Goal: Task Accomplishment & Management: Manage account settings

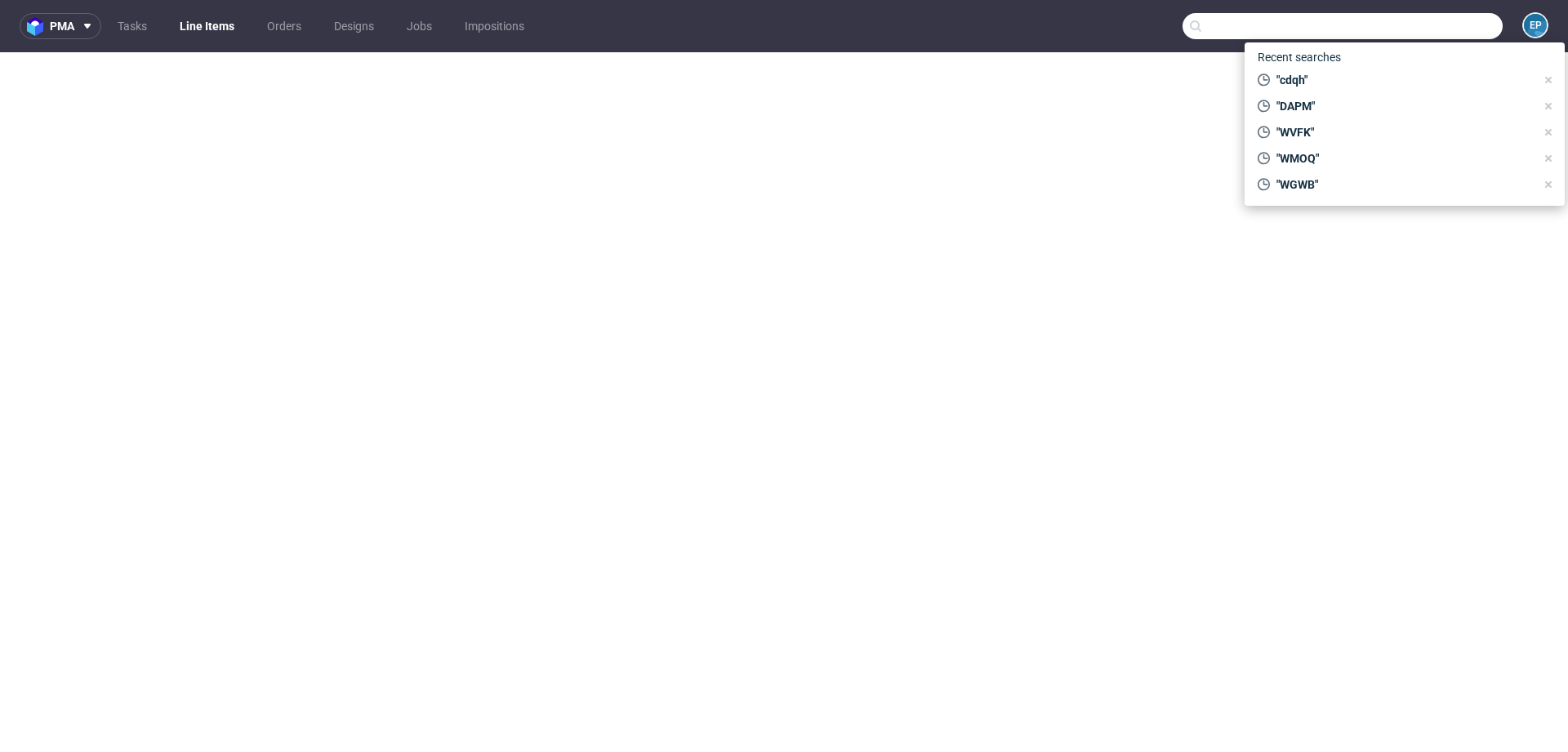
click at [1408, 24] on input "text" at bounding box center [1342, 26] width 320 height 26
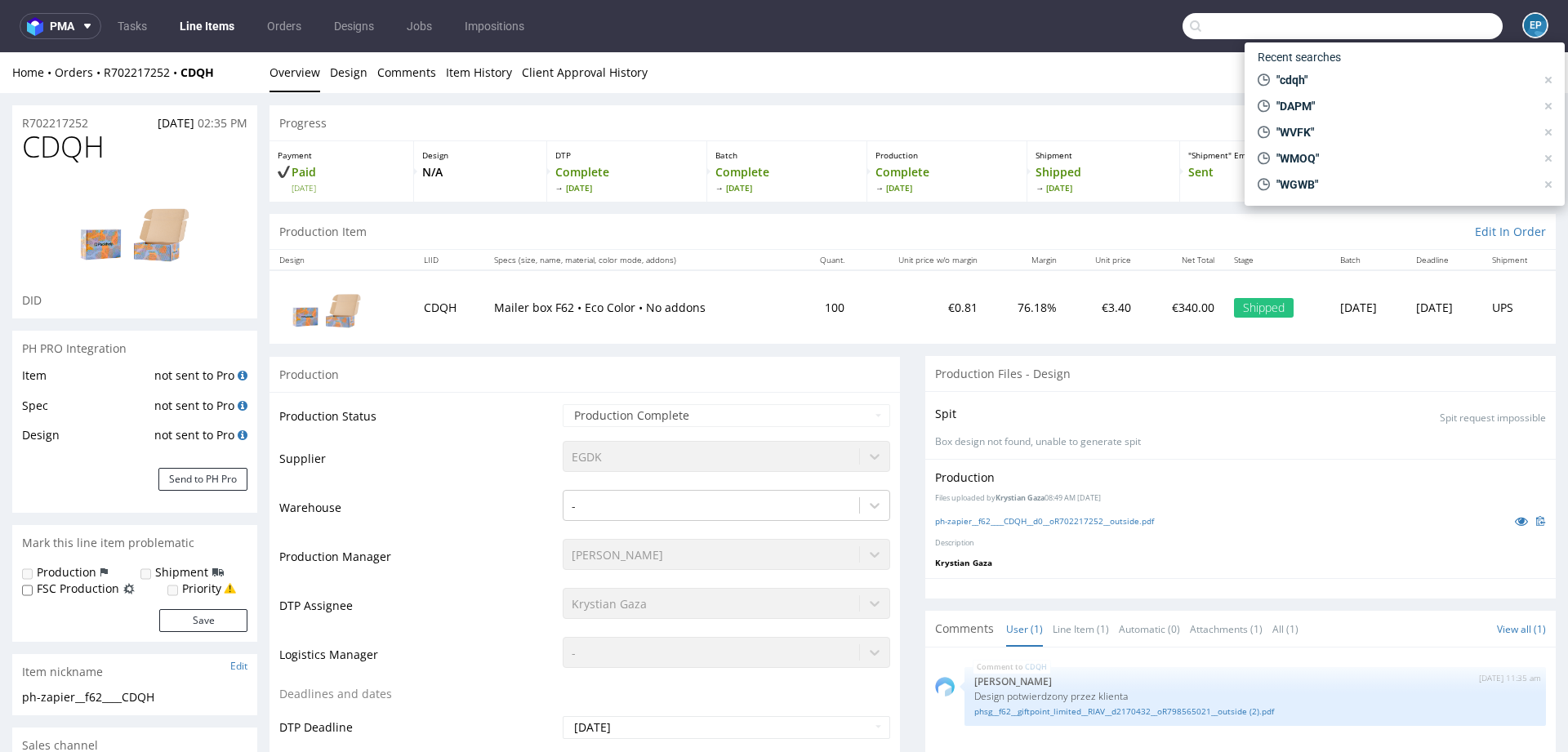
scroll to position [220, 0]
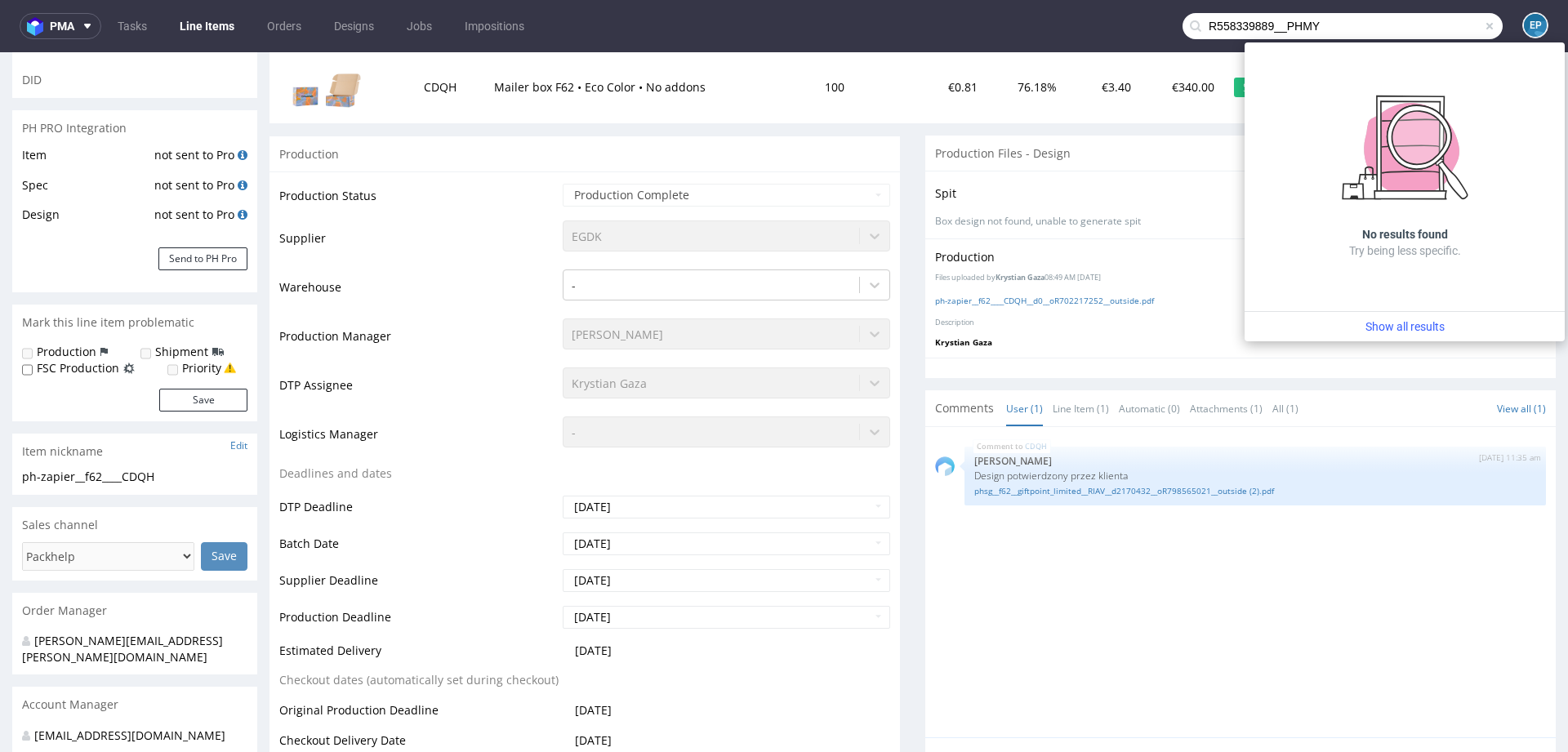
drag, startPoint x: 1271, startPoint y: 32, endPoint x: 1175, endPoint y: 22, distance: 96.5
click at [1183, 22] on div "R558339889__PHMY" at bounding box center [1342, 26] width 320 height 26
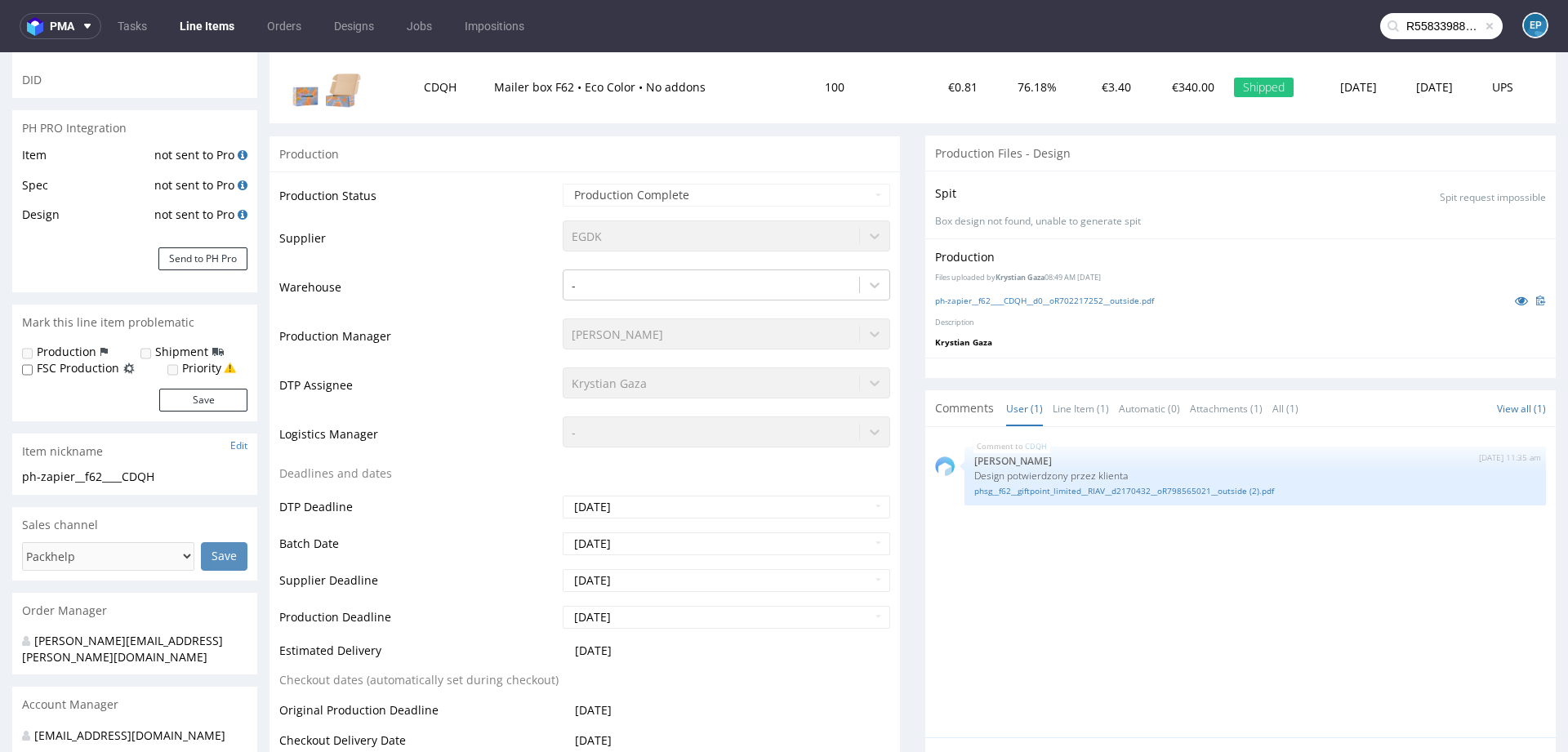
click at [1450, 26] on input "R558339889__PHMY" at bounding box center [1442, 26] width 123 height 26
click at [1451, 30] on input "R558339889__PHMY" at bounding box center [1442, 26] width 123 height 26
click at [1456, 30] on input "R558339889__PHMY" at bounding box center [1442, 26] width 123 height 26
type input "["
type input "phmy"
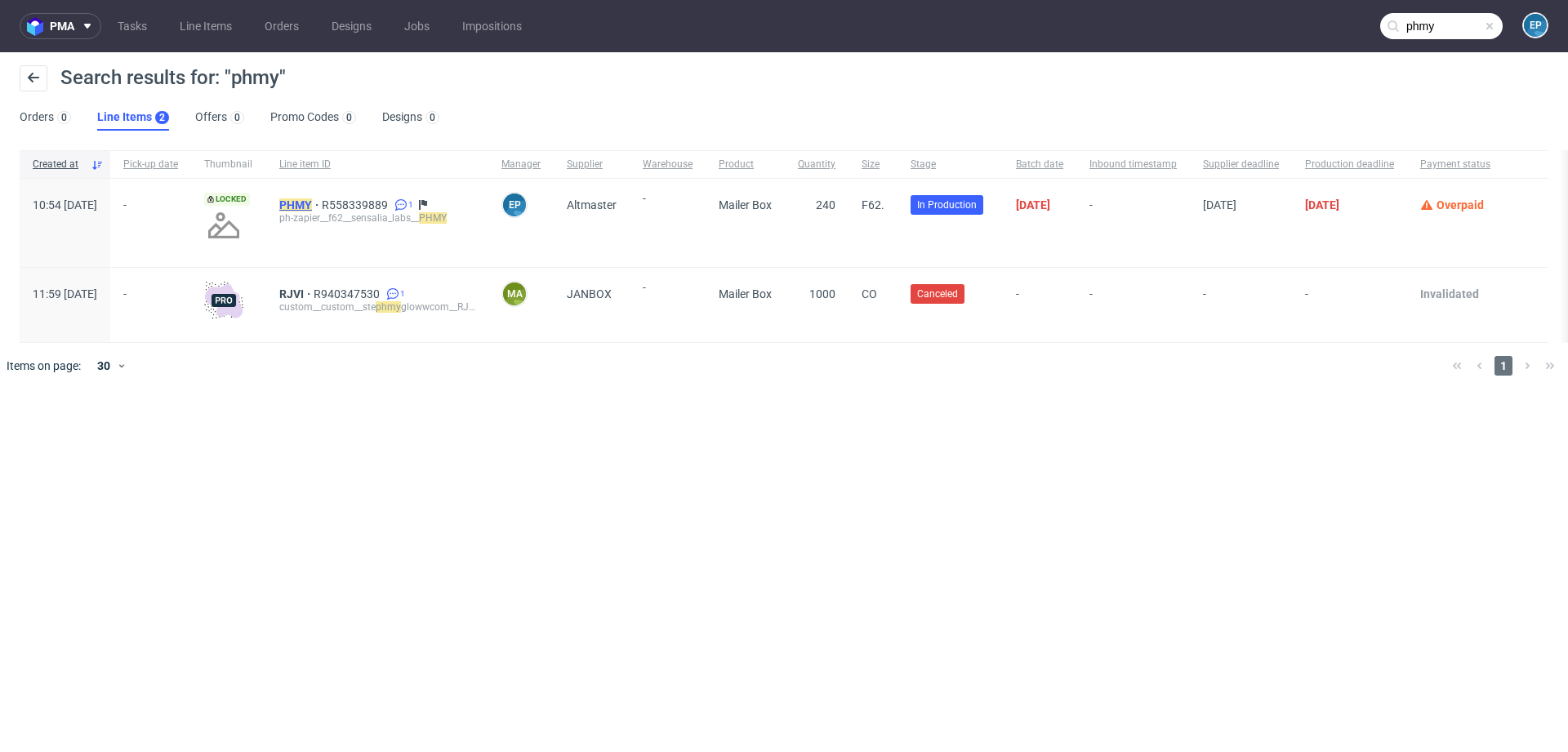
click at [312, 203] on mark "PHMY" at bounding box center [295, 205] width 32 height 13
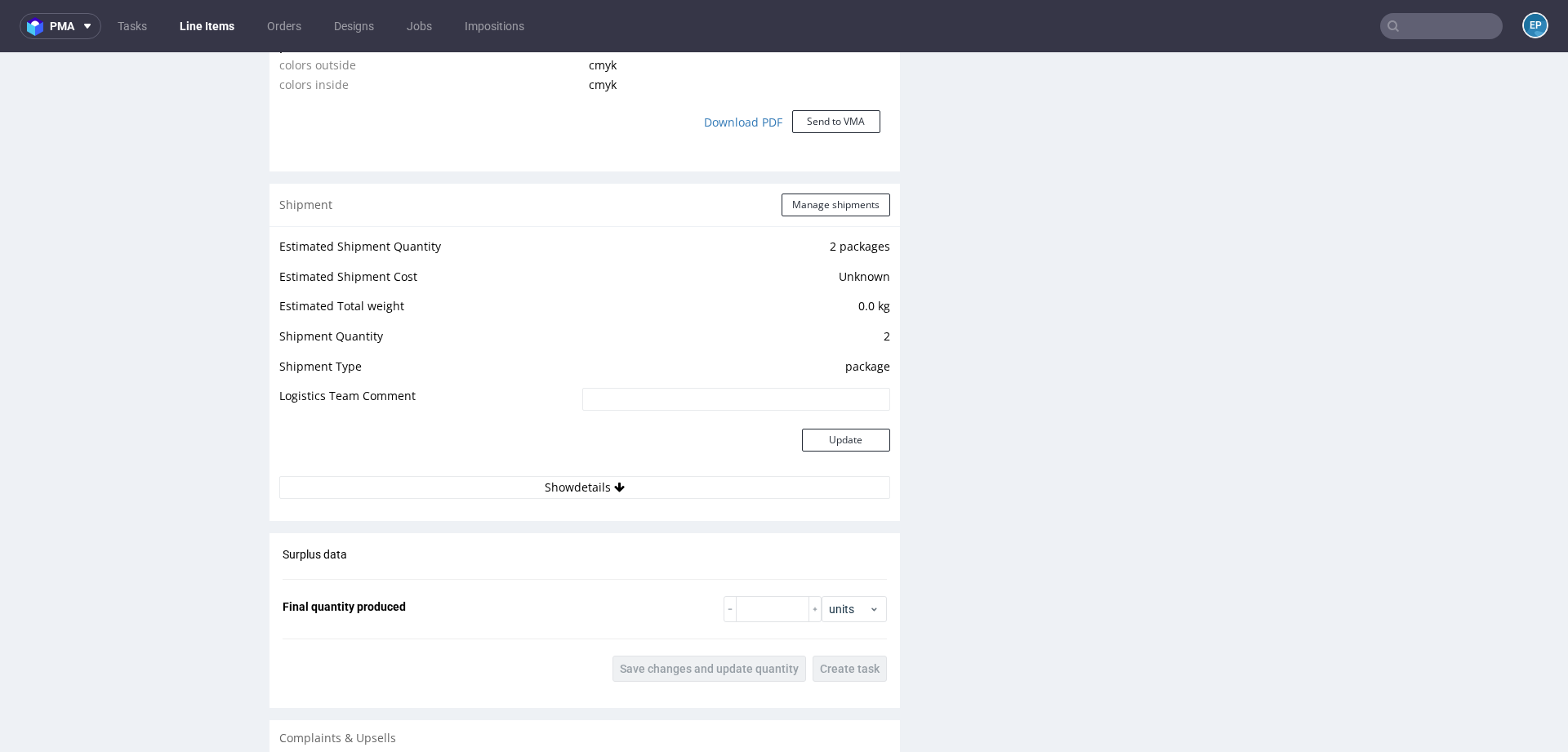
scroll to position [1650, 0]
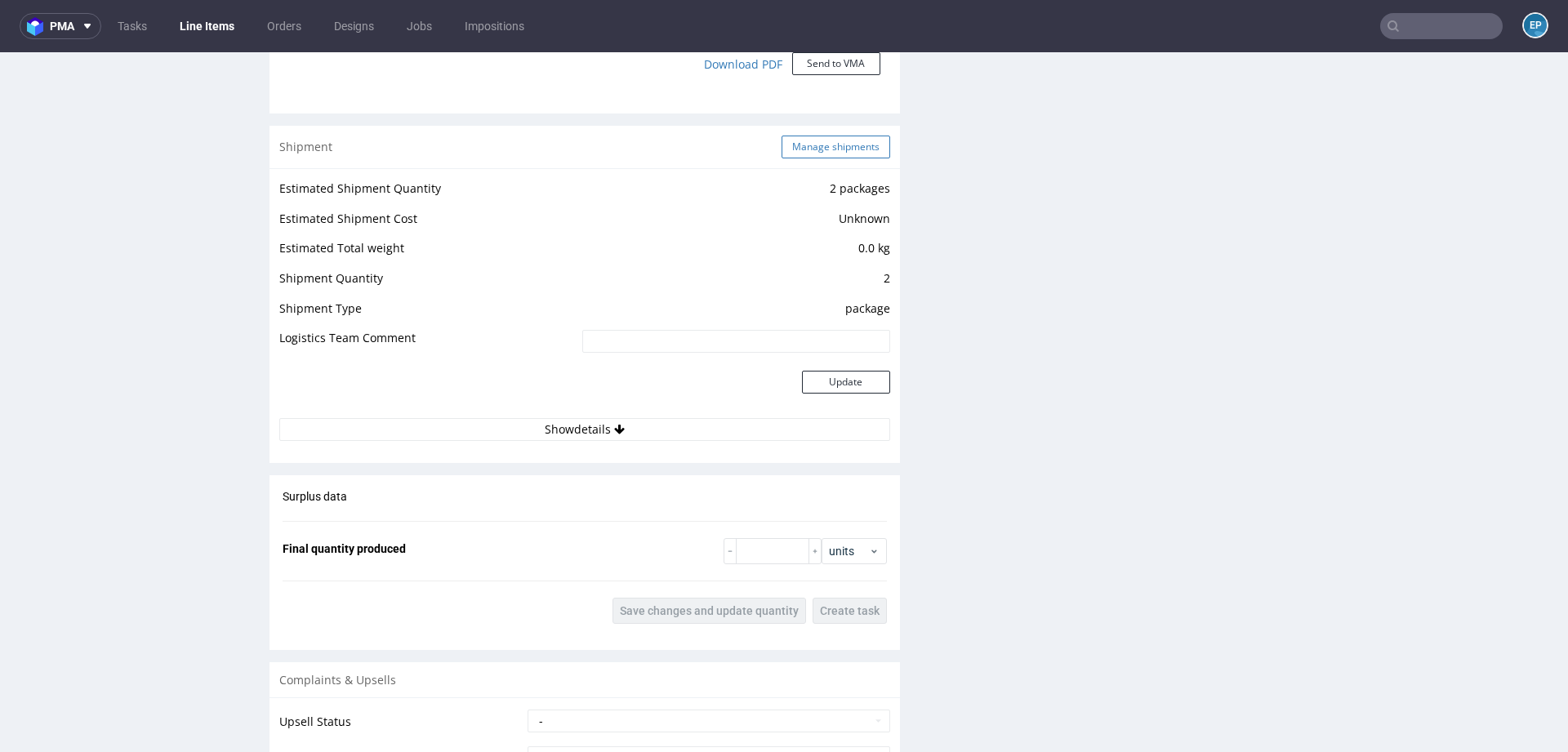
click at [812, 155] on button "Manage shipments" at bounding box center [836, 147] width 109 height 23
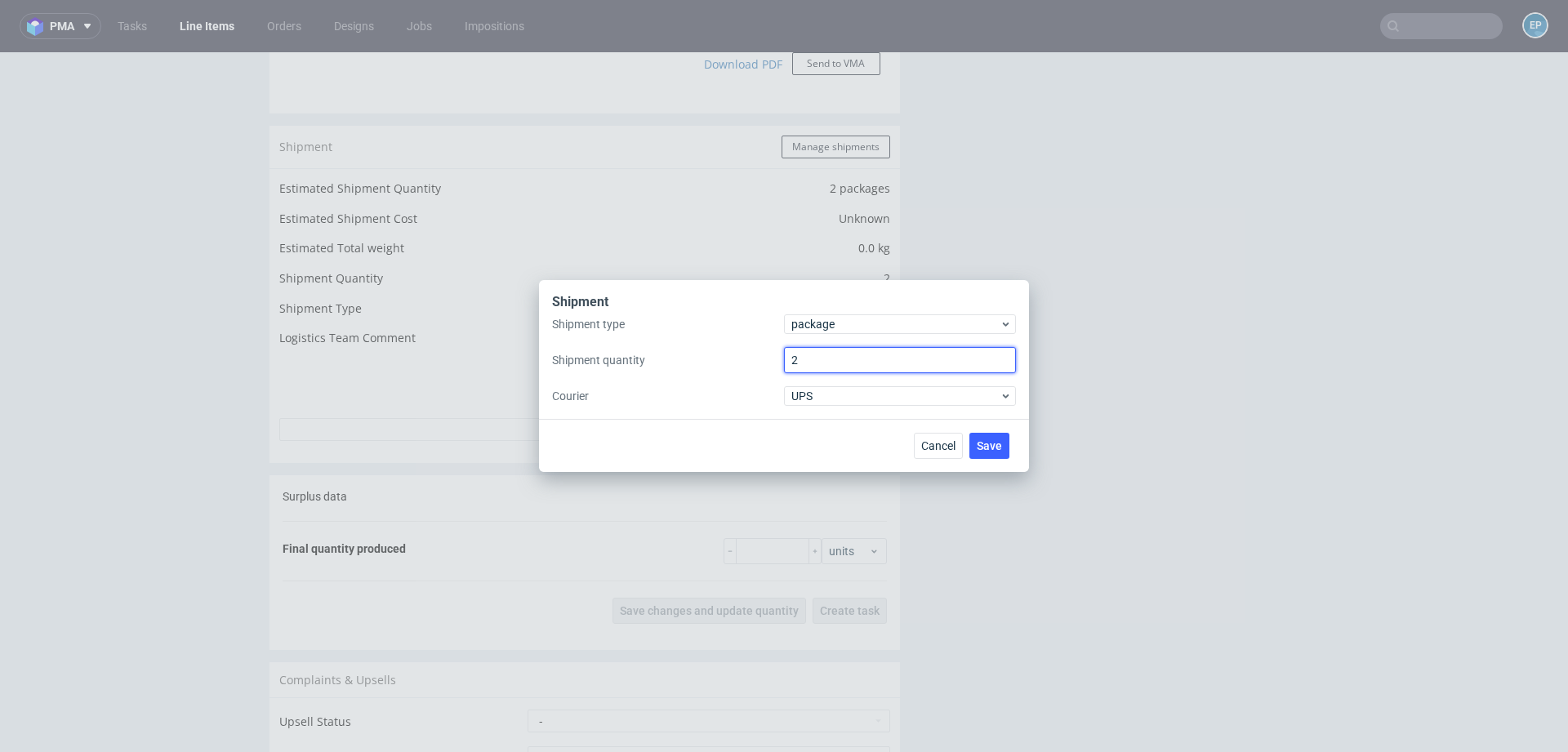
click at [813, 356] on input "2" at bounding box center [900, 360] width 232 height 26
type input "3"
click at [996, 445] on span "Save" at bounding box center [989, 445] width 25 height 11
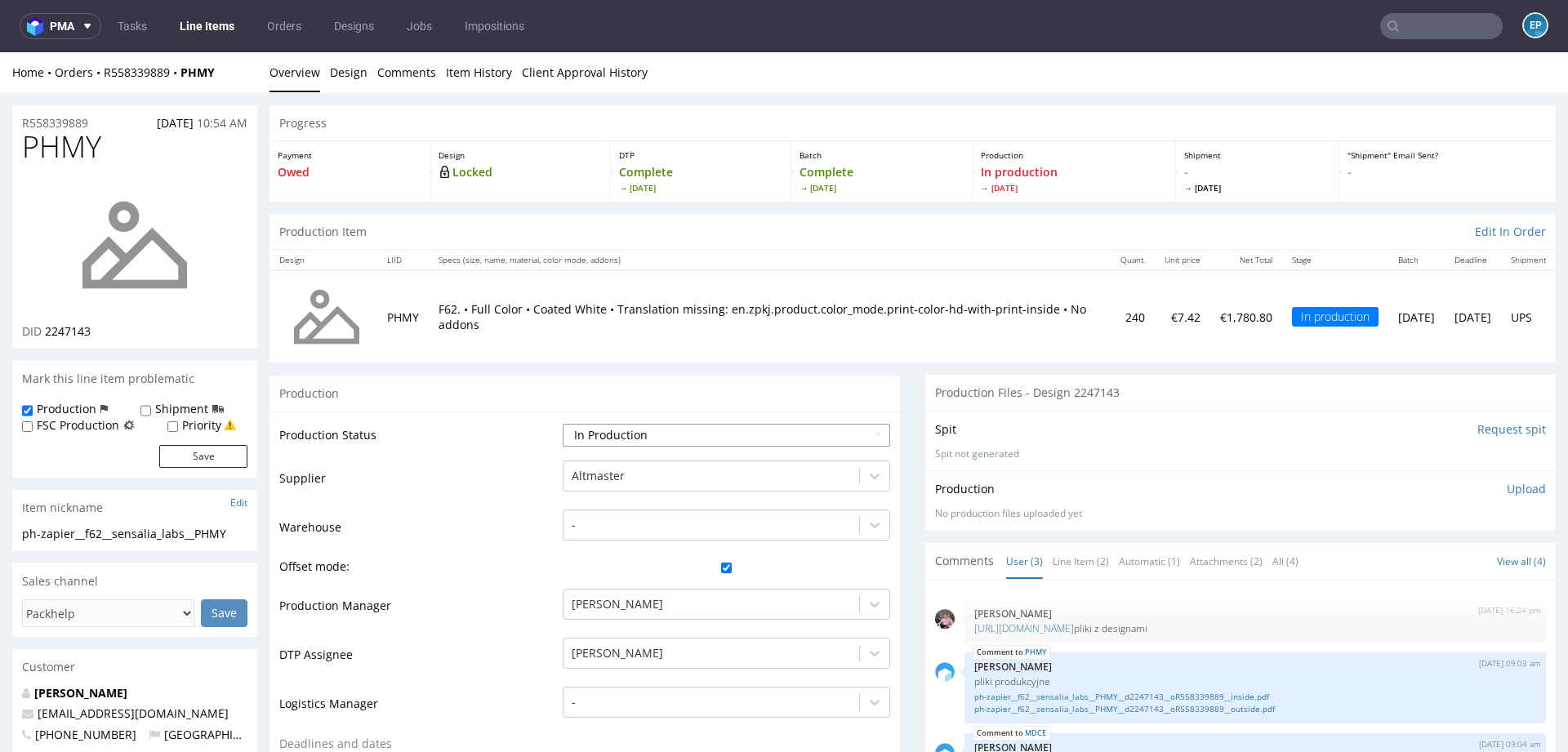
click at [642, 423] on select "Waiting for Artwork Waiting for Diecut Waiting for Mockup Waiting for DTP Waiti…" at bounding box center [727, 435] width 328 height 23
select select "production_complete"
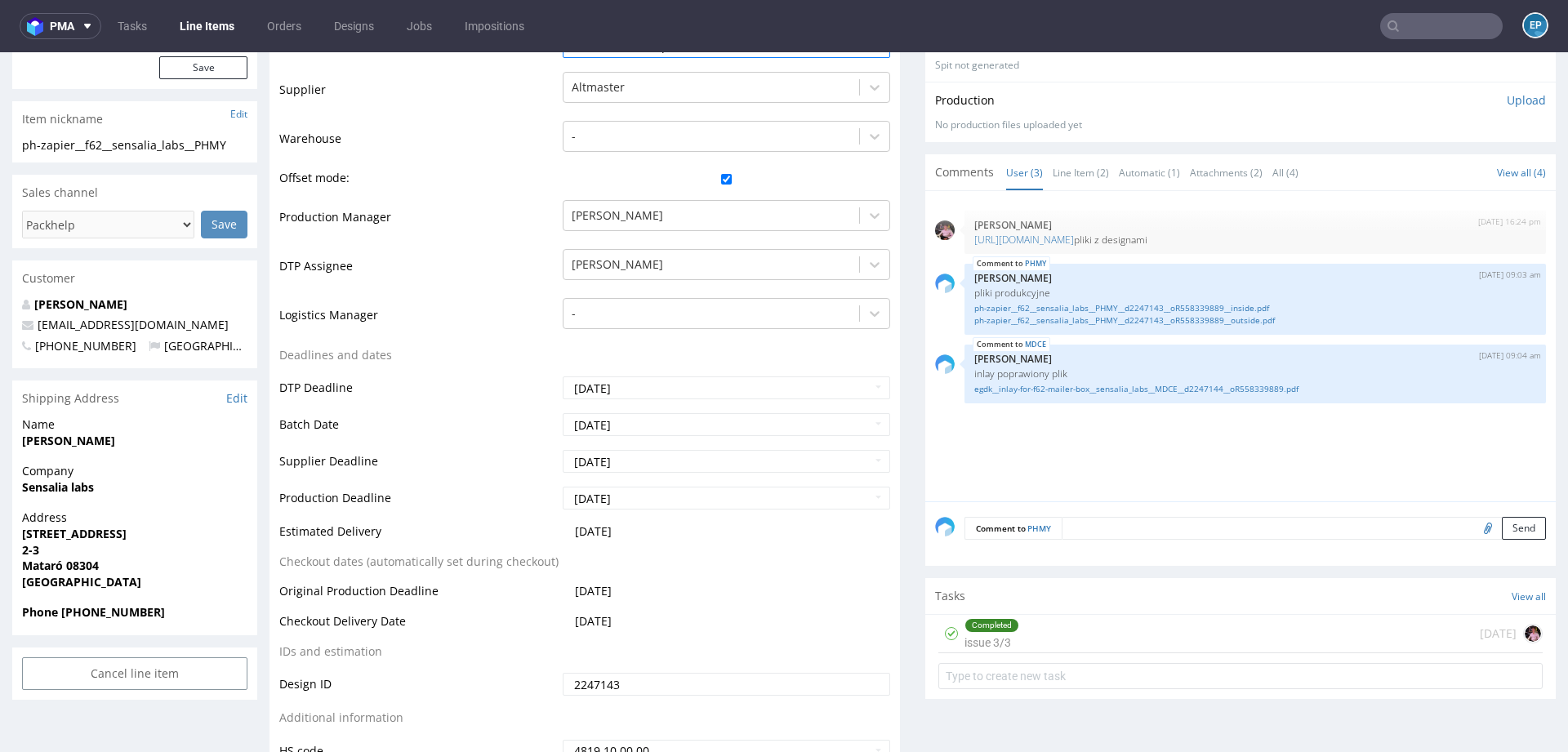
scroll to position [493, 0]
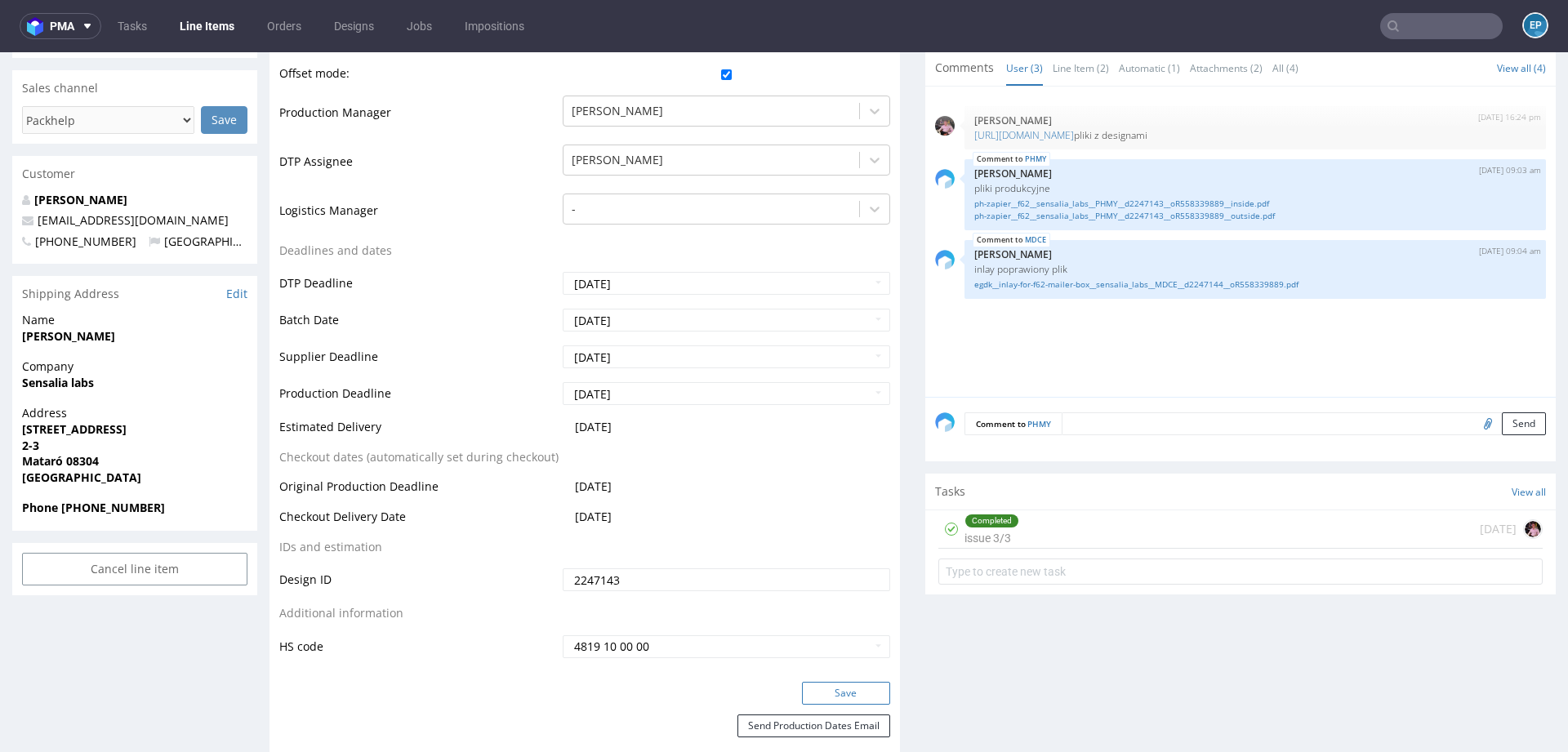
click at [825, 690] on button "Save" at bounding box center [845, 693] width 88 height 23
click at [1438, 30] on input "text" at bounding box center [1442, 26] width 123 height 26
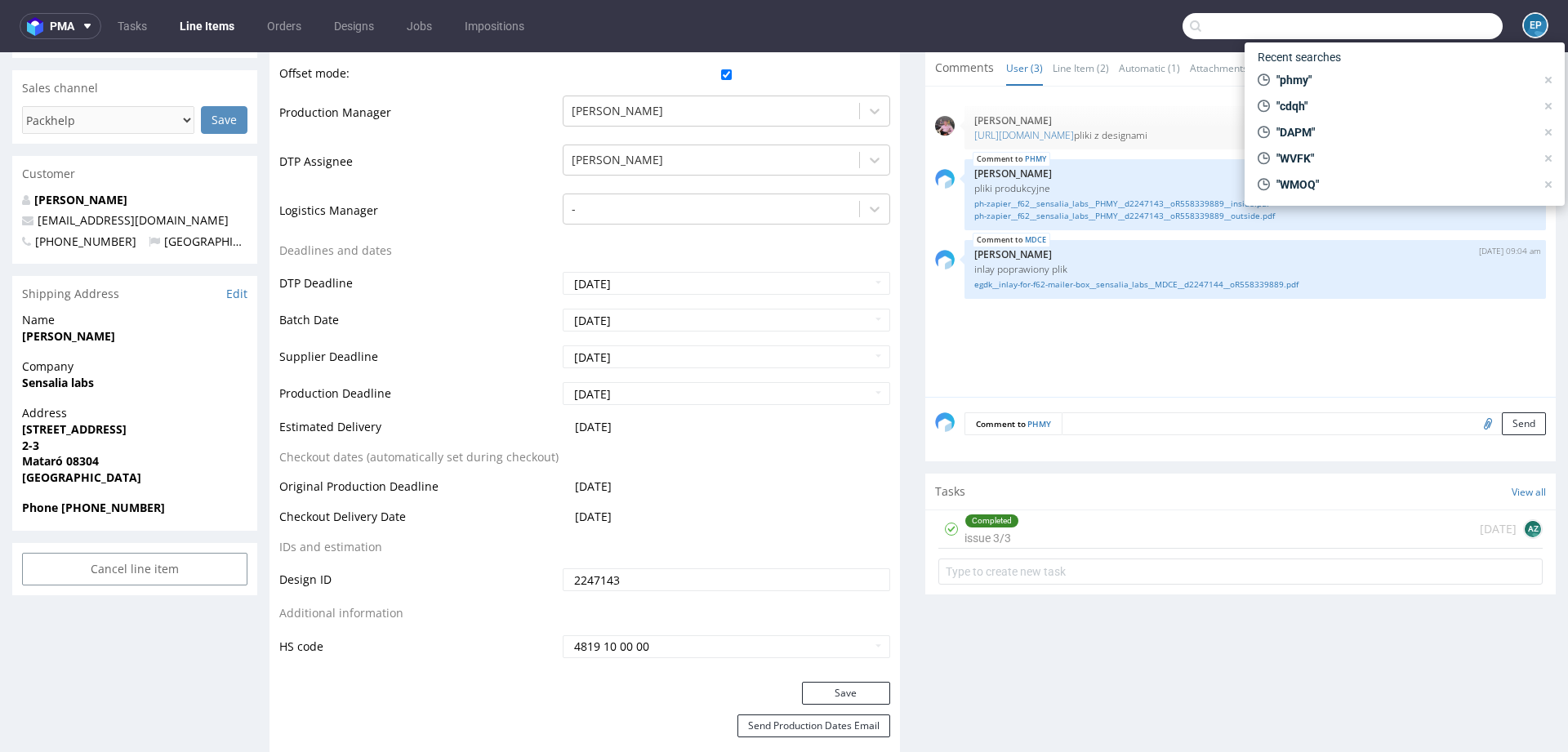
paste input "LMRQ"
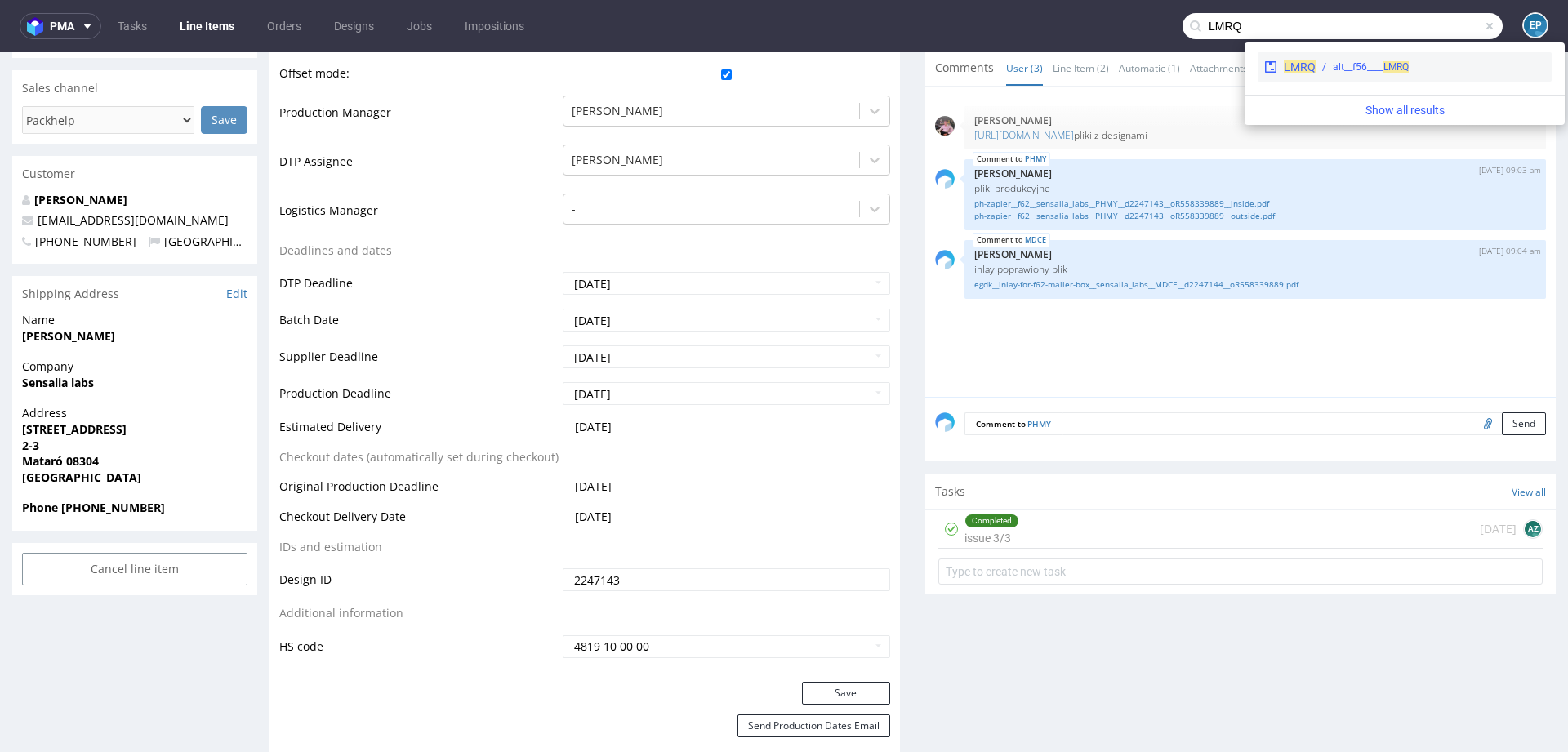
type input "LMRQ"
click at [1301, 65] on span "LMRQ" at bounding box center [1300, 66] width 32 height 13
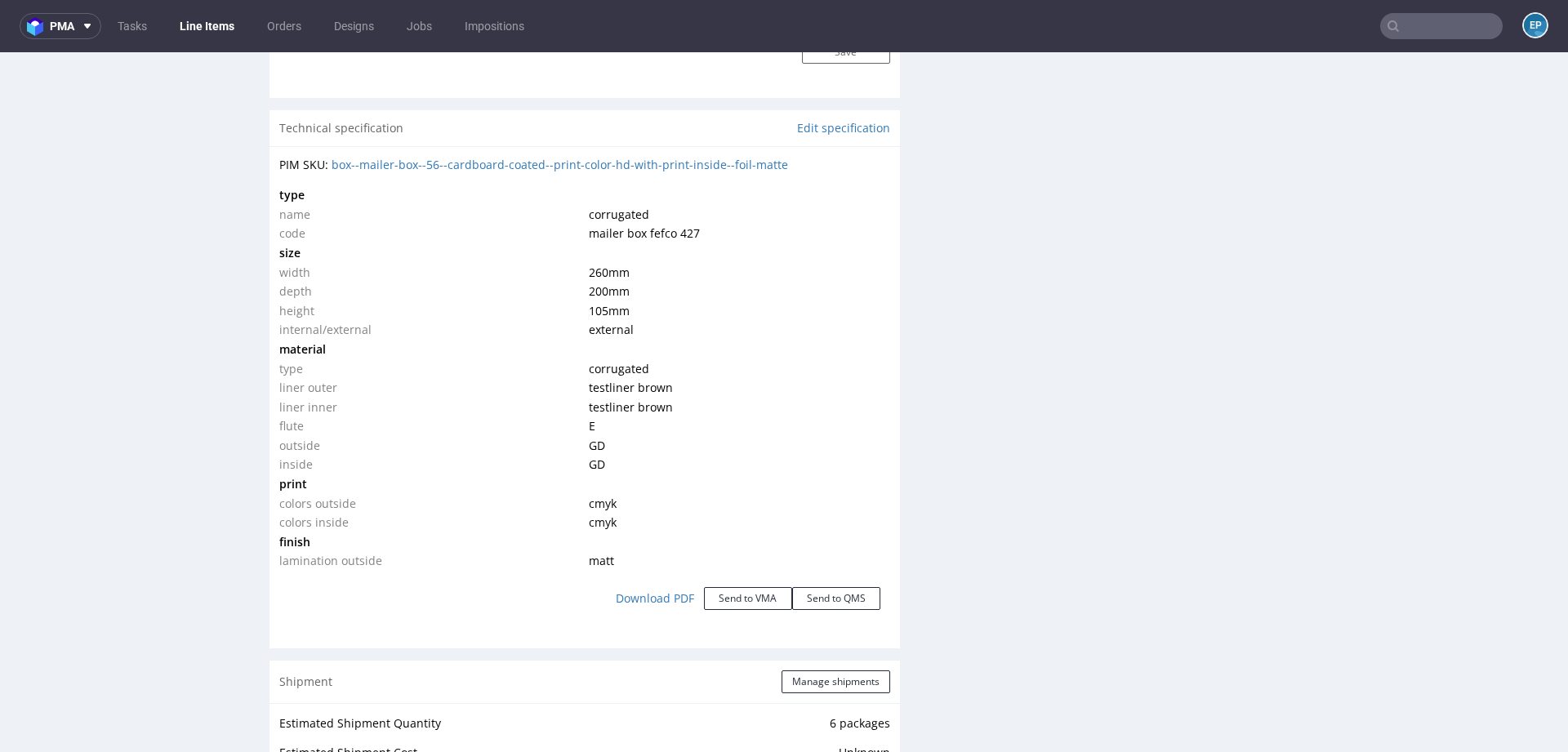
scroll to position [1602, 0]
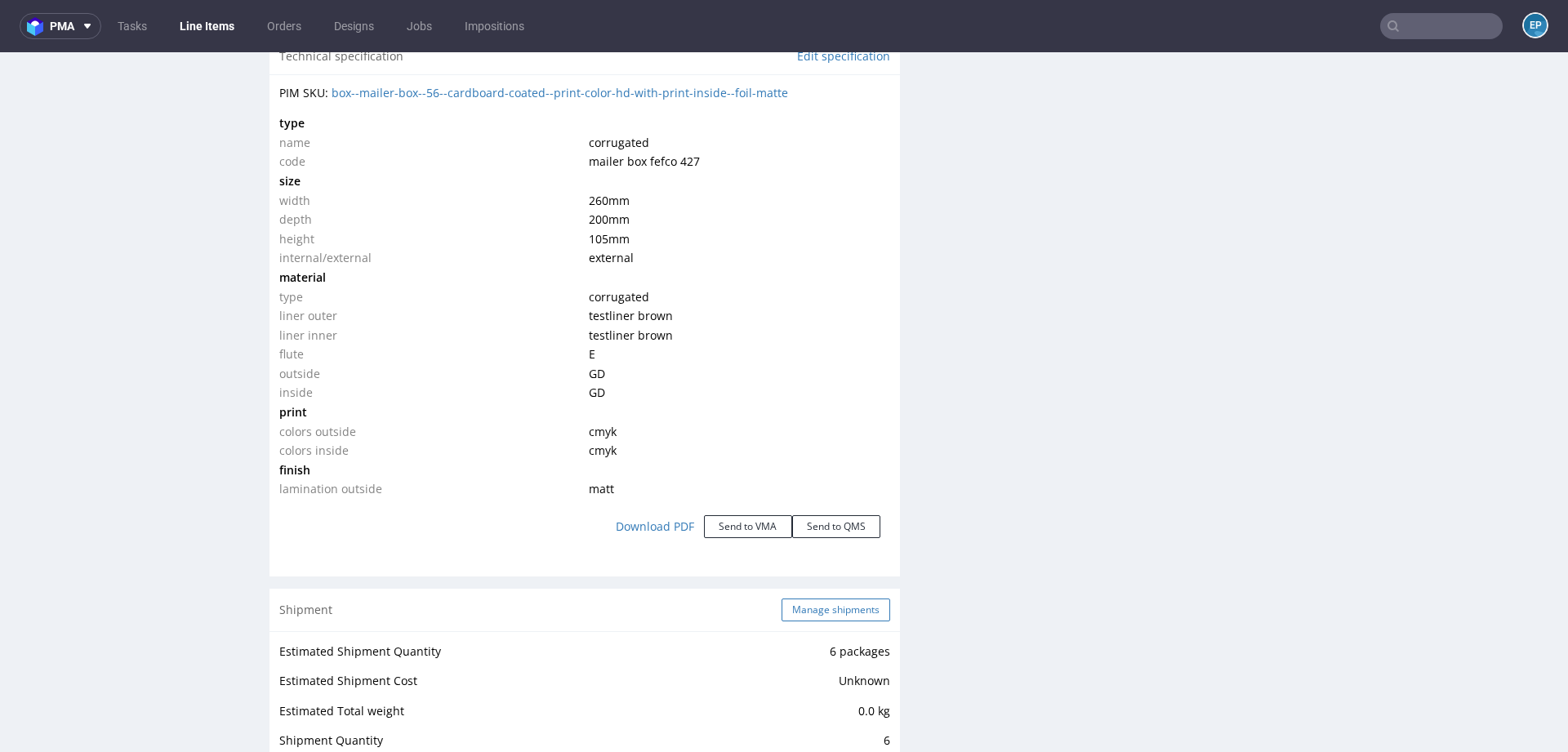
click at [798, 600] on button "Manage shipments" at bounding box center [836, 610] width 109 height 23
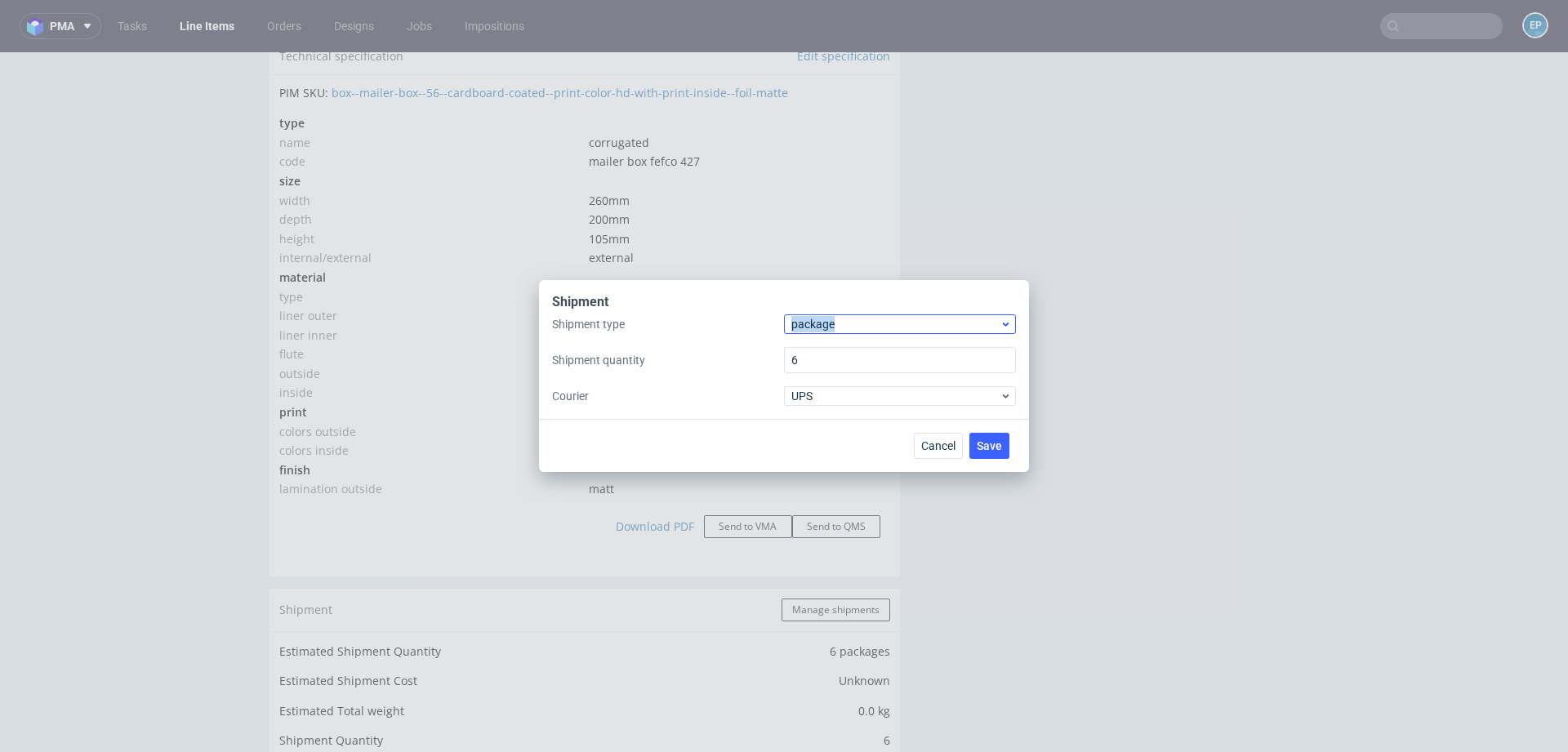
click at [839, 316] on span "package" at bounding box center [895, 324] width 208 height 17
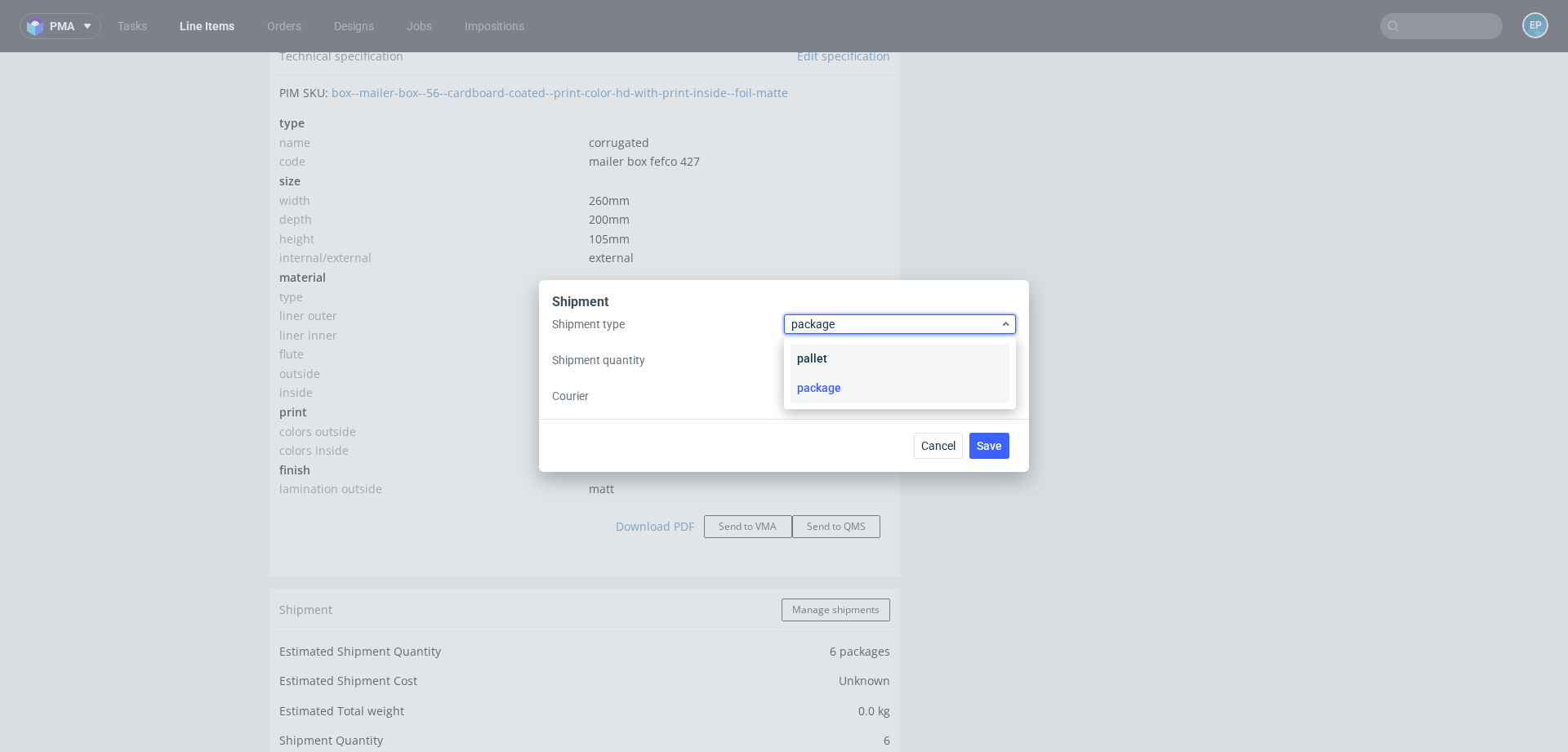
click at [830, 348] on div "pallet" at bounding box center [899, 359] width 219 height 30
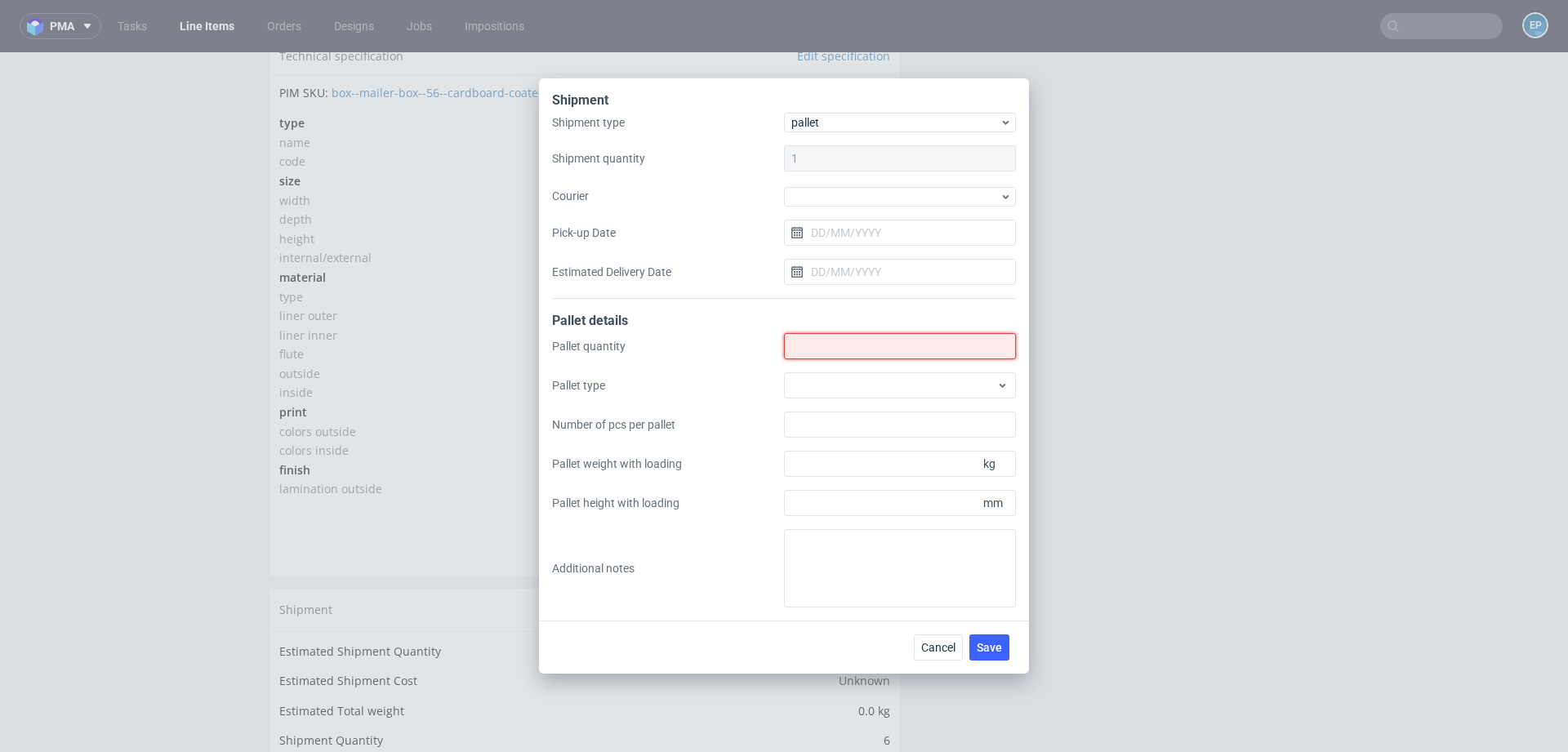
click at [828, 355] on input "Shipment type" at bounding box center [900, 346] width 232 height 26
type input "1"
click at [844, 376] on div at bounding box center [900, 385] width 232 height 26
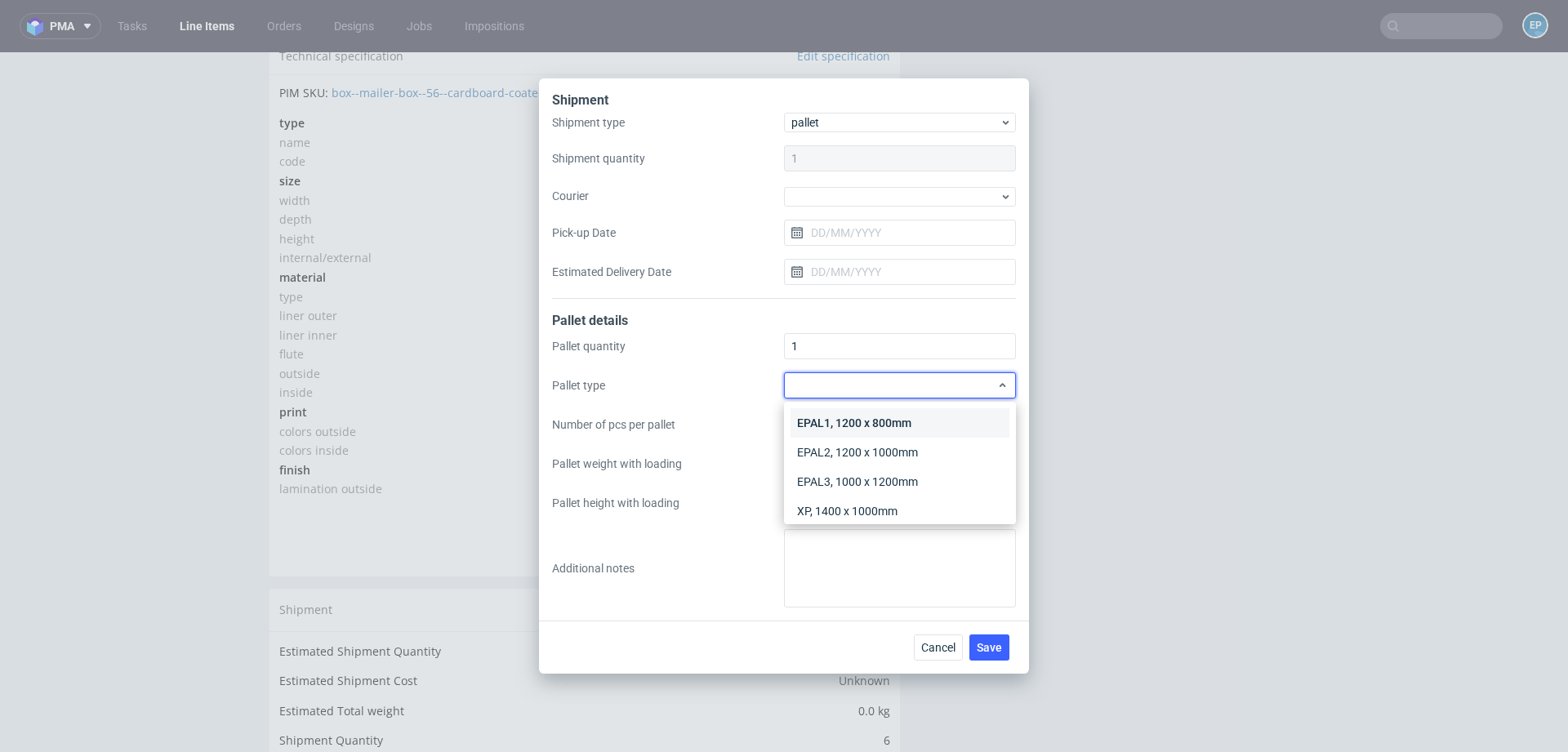
click at [841, 417] on div "EPAL1, 1200 x 800mm" at bounding box center [899, 423] width 219 height 30
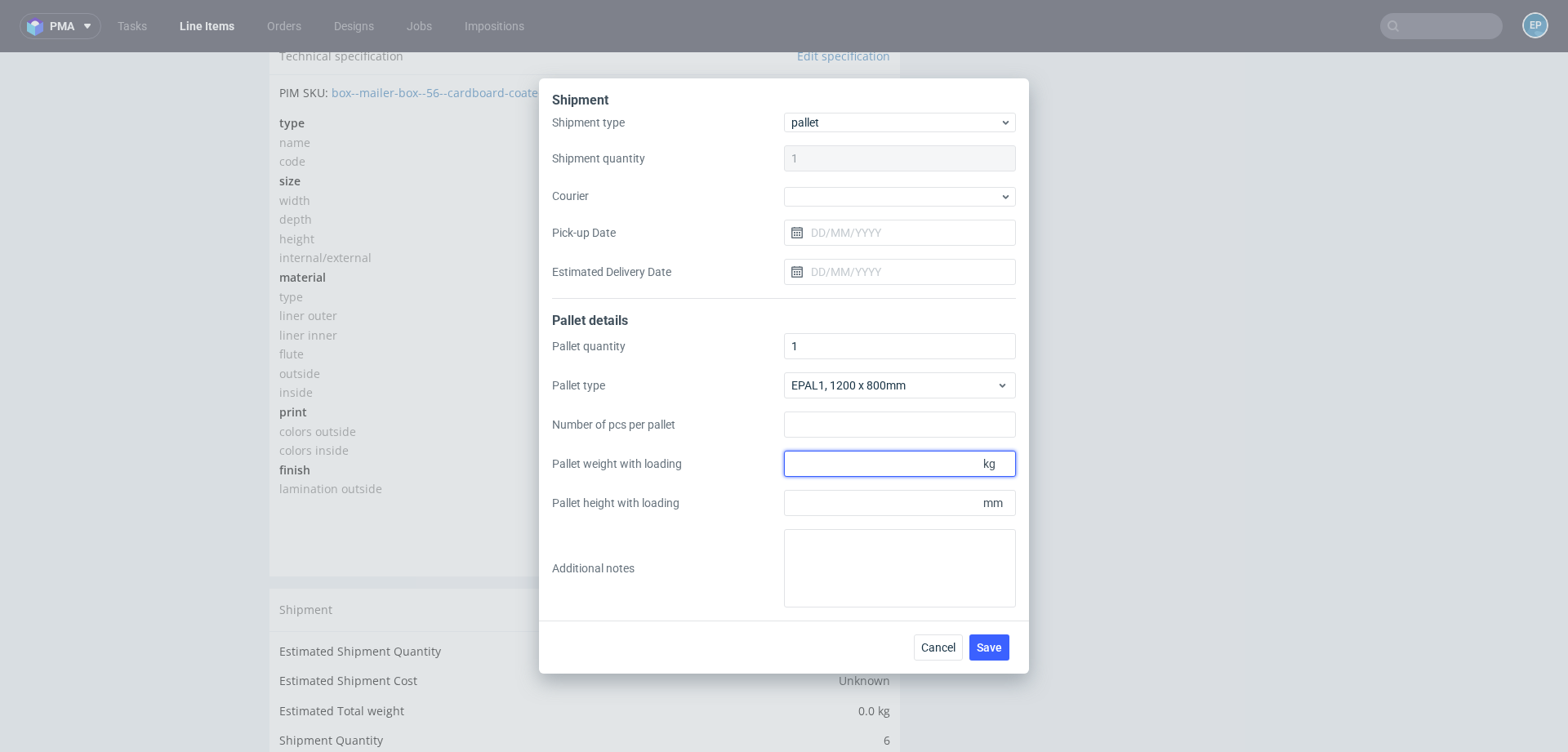
click at [838, 459] on input "Pallet weight with loading" at bounding box center [900, 464] width 232 height 26
type input "200"
click at [833, 511] on input "Pallet height with loading" at bounding box center [900, 503] width 232 height 26
type input "1500"
click at [999, 634] on button "Save" at bounding box center [989, 647] width 40 height 26
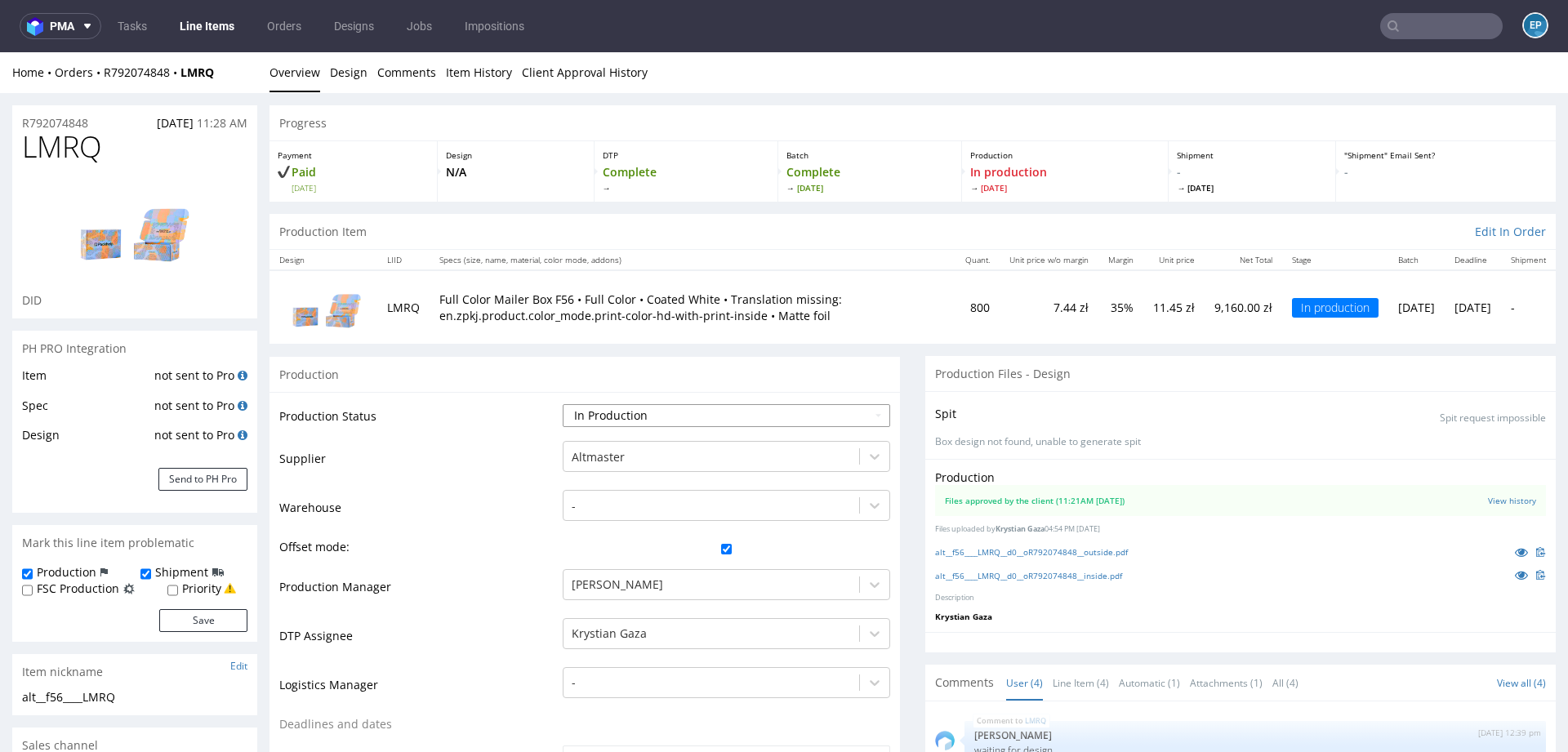
click at [641, 405] on select "Waiting for Artwork Waiting for Diecut Waiting for Mockup Waiting for DTP Waiti…" at bounding box center [727, 416] width 328 height 23
select select "production_complete"
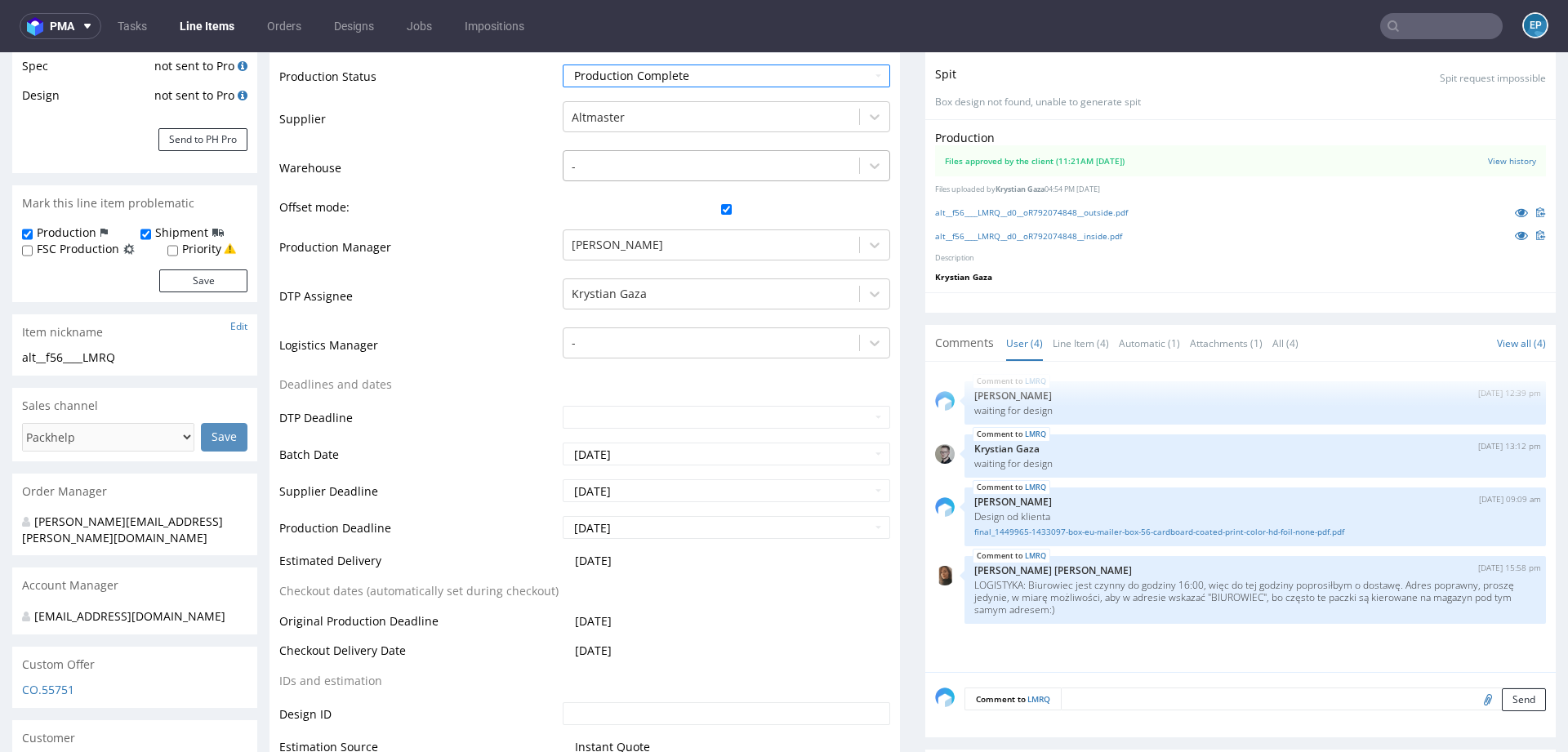
scroll to position [566, 0]
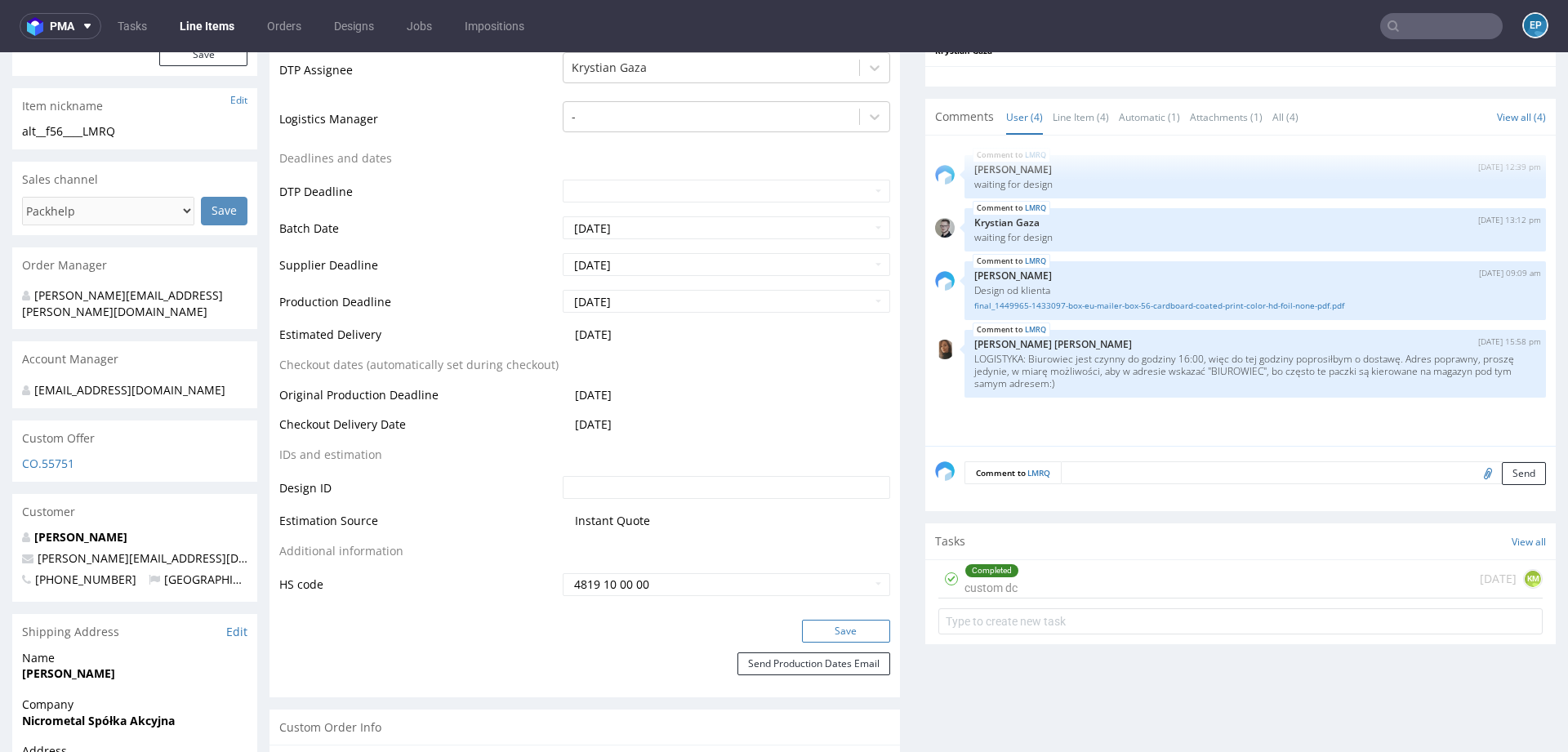
click at [830, 632] on button "Save" at bounding box center [845, 631] width 88 height 23
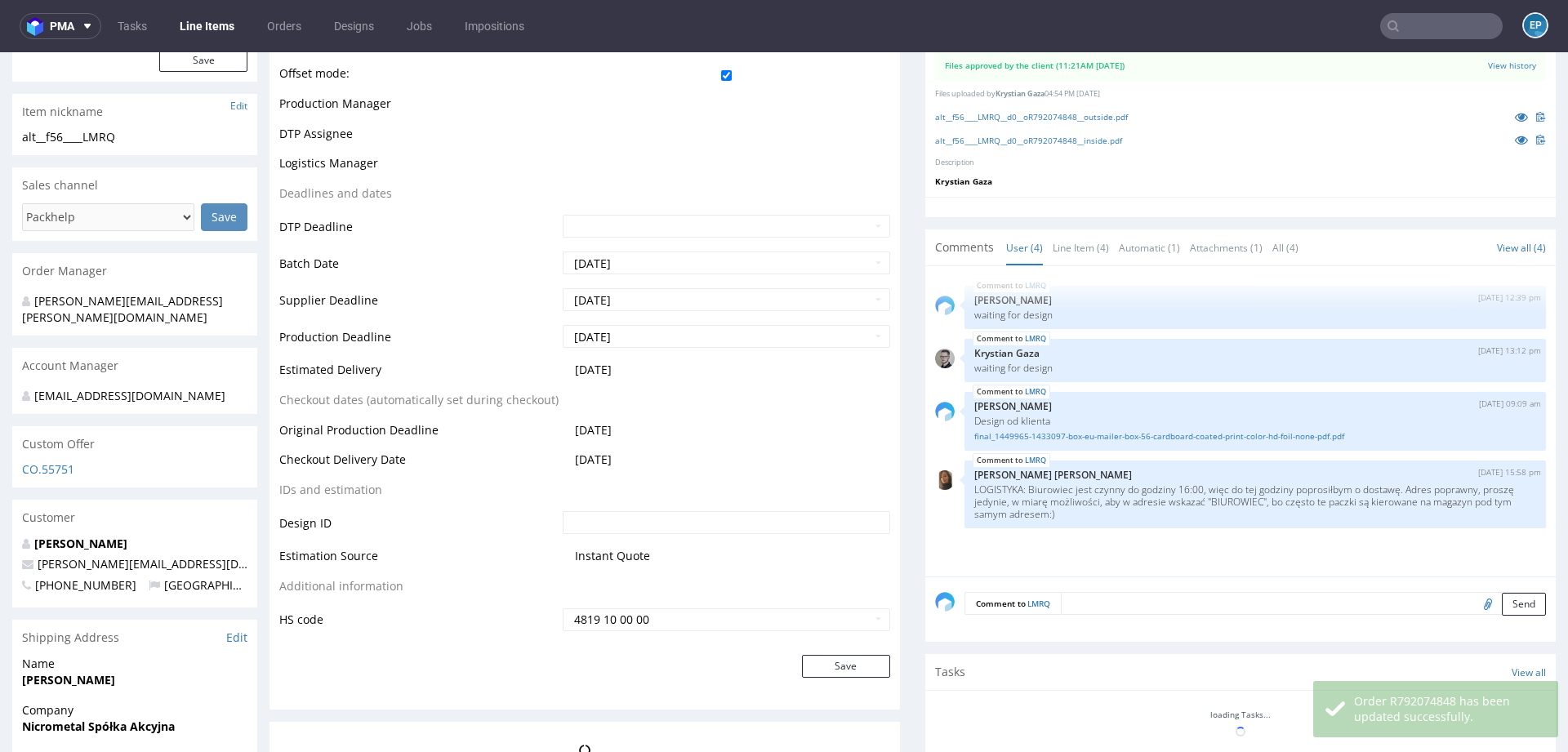
scroll to position [560, 0]
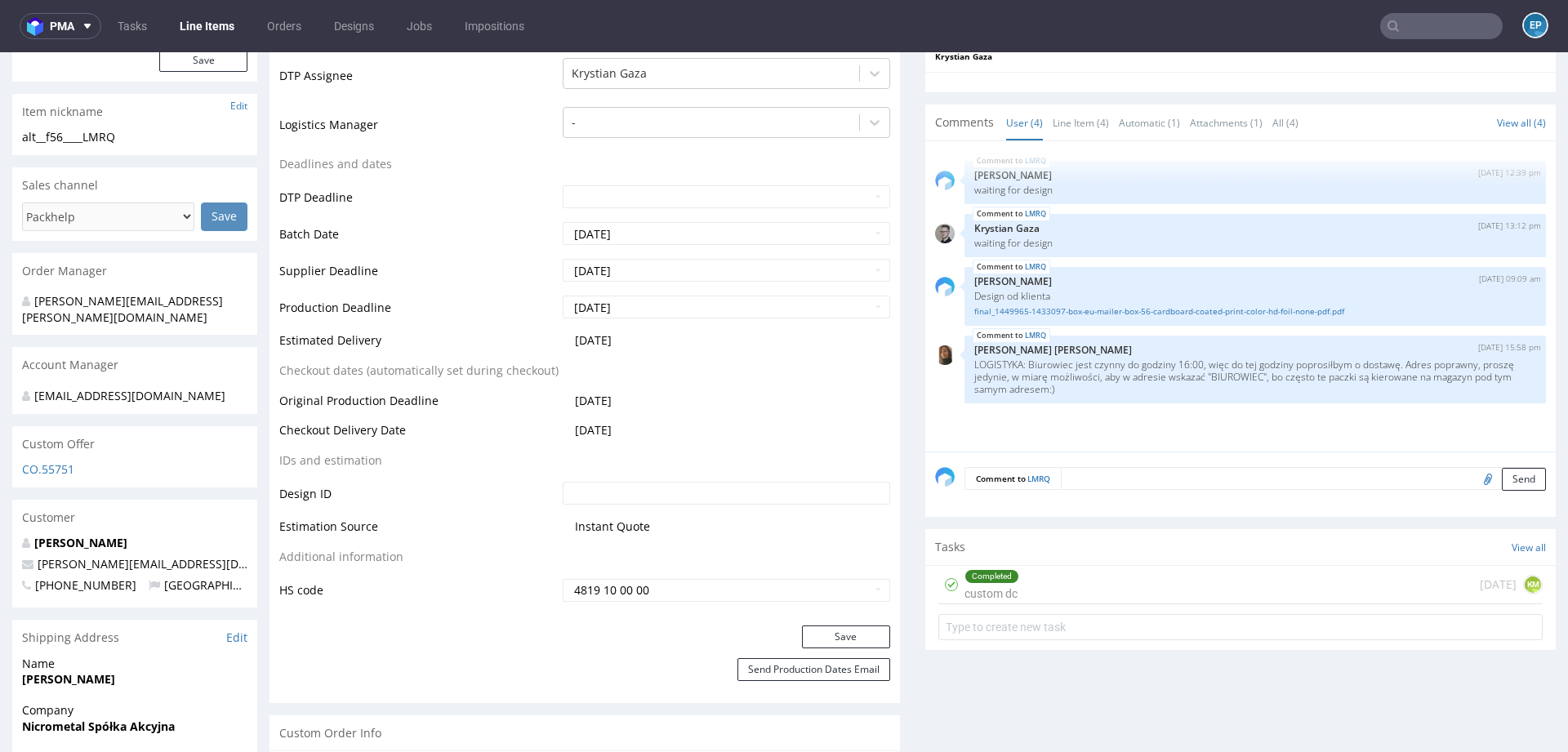
click at [227, 26] on link "Line Items" at bounding box center [207, 26] width 74 height 26
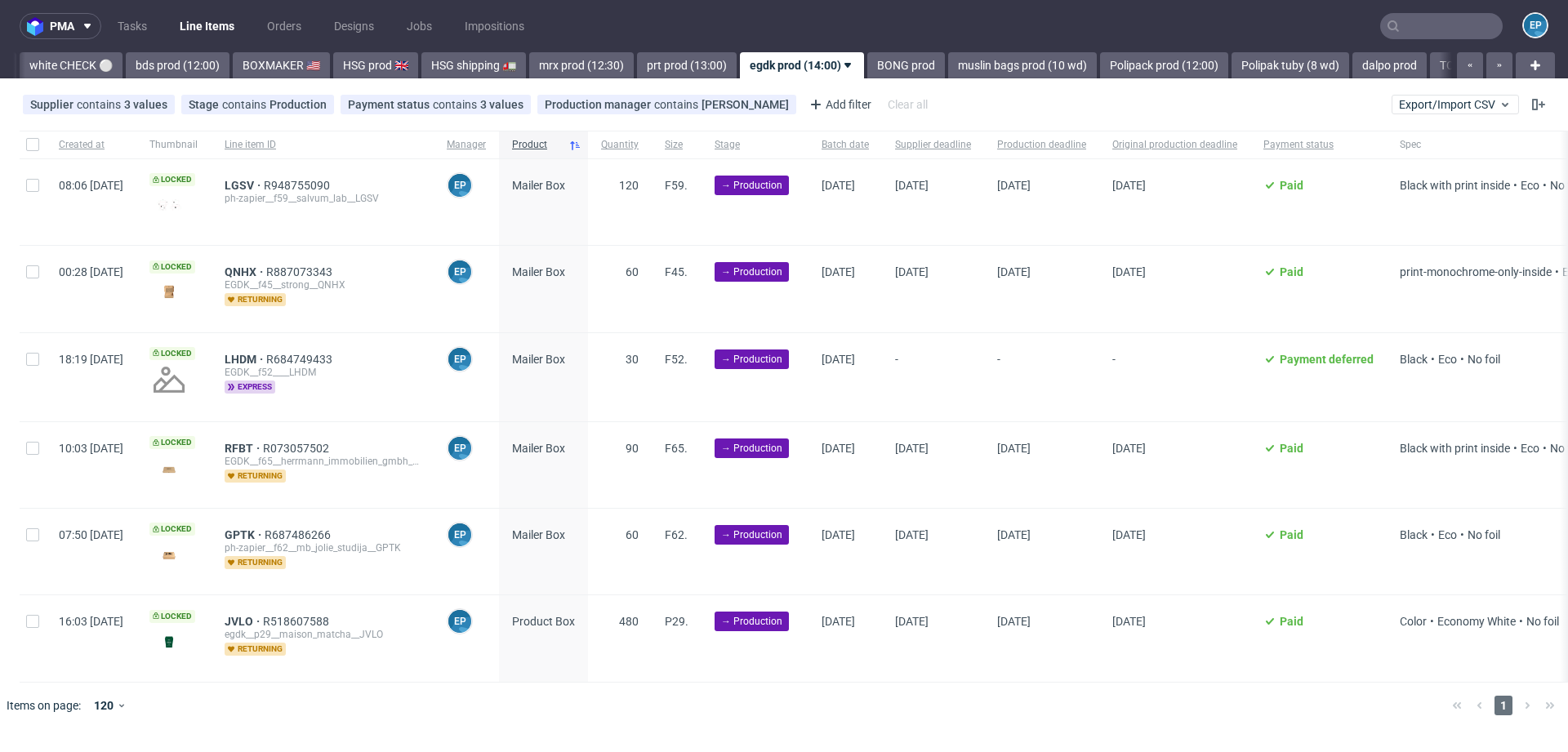
scroll to position [0, 1486]
click at [865, 71] on link "BONG prod" at bounding box center [904, 65] width 78 height 26
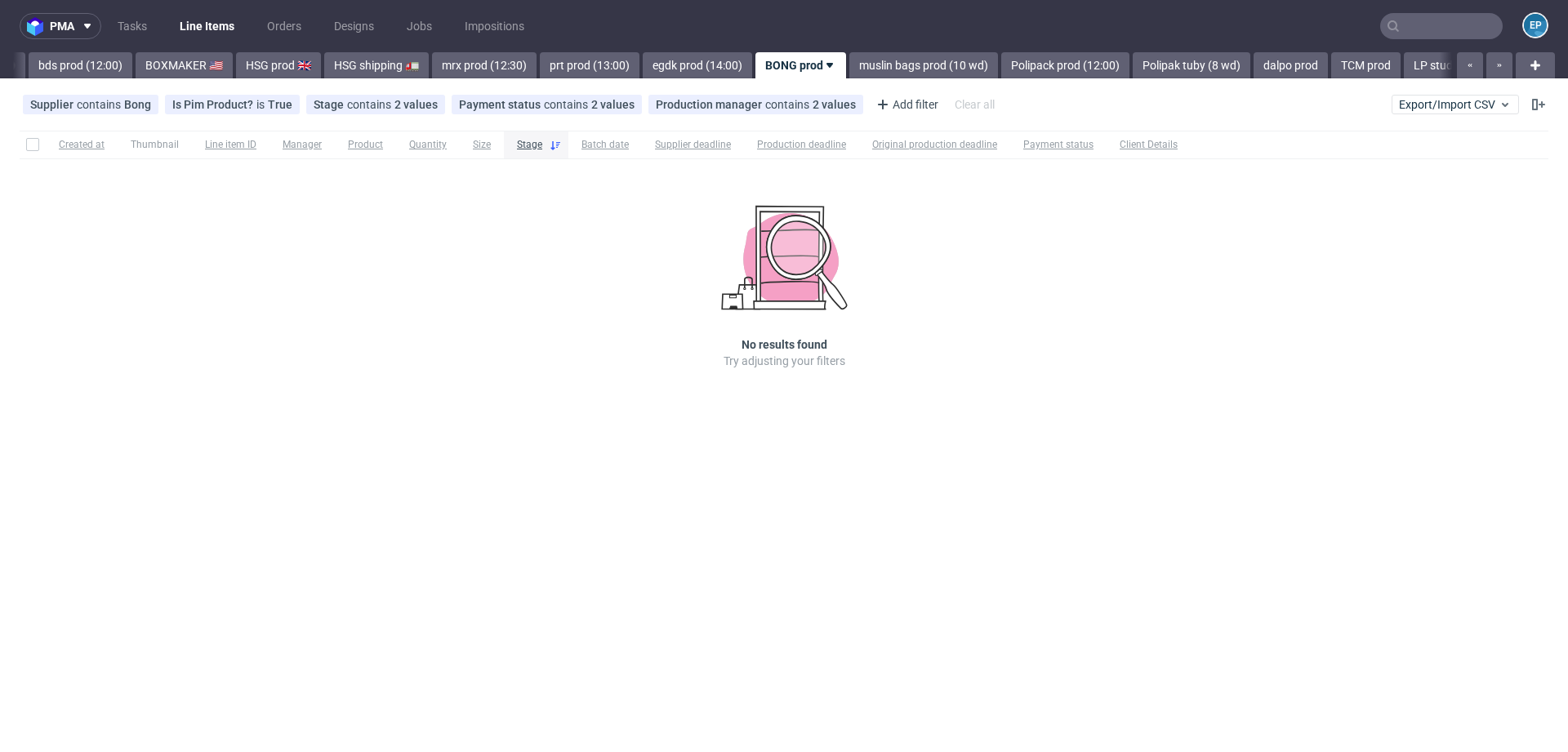
click at [850, 71] on link "muslin bags prod (10 wd)" at bounding box center [924, 65] width 149 height 26
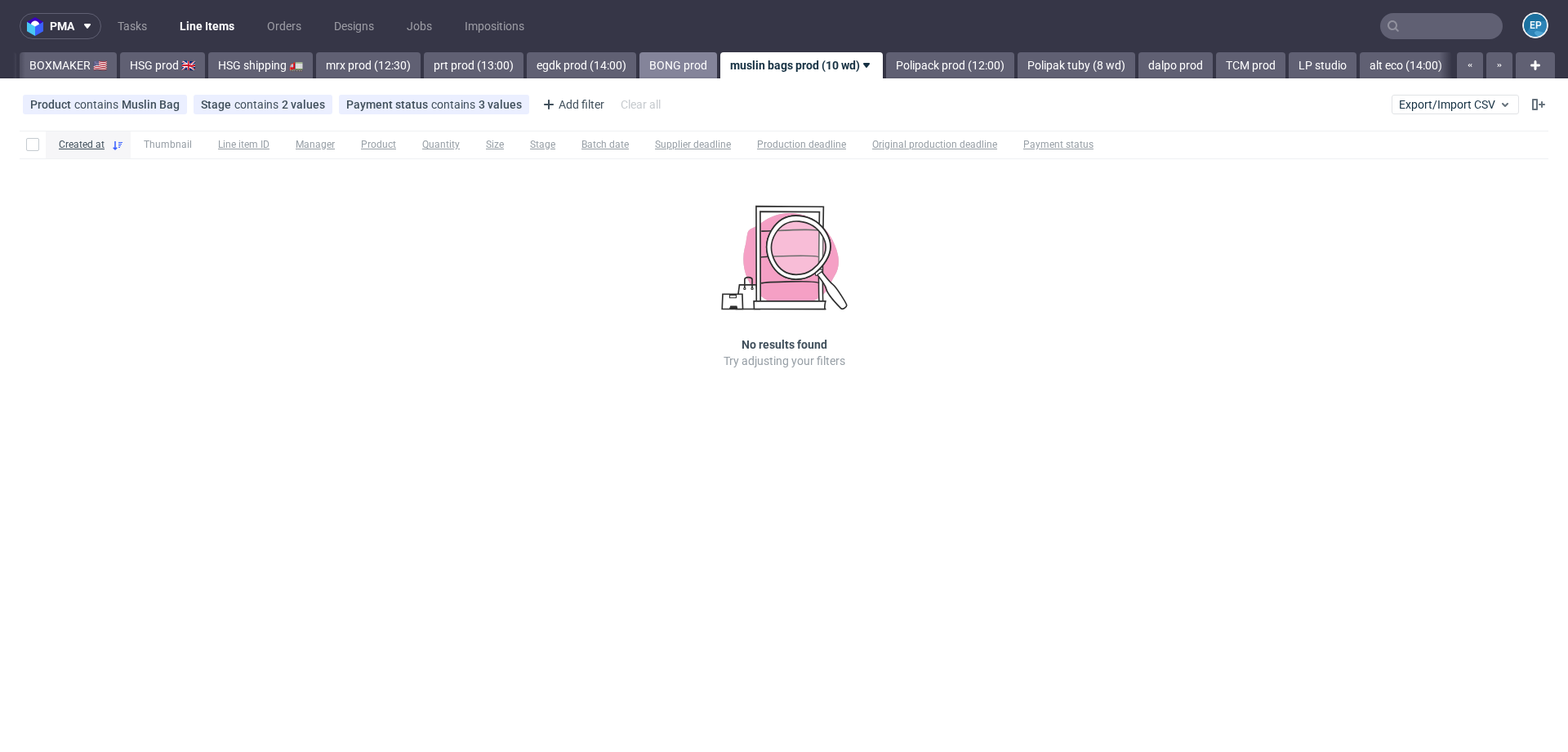
click at [886, 71] on link "Polipack prod (12:00)" at bounding box center [950, 65] width 128 height 26
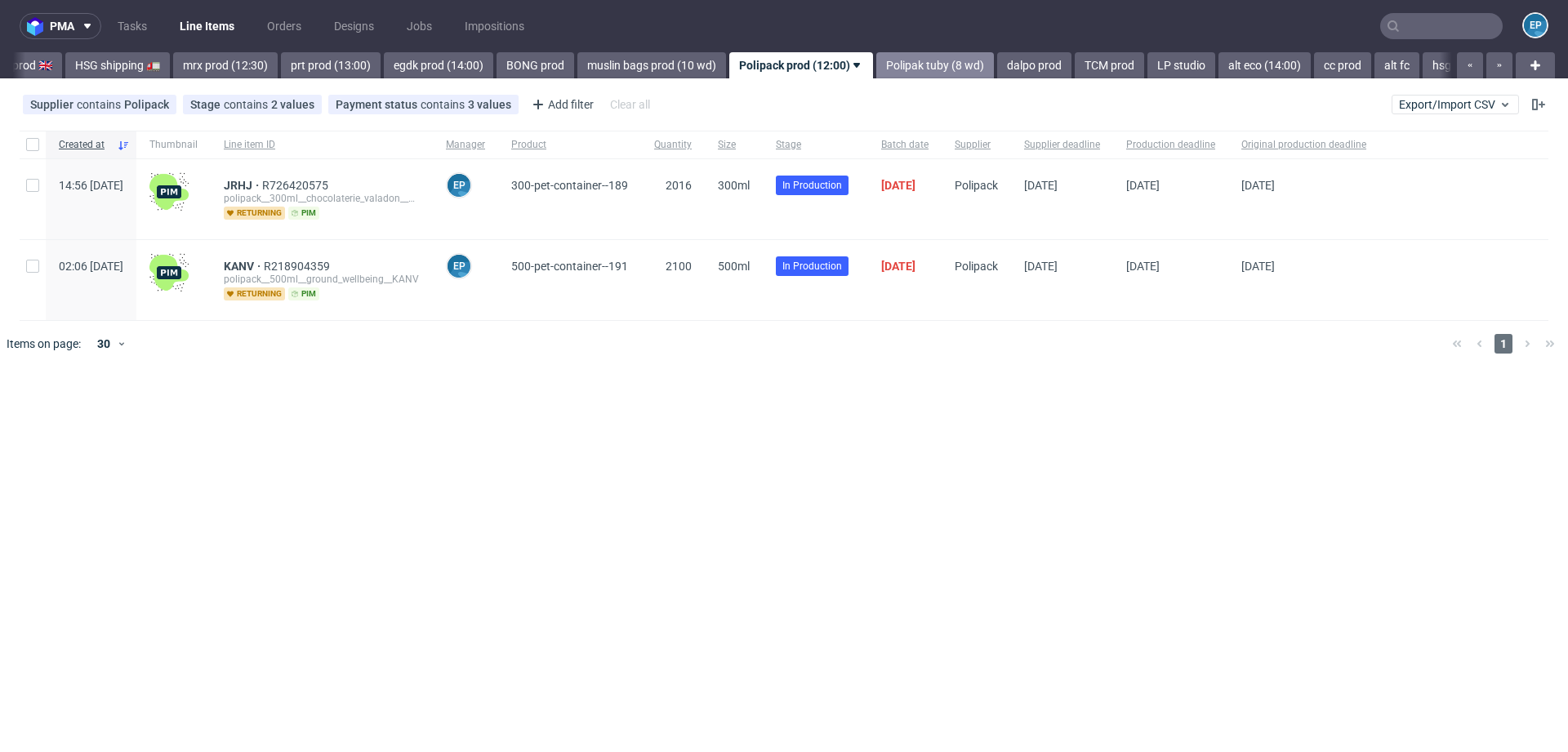
click at [888, 71] on link "Polipak tuby (8 wd)" at bounding box center [935, 65] width 118 height 26
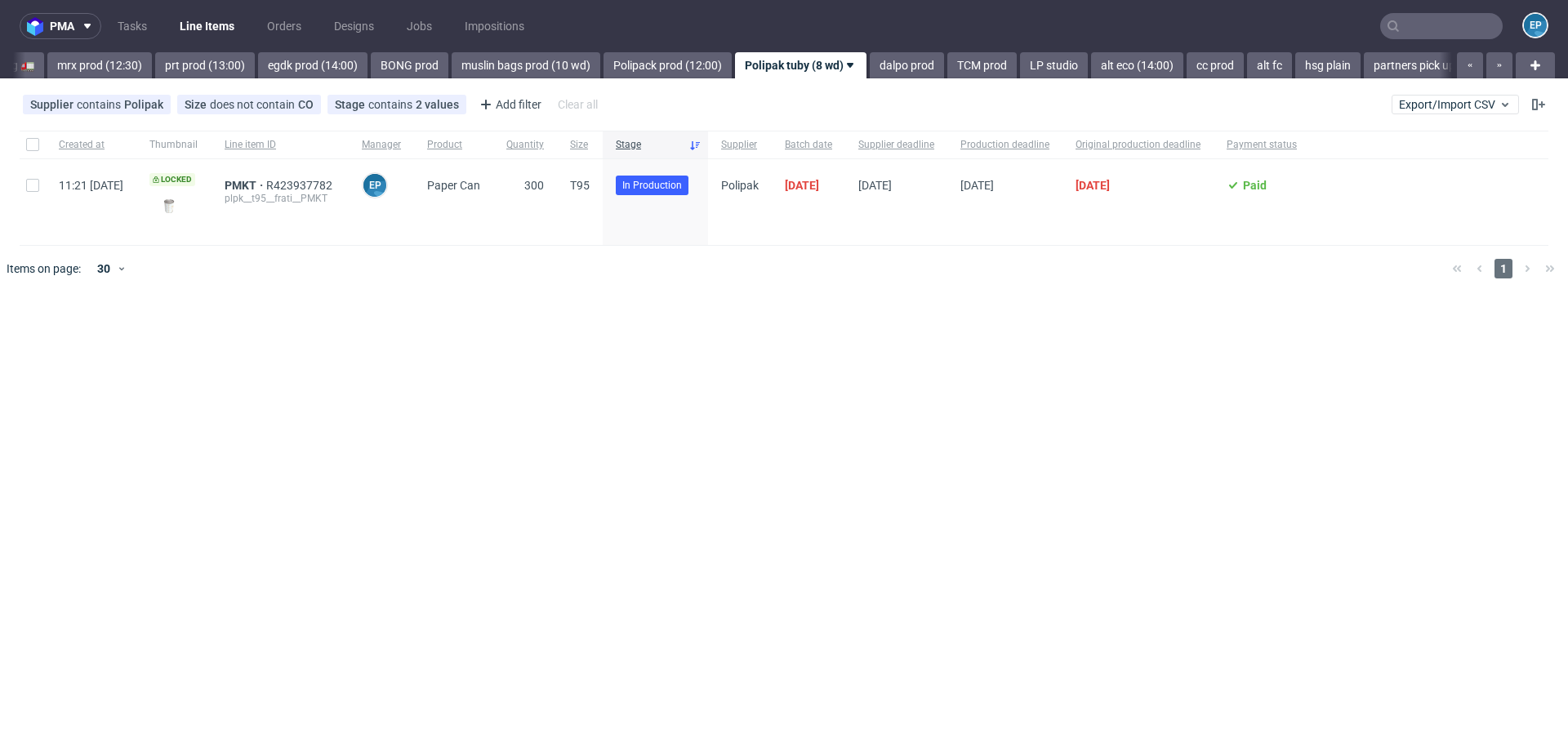
click at [947, 71] on link "TCM prod" at bounding box center [982, 65] width 70 height 26
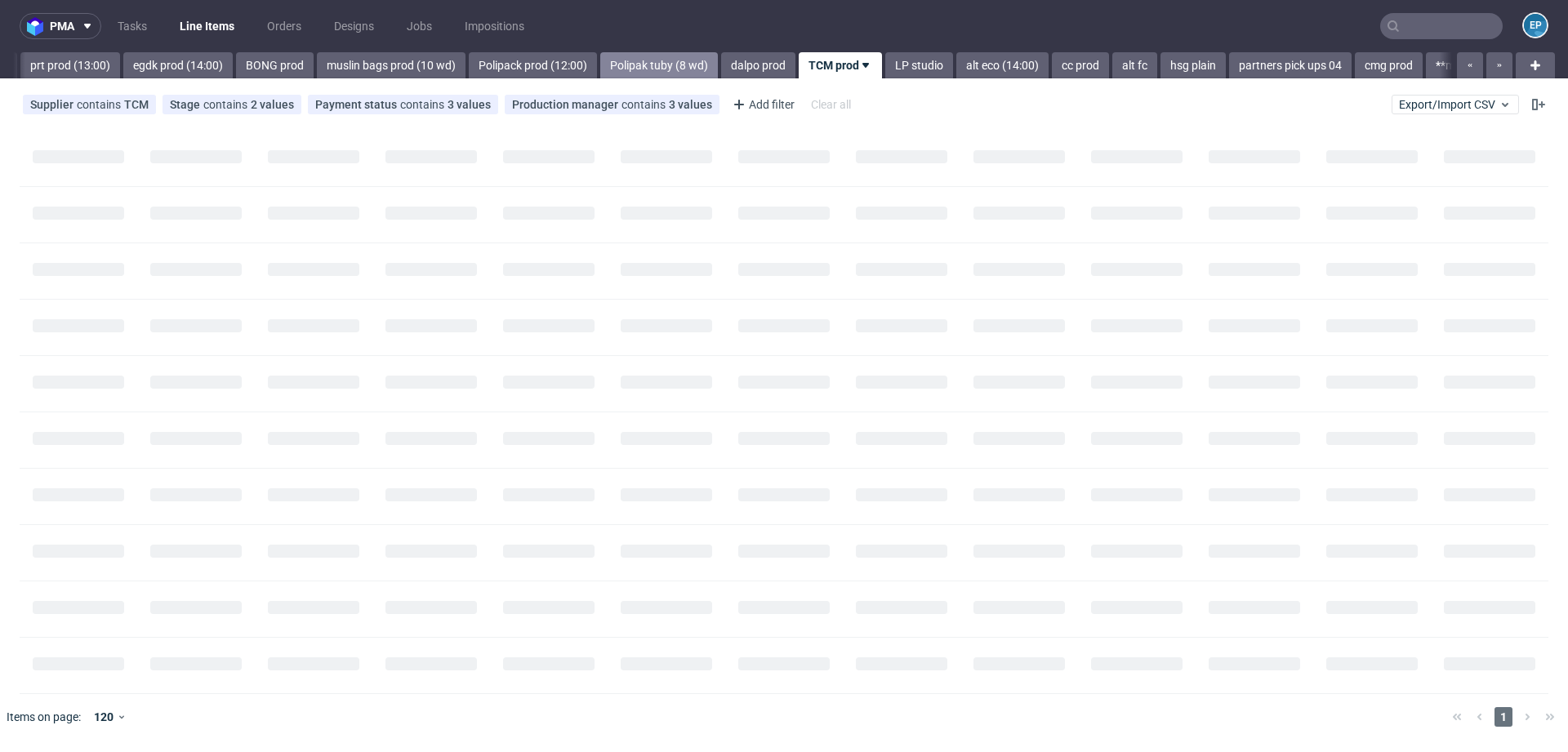
scroll to position [0, 2139]
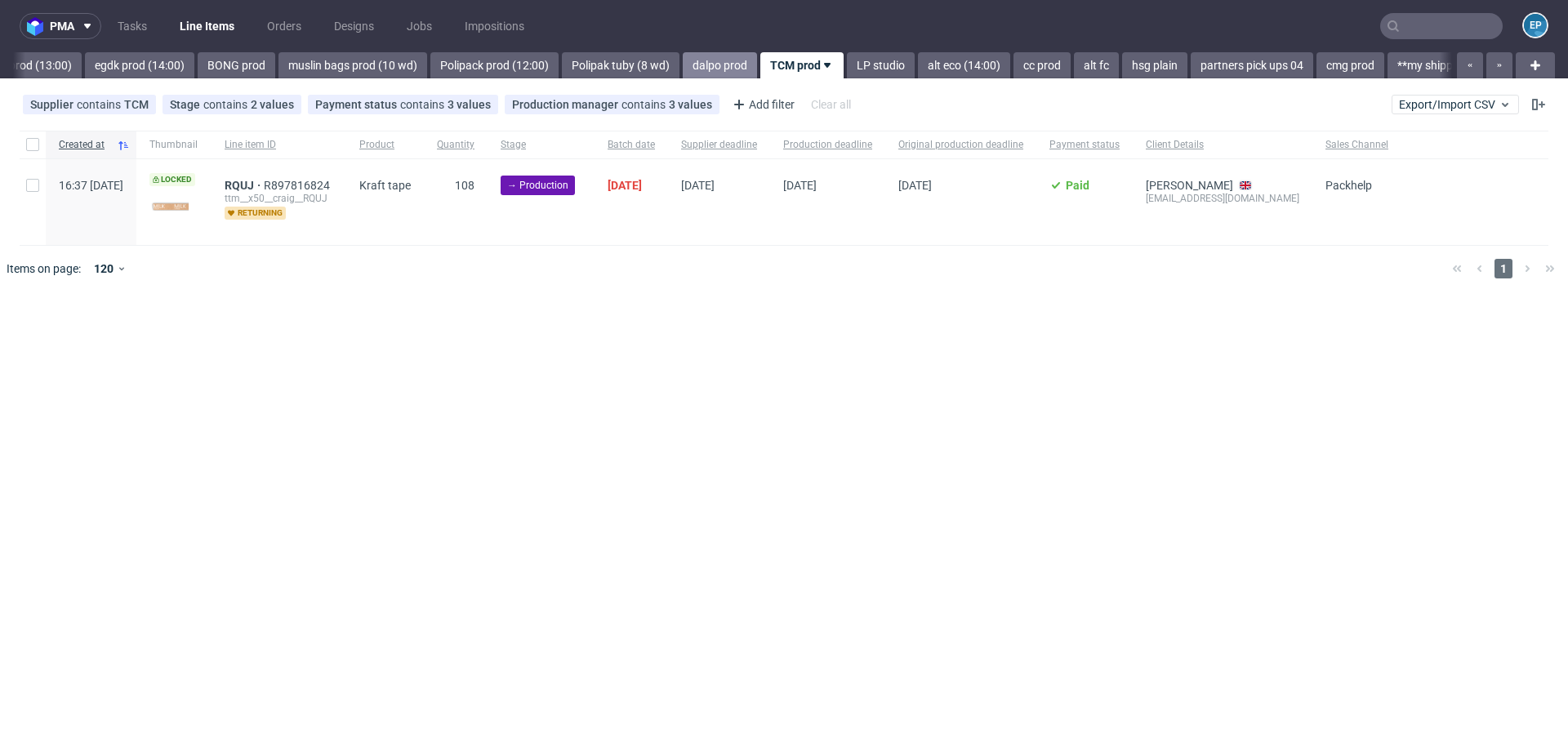
click at [682, 74] on link "dalpo prod" at bounding box center [719, 65] width 74 height 26
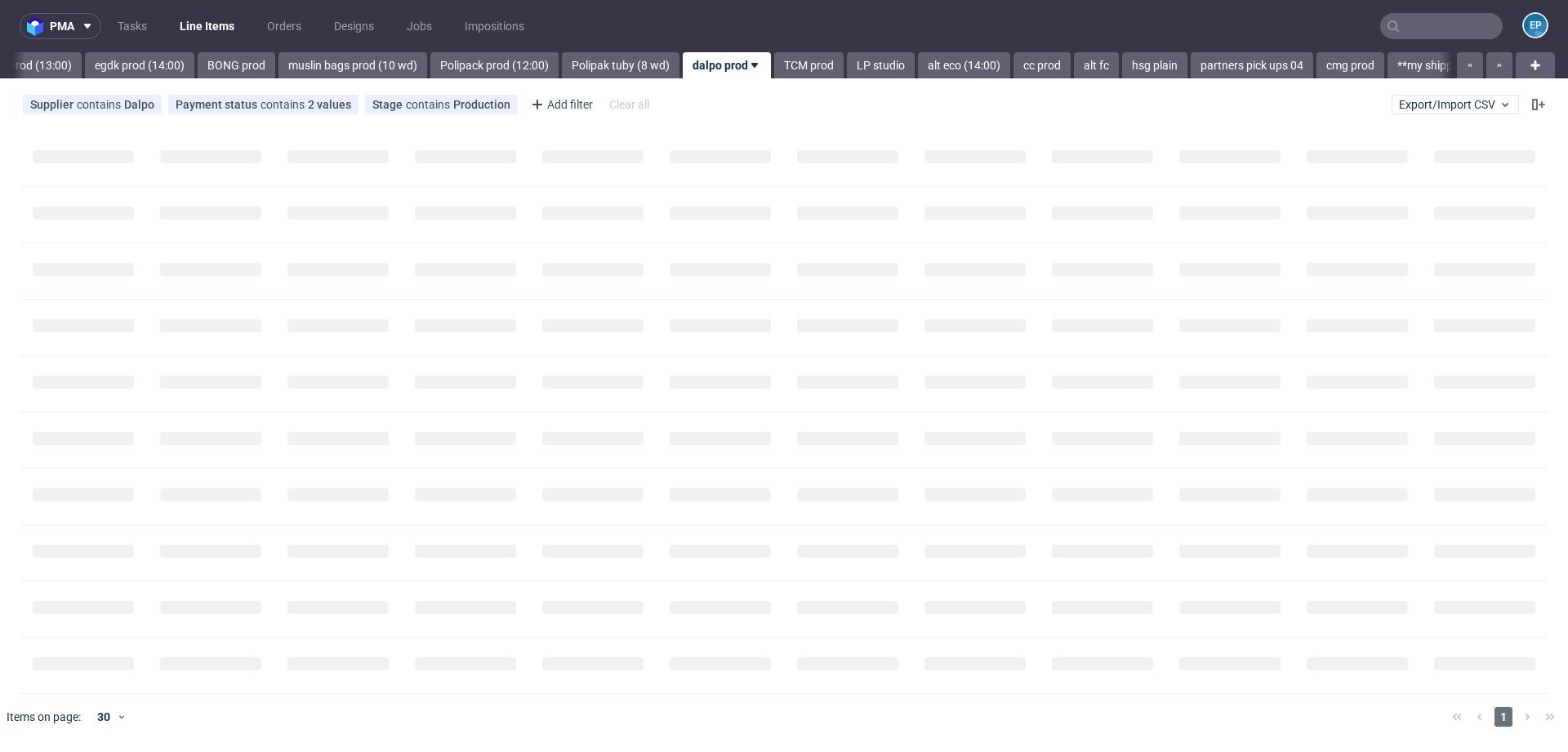
scroll to position [0, 2064]
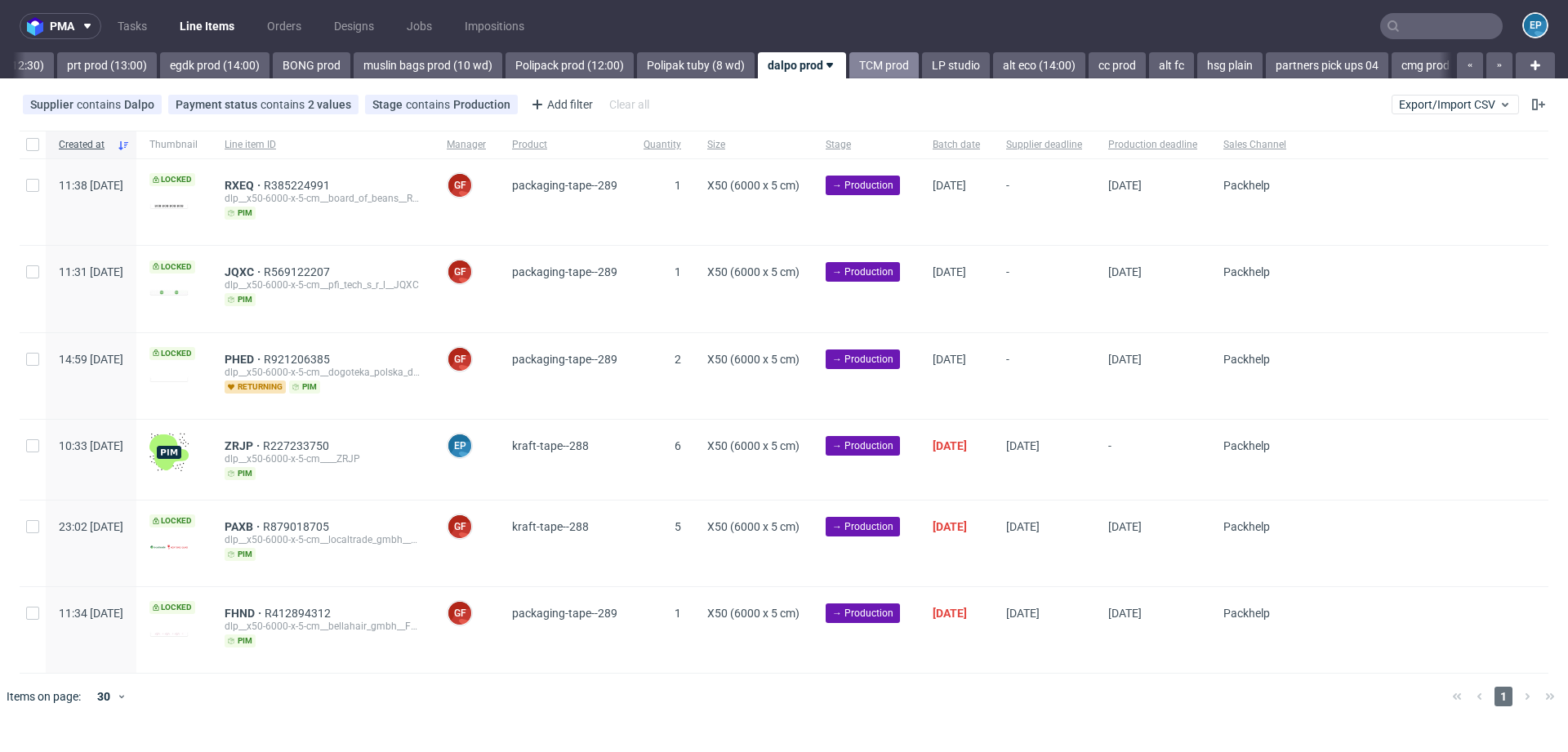
click at [850, 65] on link "TCM prod" at bounding box center [885, 65] width 70 height 26
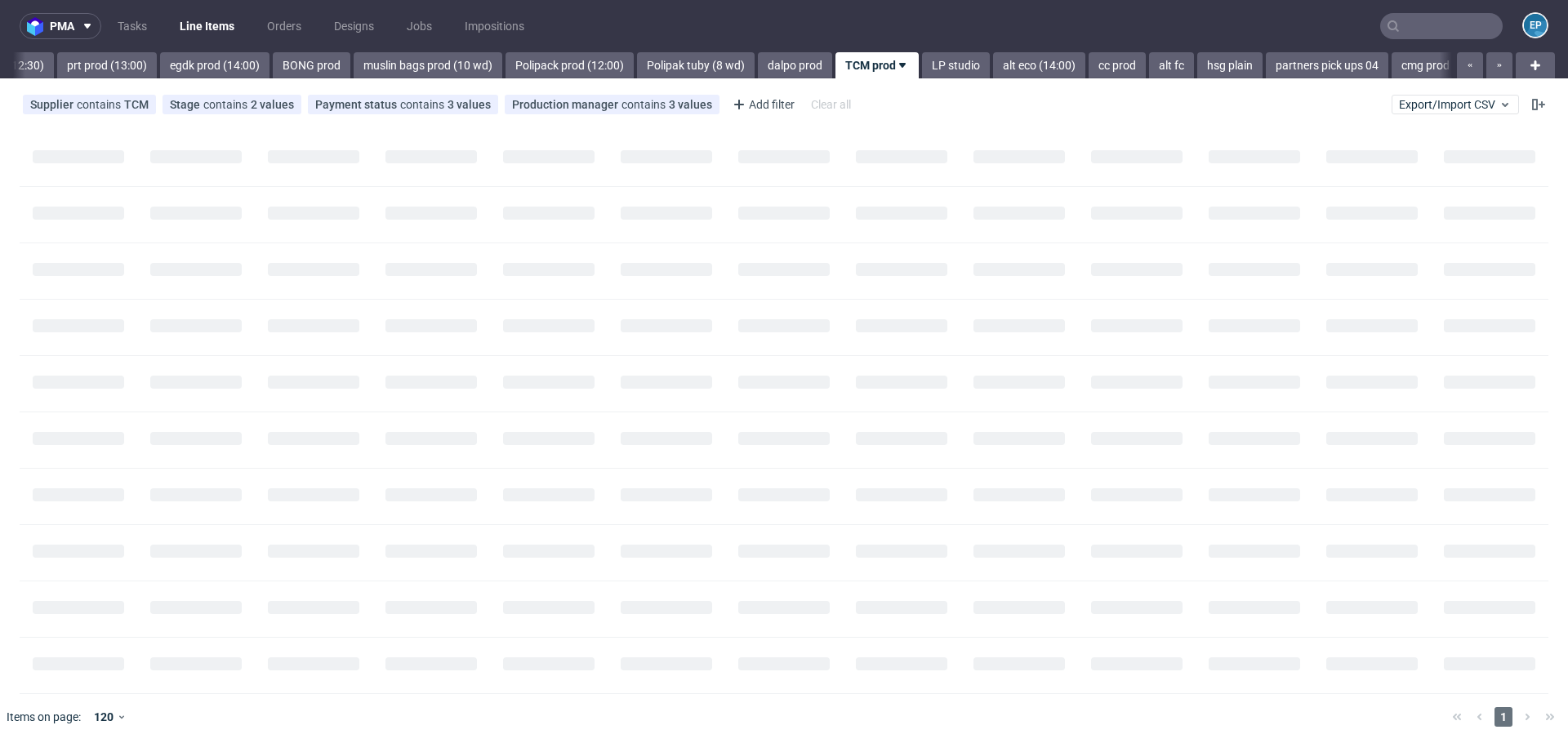
scroll to position [0, 2139]
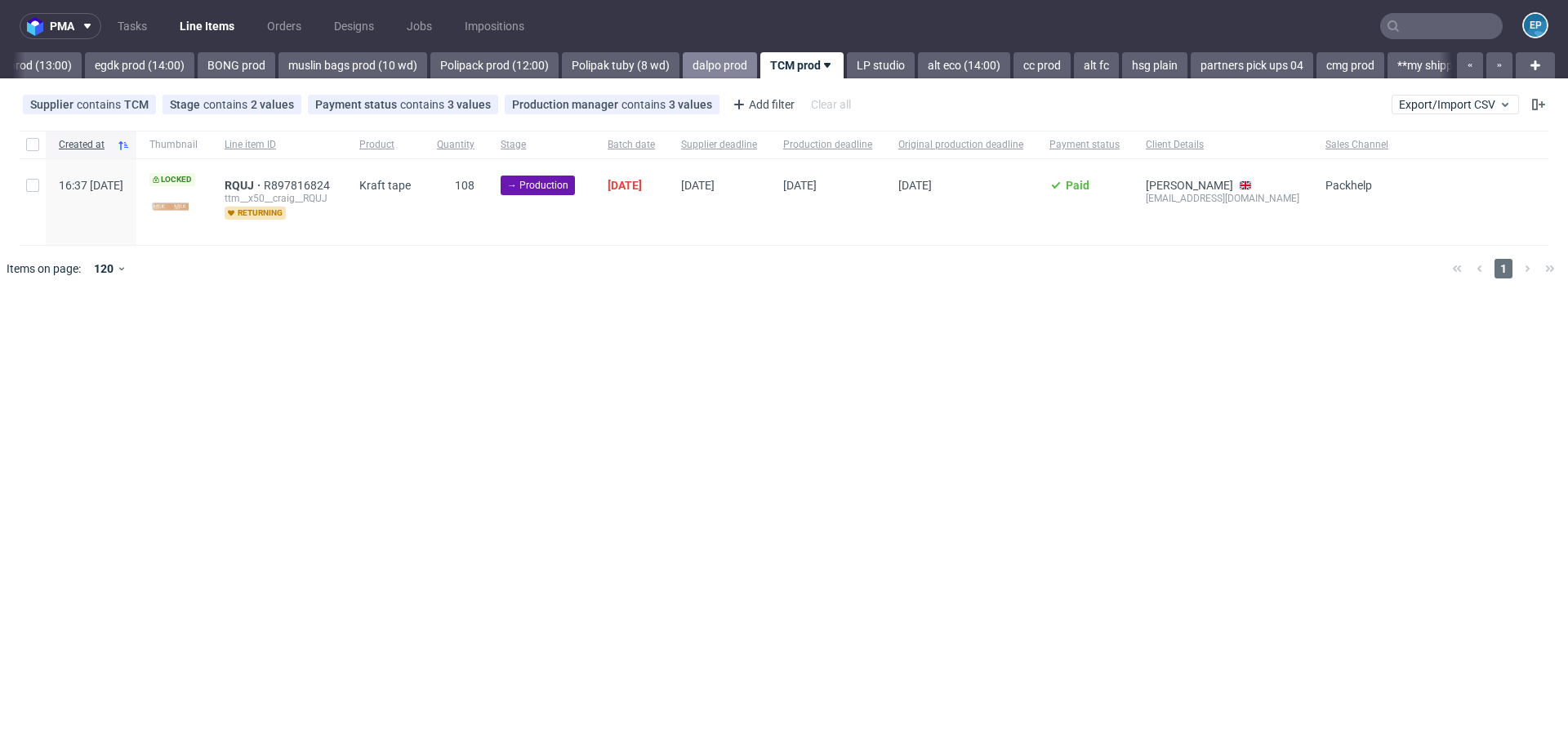
click at [682, 71] on link "dalpo prod" at bounding box center [719, 65] width 74 height 26
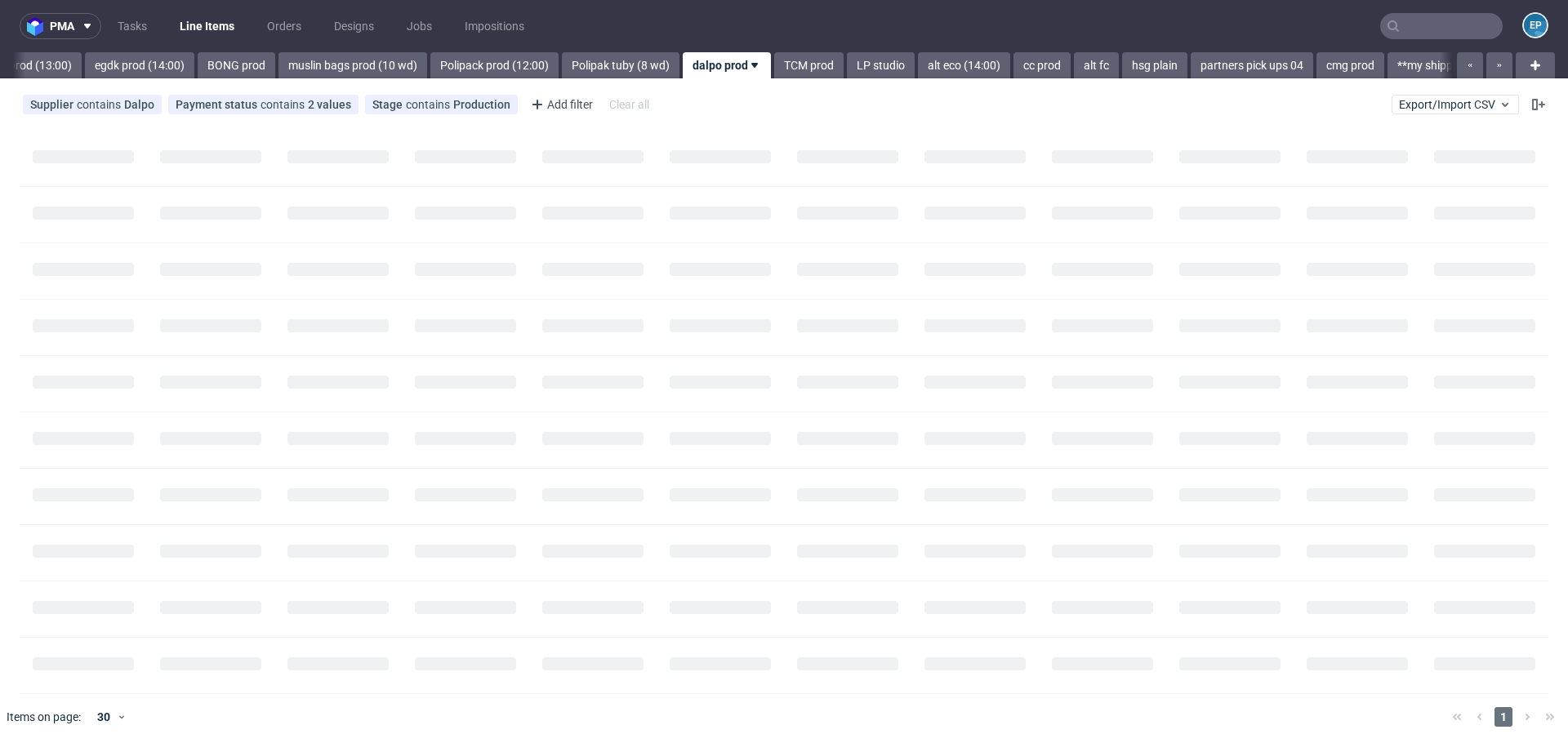
scroll to position [0, 2064]
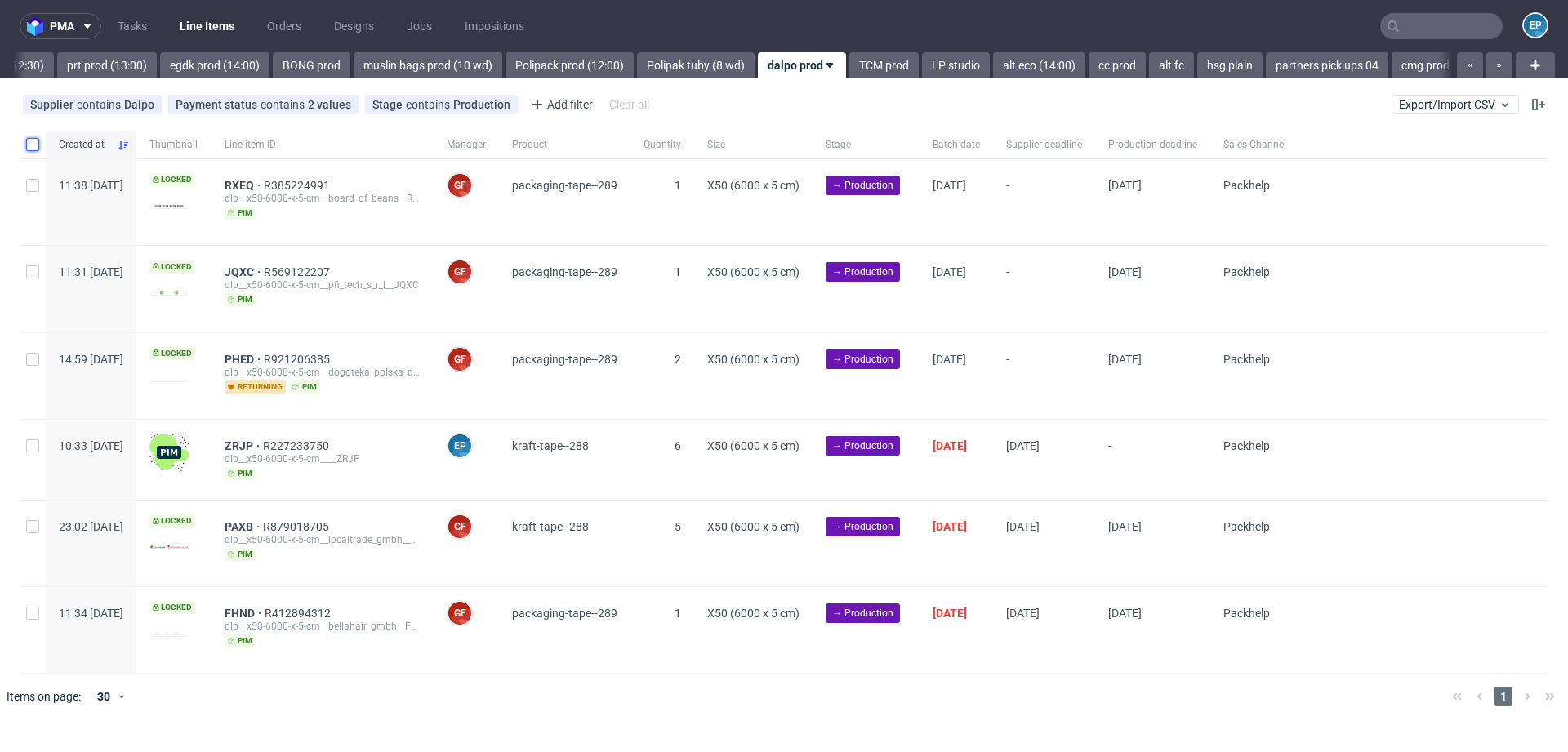
click at [27, 146] on input "checkbox" at bounding box center [32, 144] width 13 height 13
checkbox input "true"
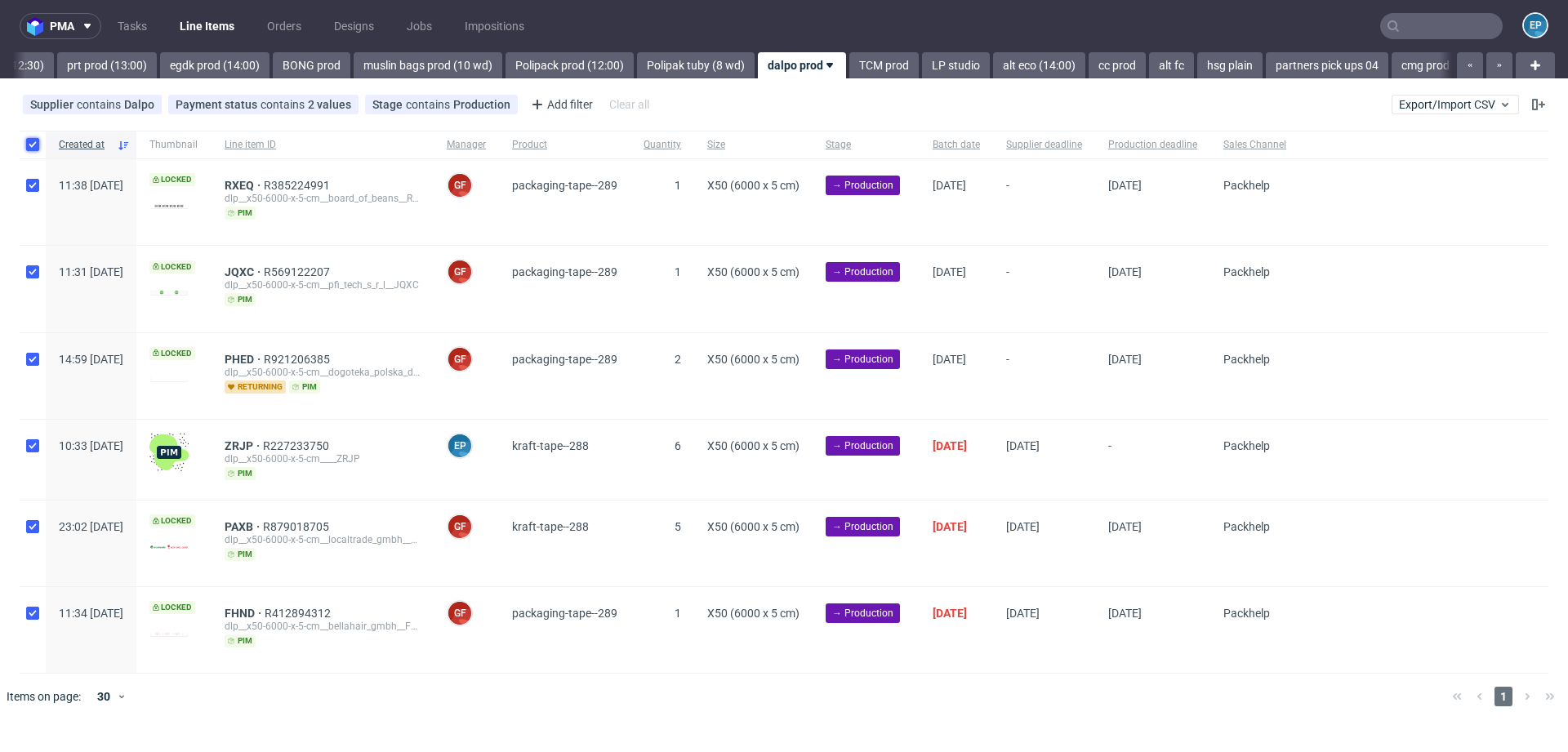
checkbox input "true"
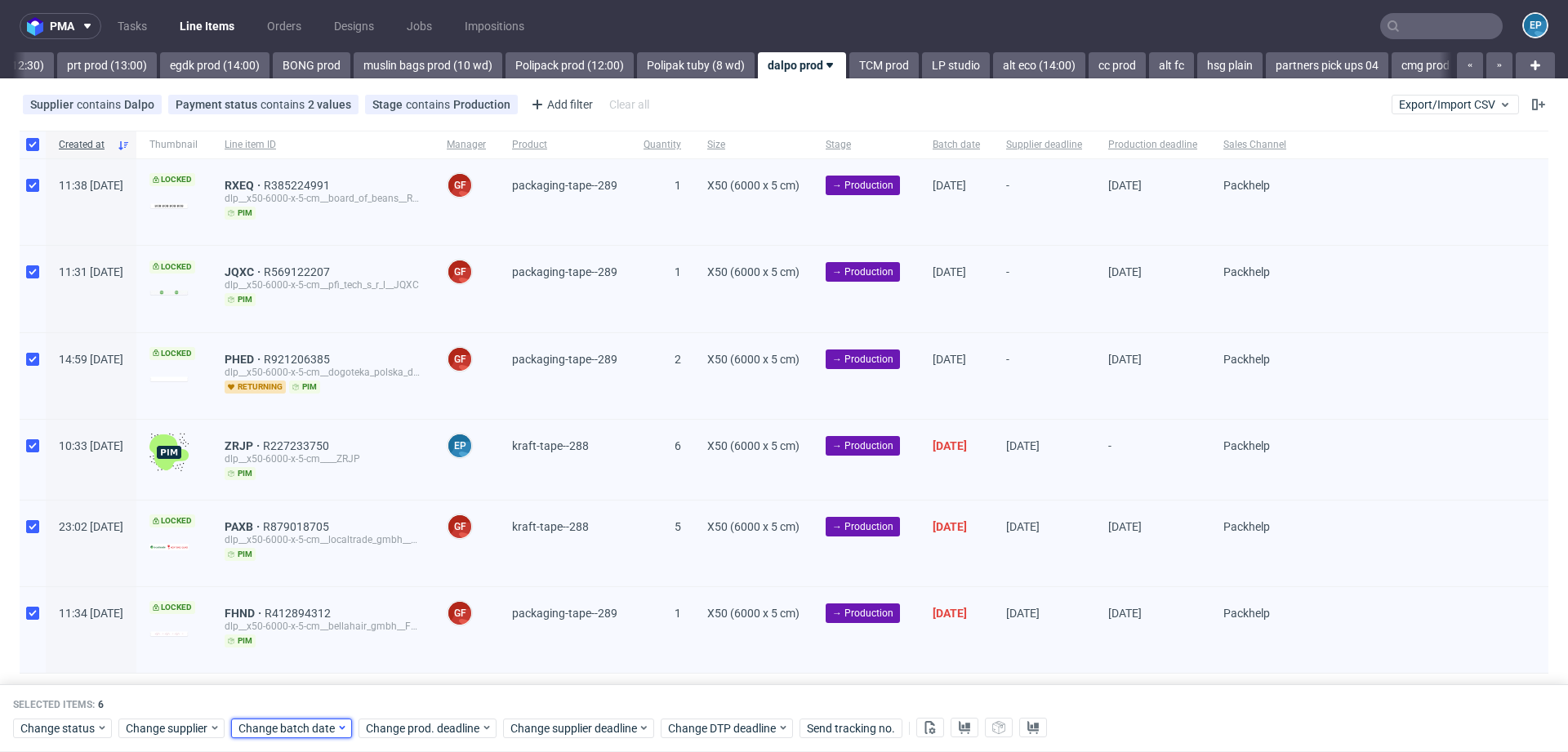
click at [328, 734] on span "Change batch date" at bounding box center [288, 728] width 98 height 17
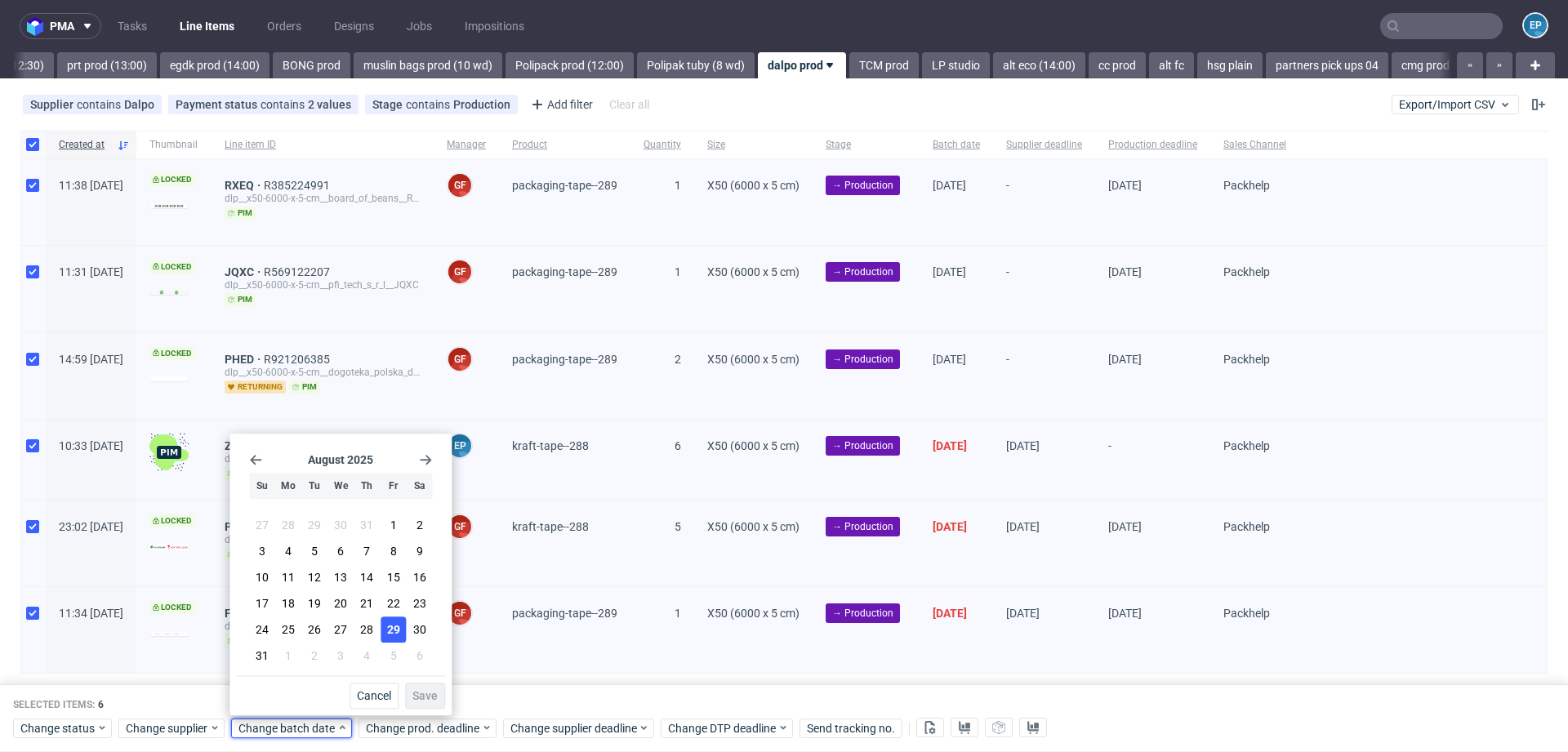
click at [396, 622] on span "29" at bounding box center [393, 629] width 13 height 17
click at [430, 694] on span "Save" at bounding box center [424, 695] width 25 height 11
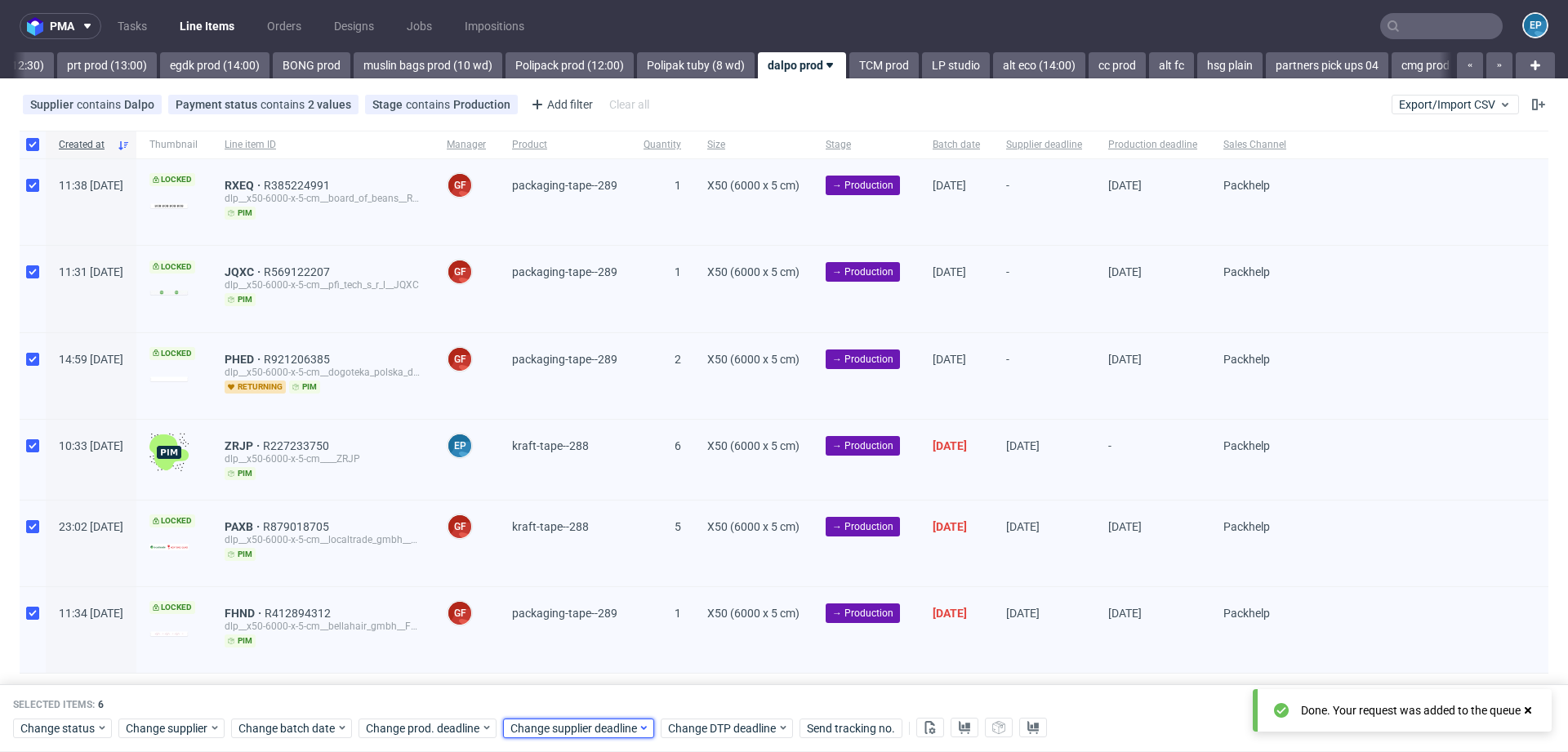
click at [558, 727] on span "Change supplier deadline" at bounding box center [574, 728] width 127 height 17
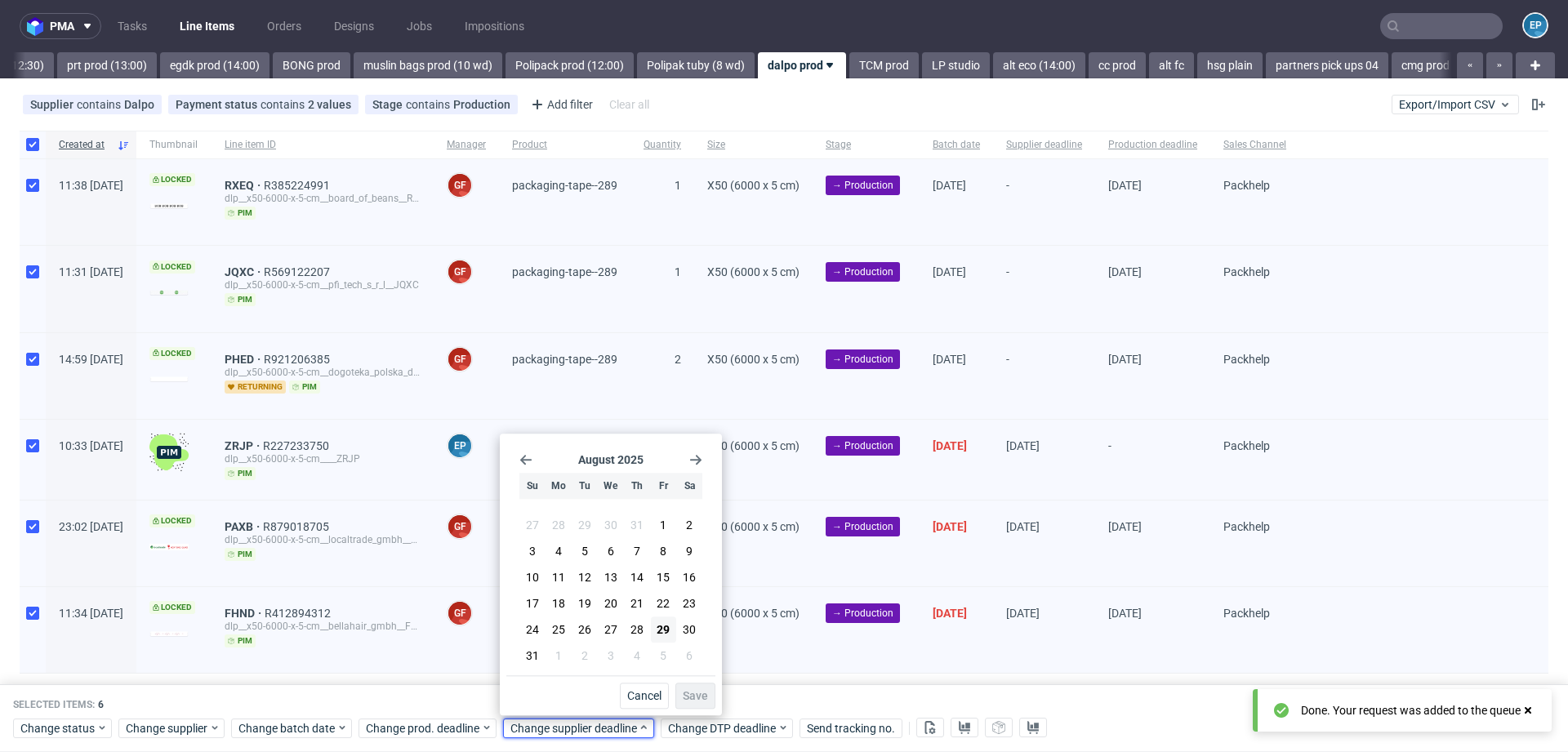
click at [689, 464] on section "August 2025" at bounding box center [611, 459] width 183 height 13
click at [696, 459] on icon "Go forward 1 month" at bounding box center [696, 459] width 13 height 13
click at [662, 546] on span "12" at bounding box center [662, 554] width 13 height 17
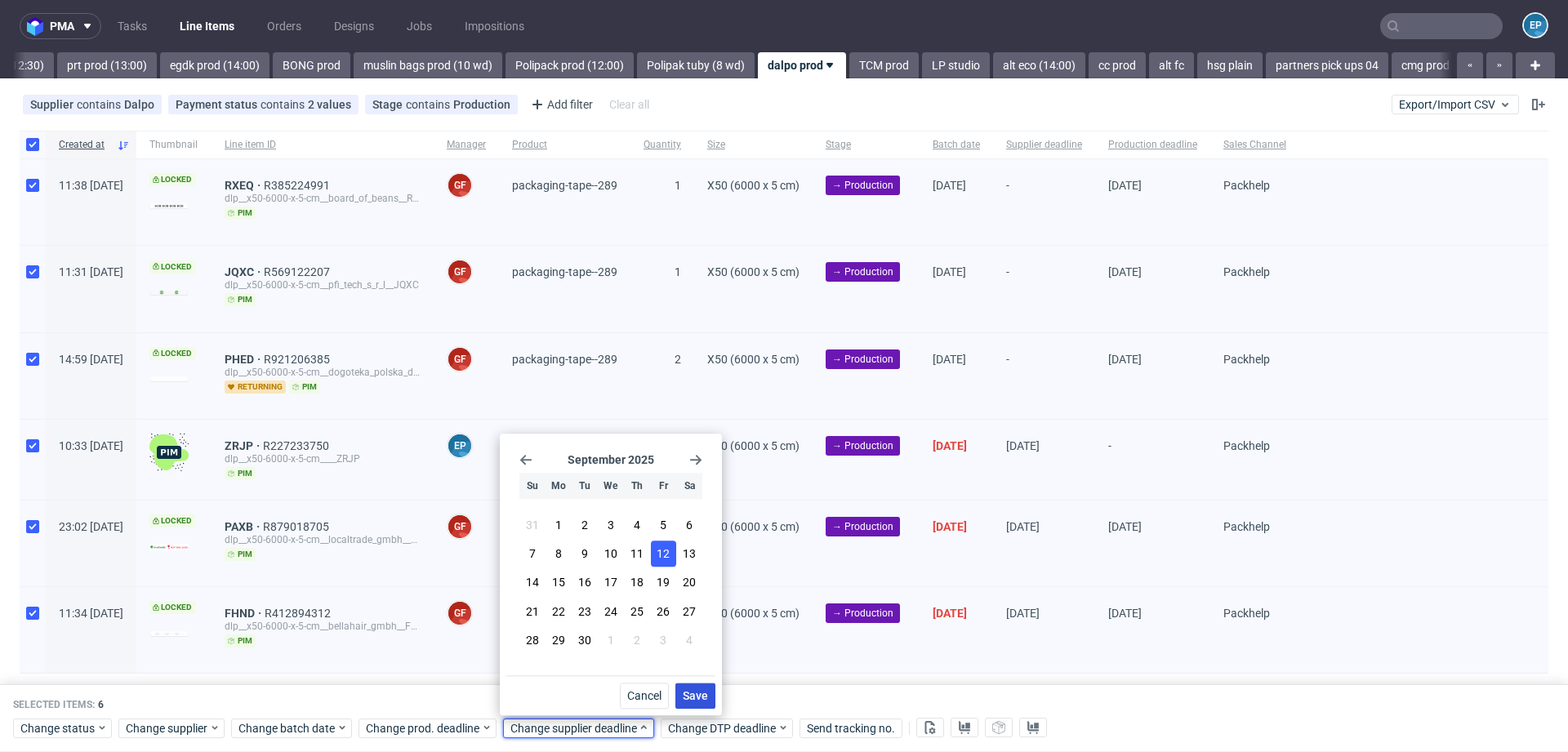
click at [696, 685] on button "Save" at bounding box center [696, 695] width 40 height 26
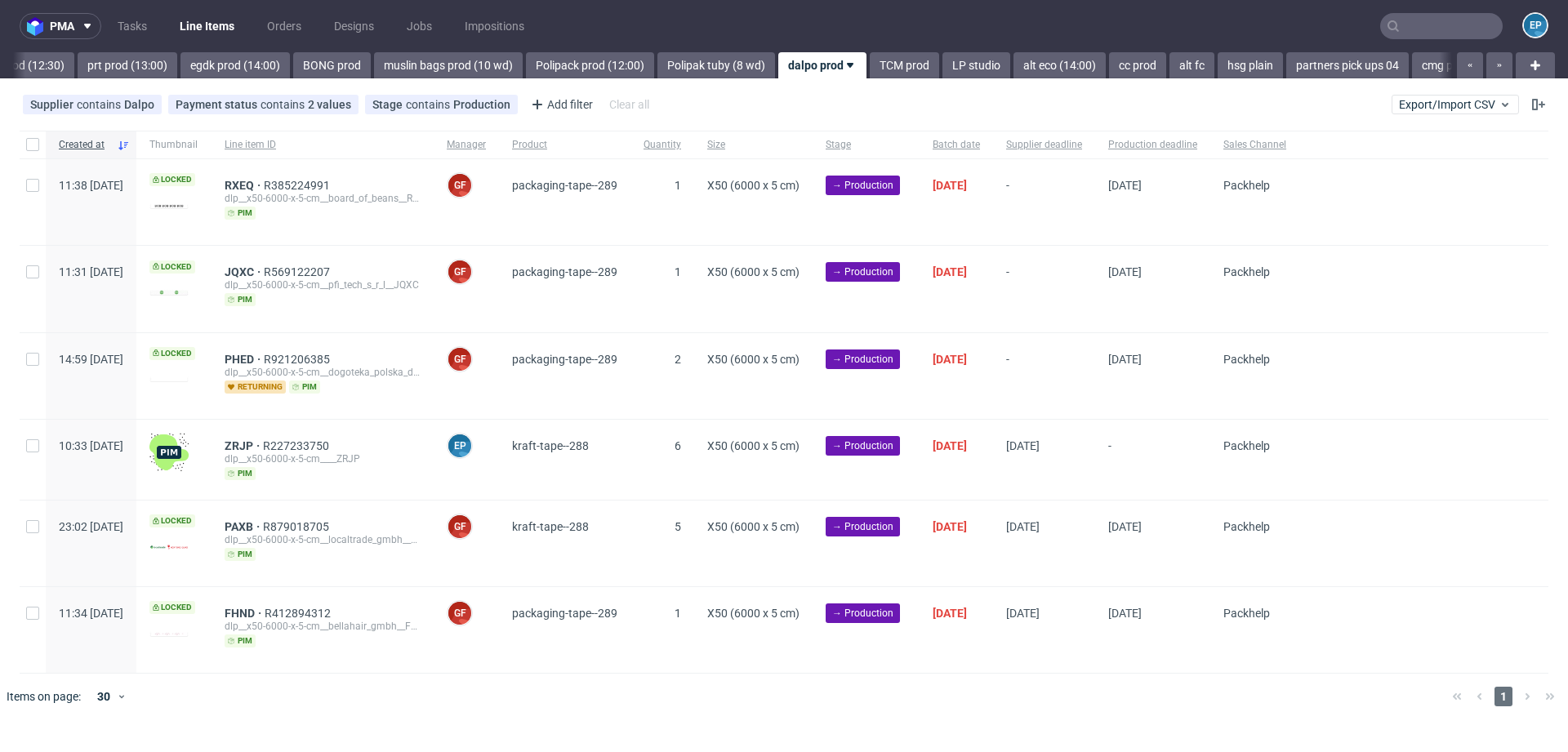
scroll to position [0, 2064]
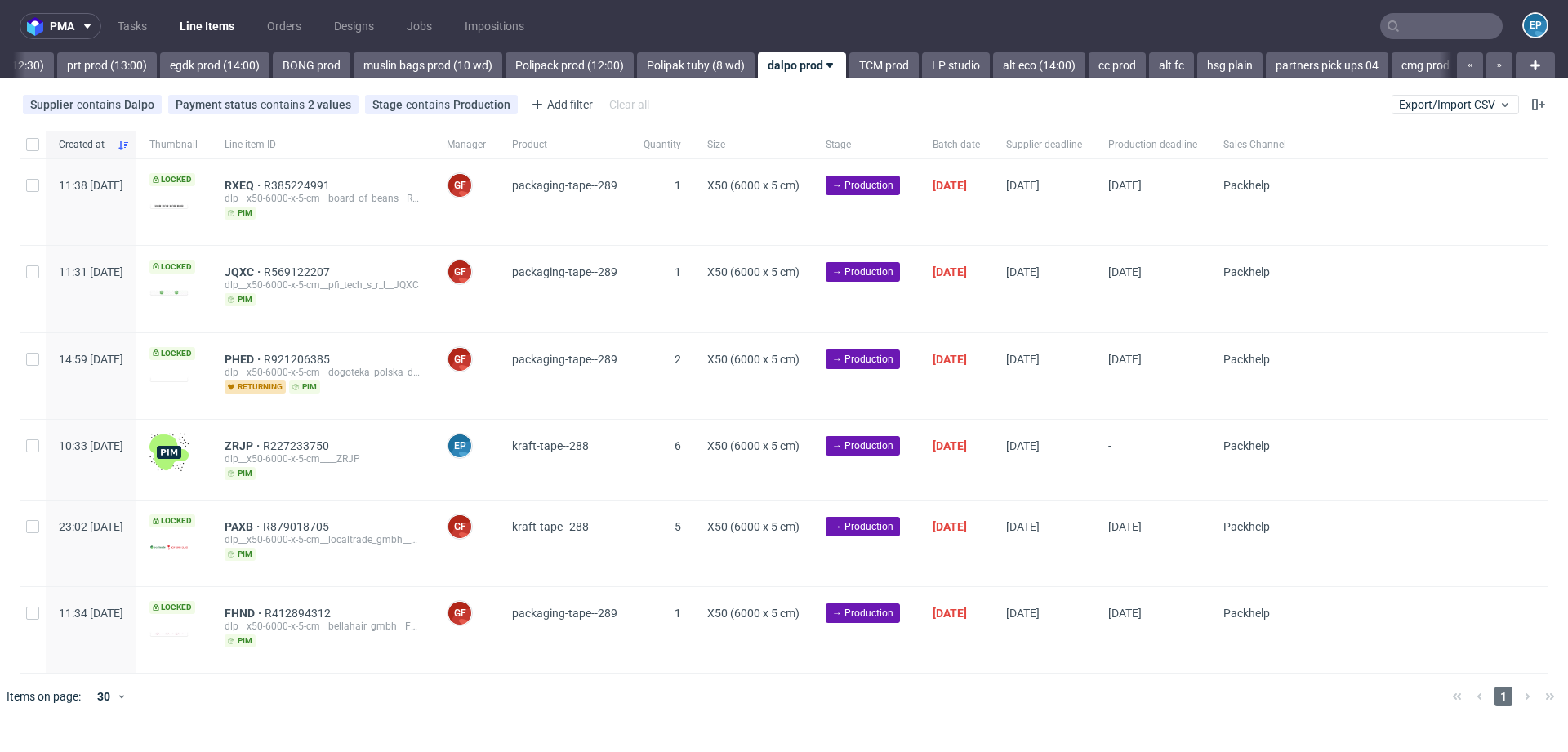
click at [24, 138] on div at bounding box center [32, 145] width 26 height 28
checkbox input "true"
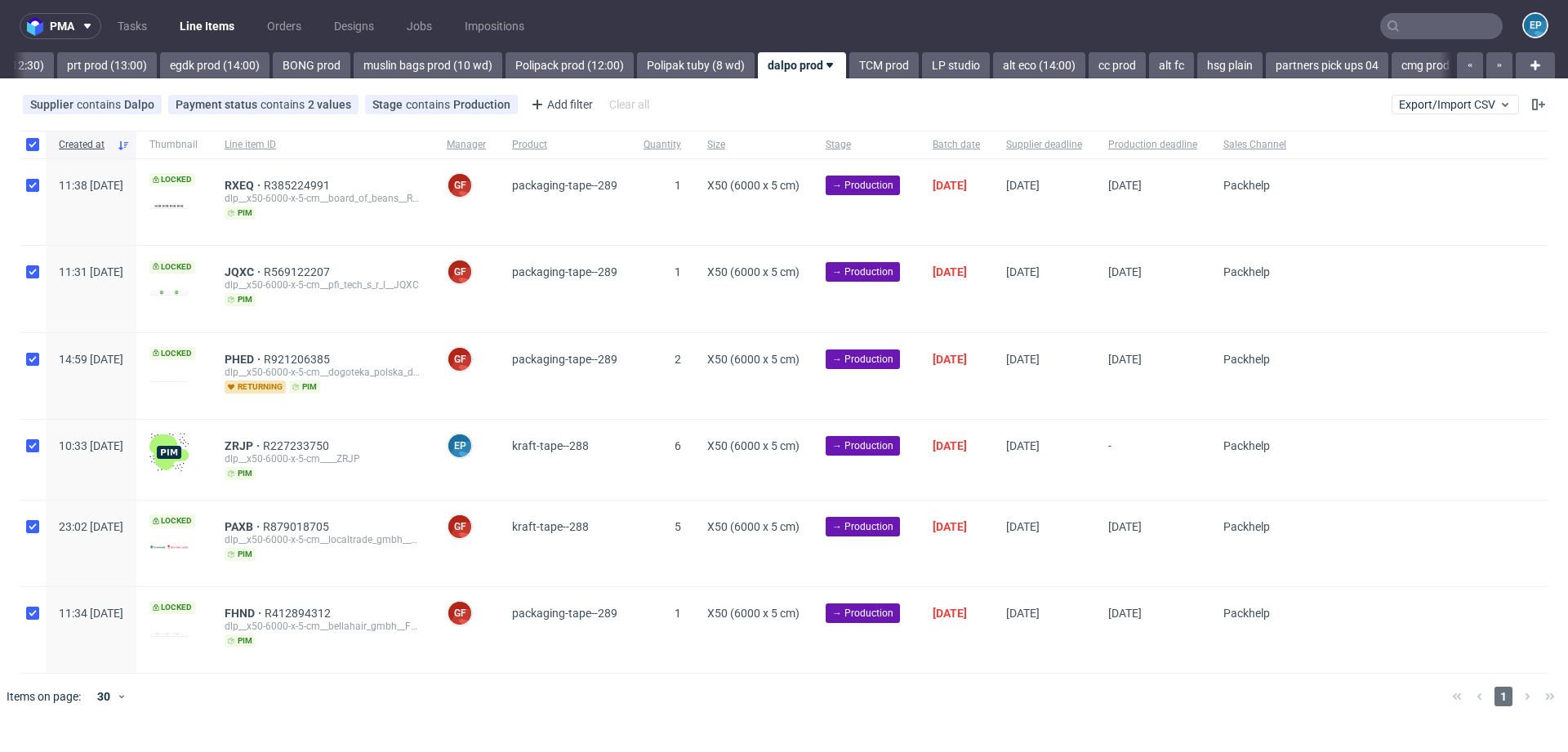
checkbox input "true"
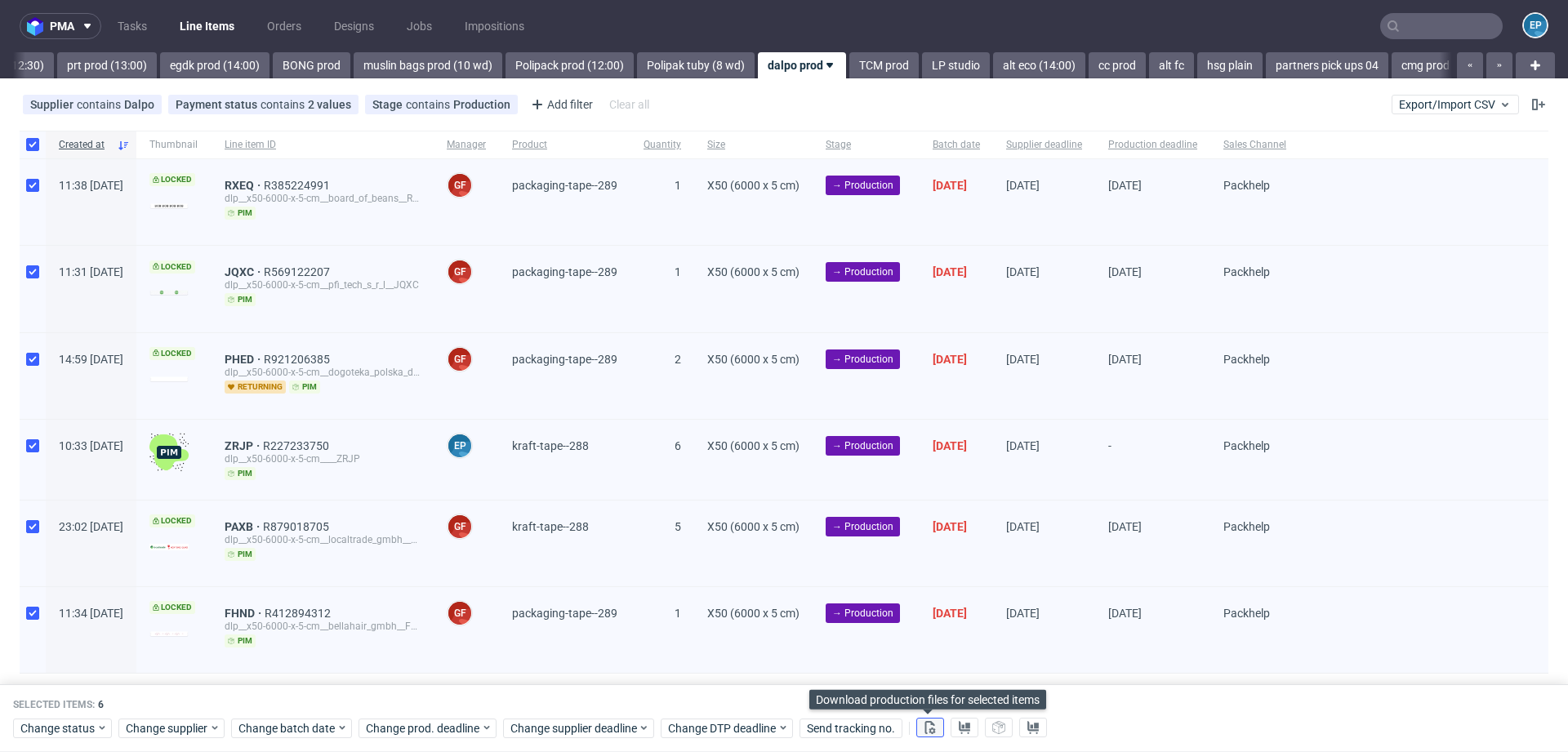
click at [926, 728] on use at bounding box center [931, 727] width 10 height 13
click at [968, 729] on button at bounding box center [965, 728] width 28 height 19
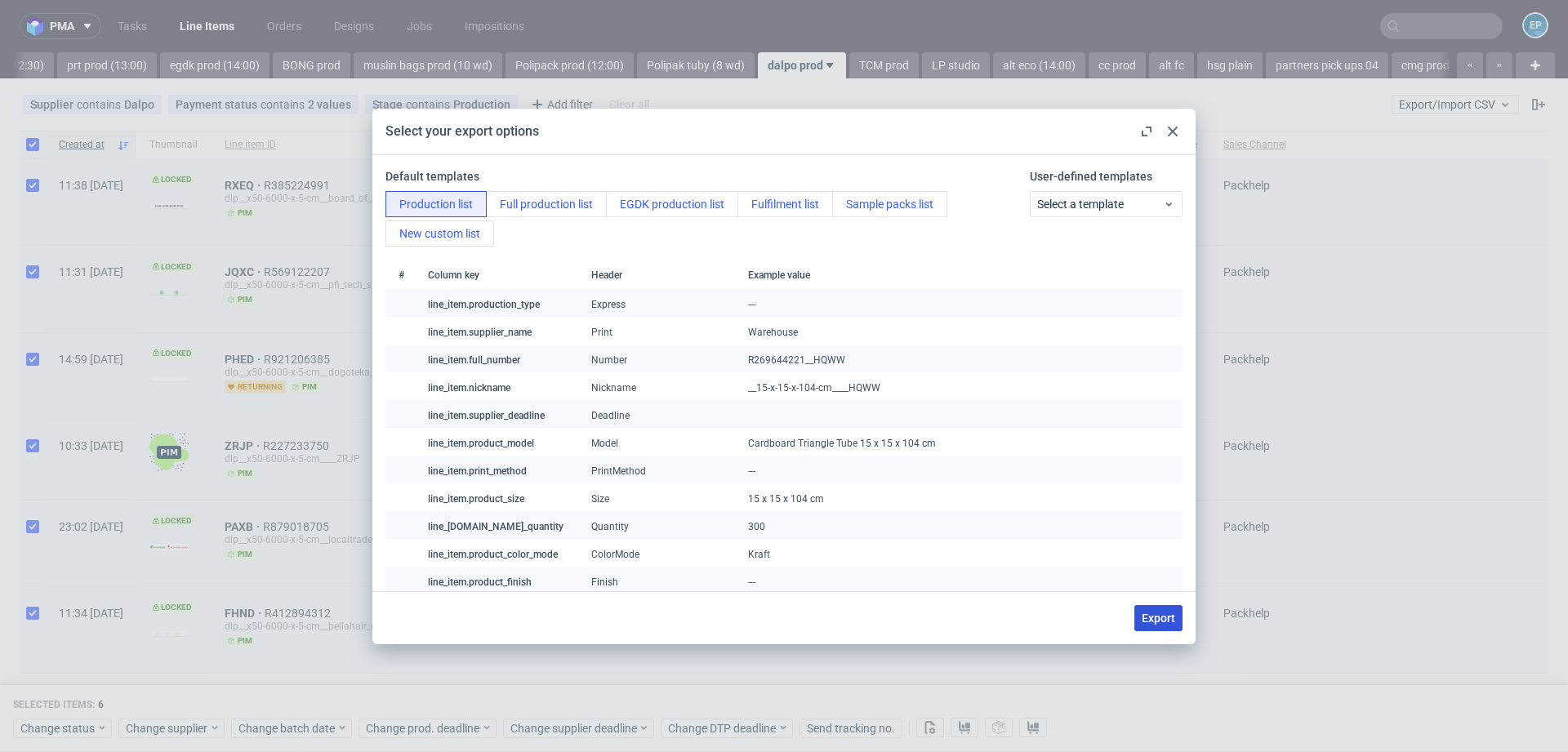
click at [1151, 613] on span "Export" at bounding box center [1158, 618] width 33 height 11
checkbox input "false"
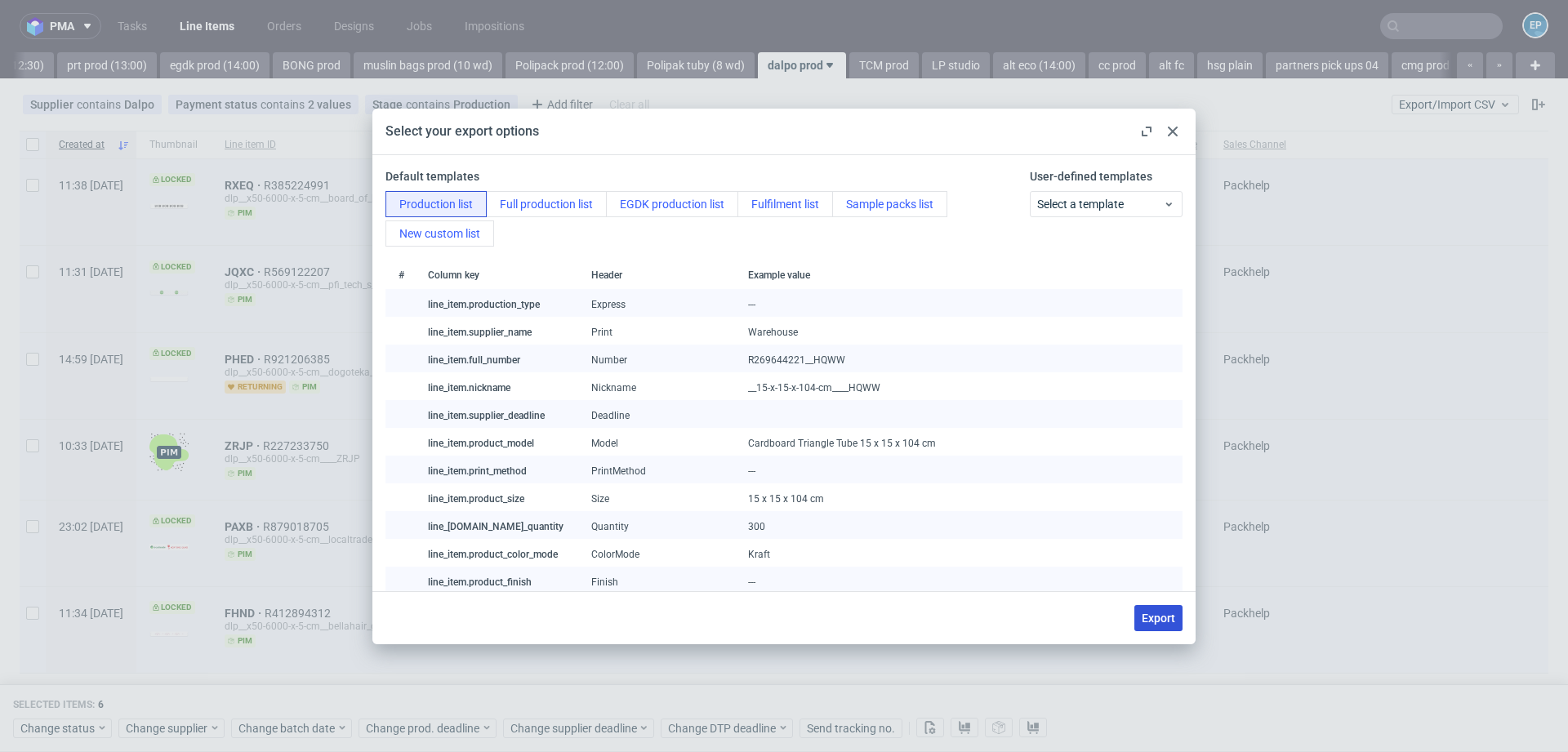
checkbox input "false"
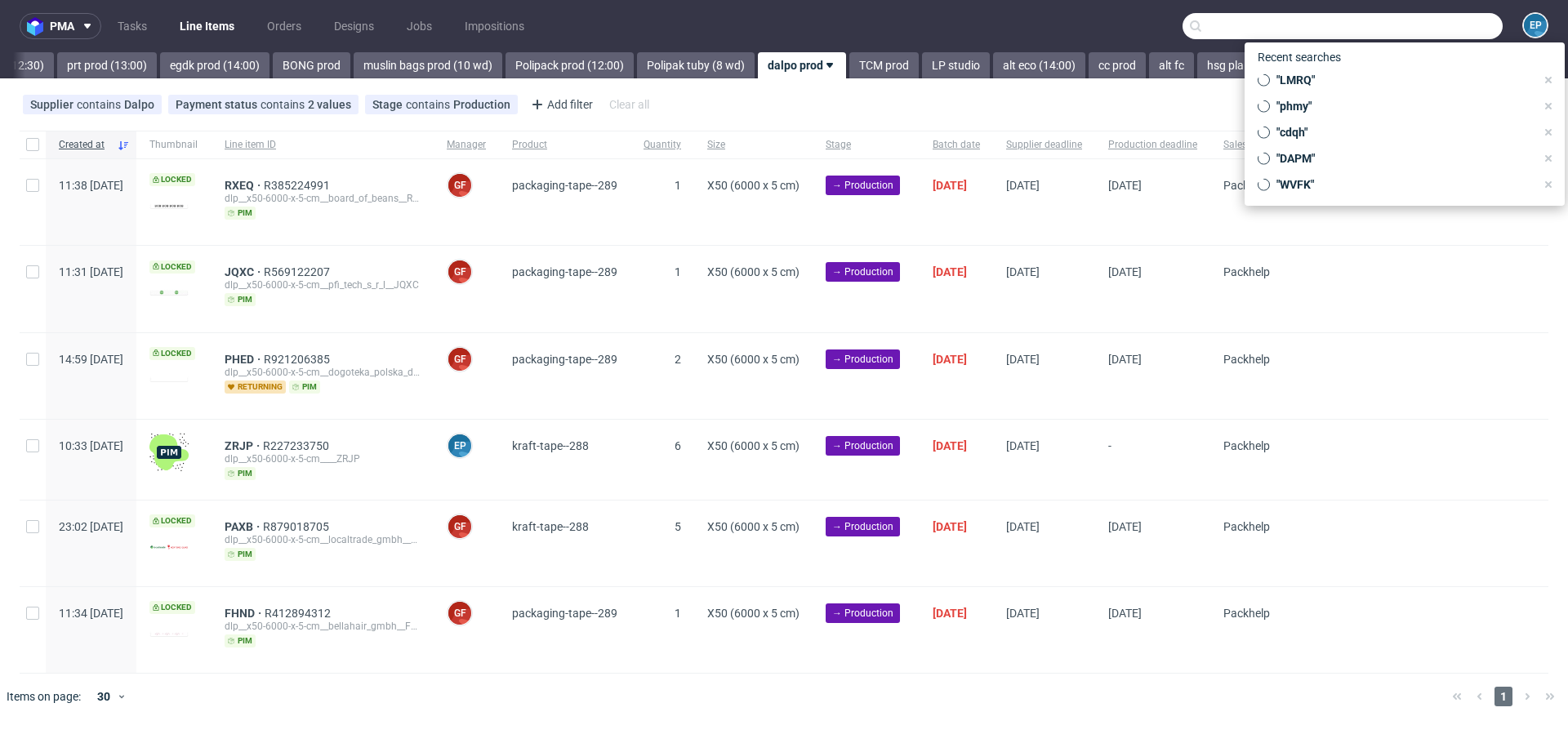
click at [1423, 22] on input "text" at bounding box center [1342, 26] width 320 height 26
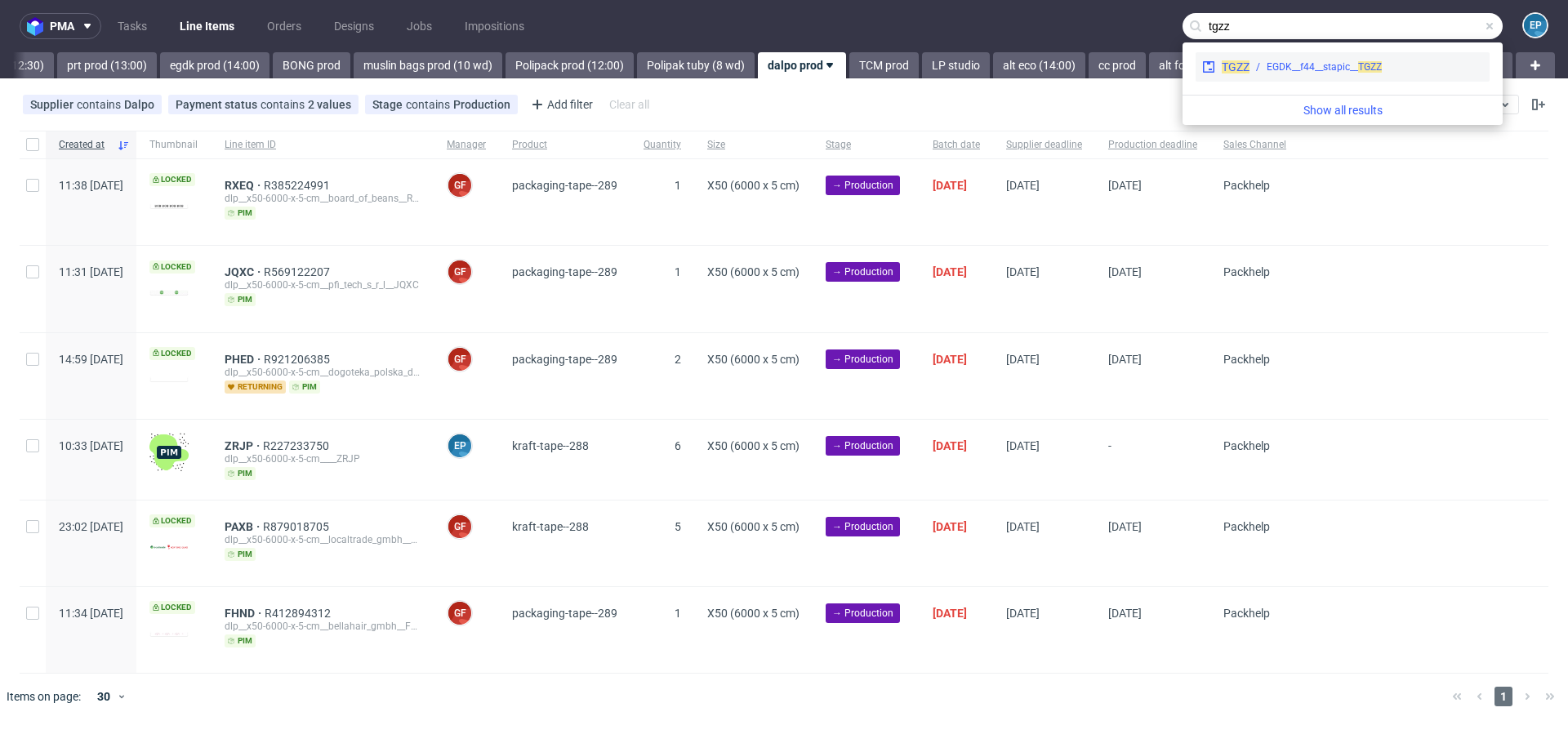
type input "tgzz"
click at [1265, 69] on div "EGDK__f44__stapic__ TGZZ" at bounding box center [1367, 66] width 234 height 15
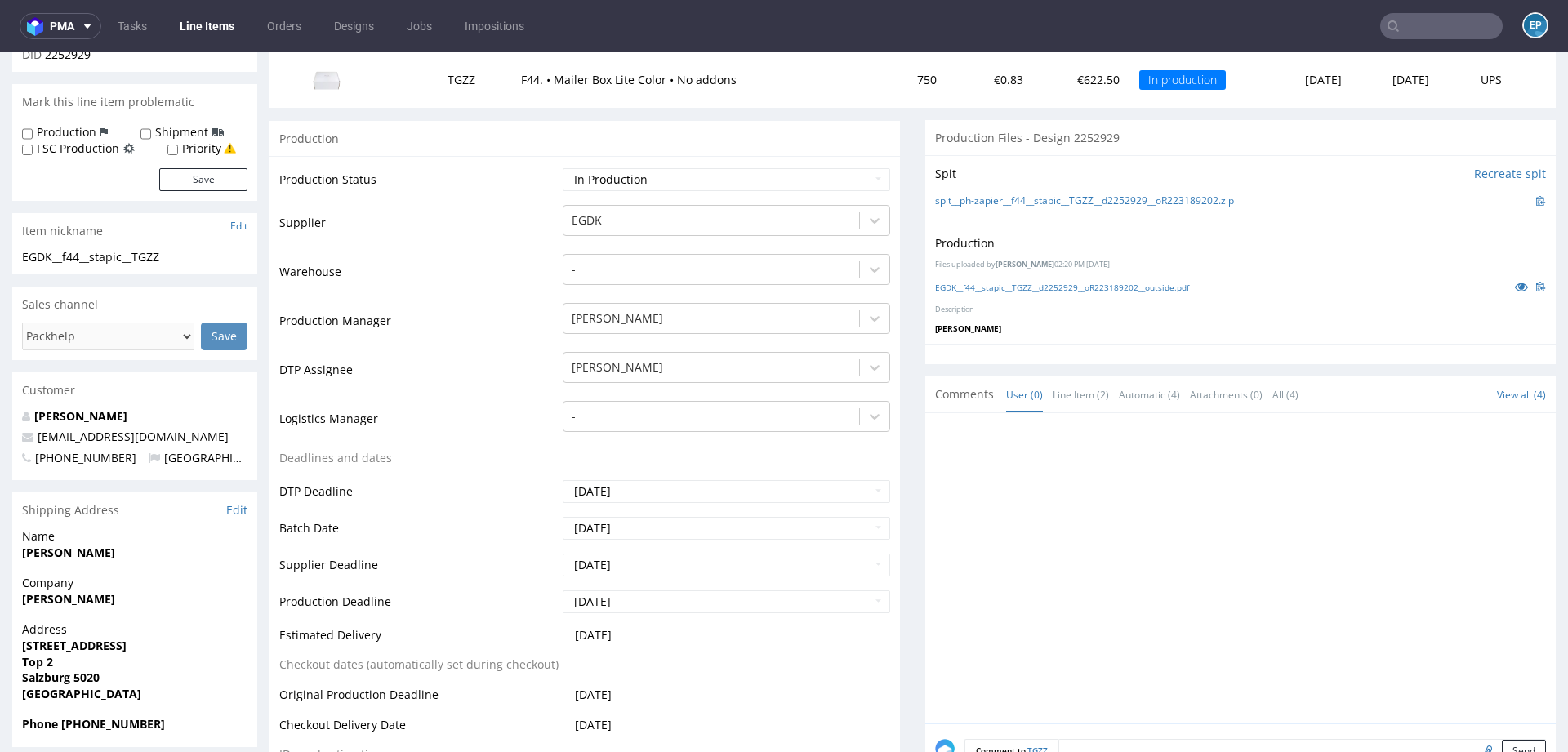
scroll to position [217, 0]
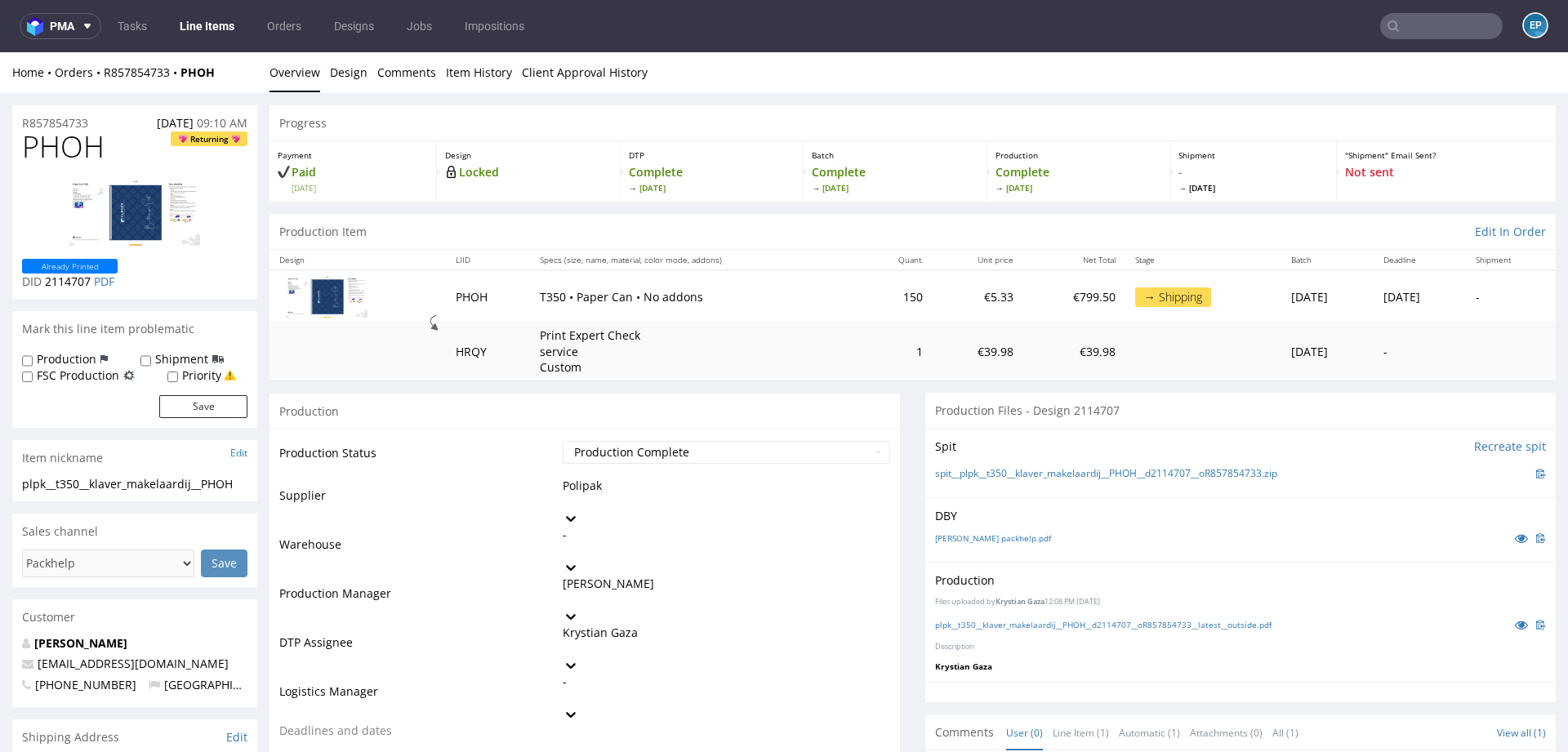
click at [207, 24] on link "Line Items" at bounding box center [207, 26] width 74 height 26
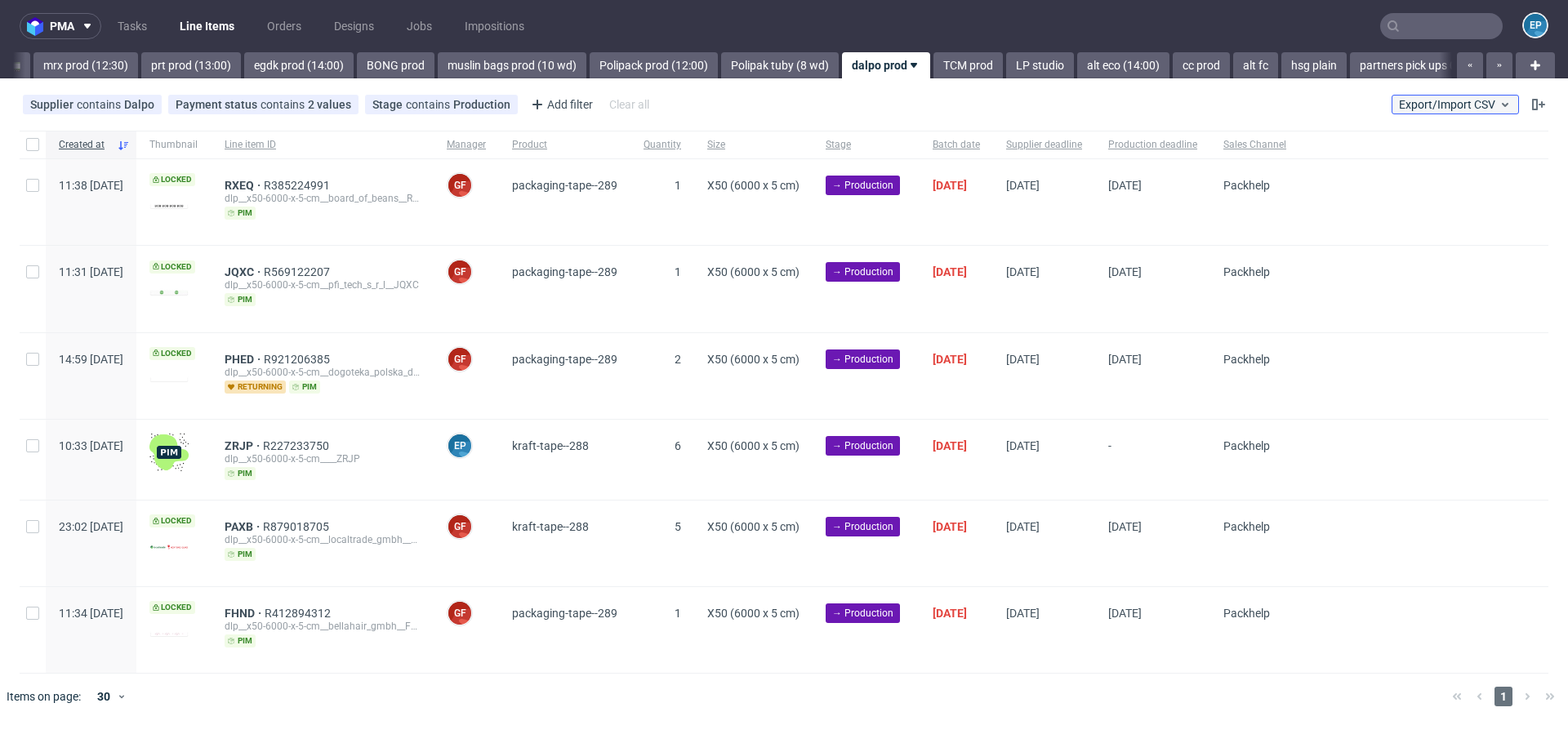
click at [1435, 109] on span "Export/Import CSV" at bounding box center [1455, 104] width 112 height 13
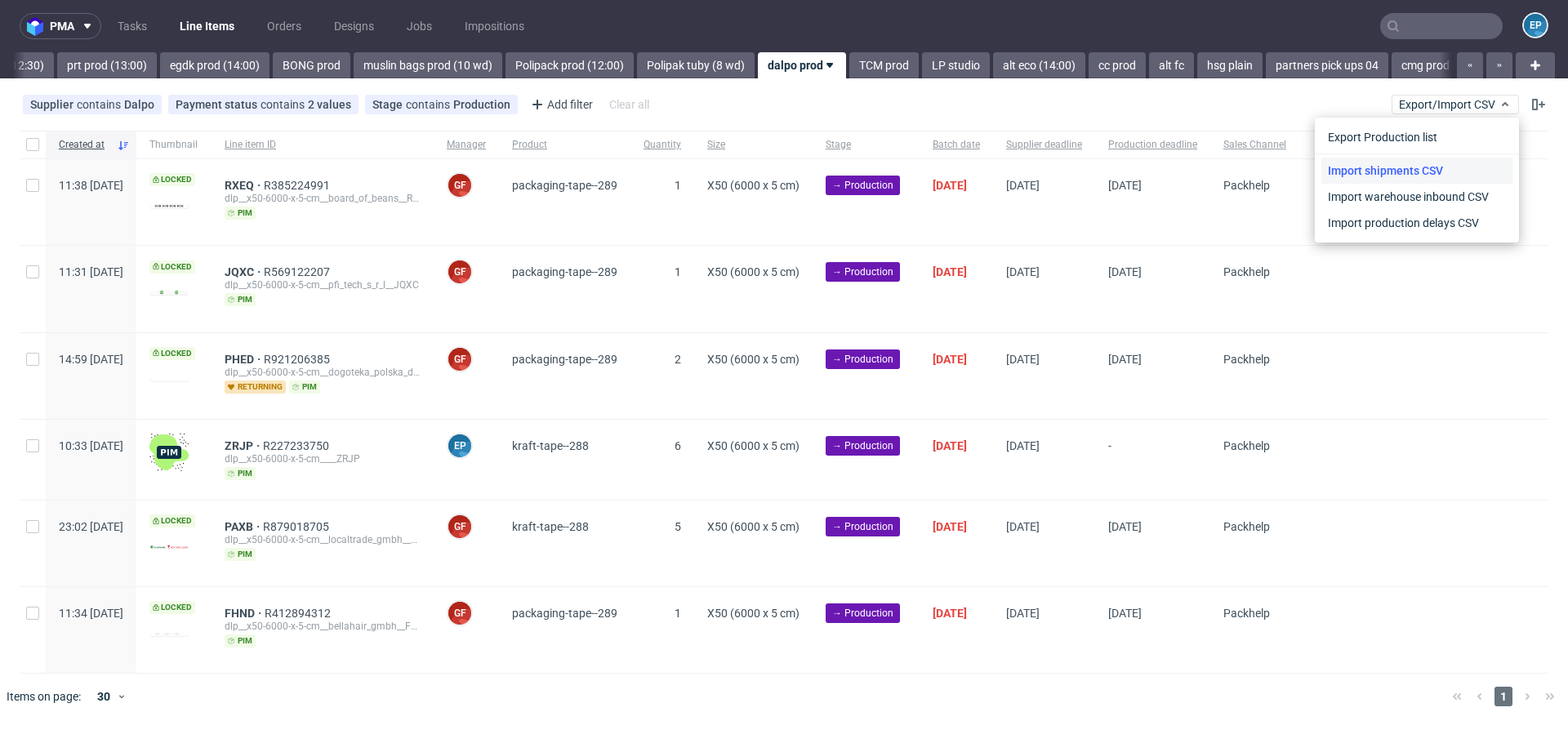
click at [1403, 172] on link "Import shipments CSV" at bounding box center [1416, 171] width 191 height 26
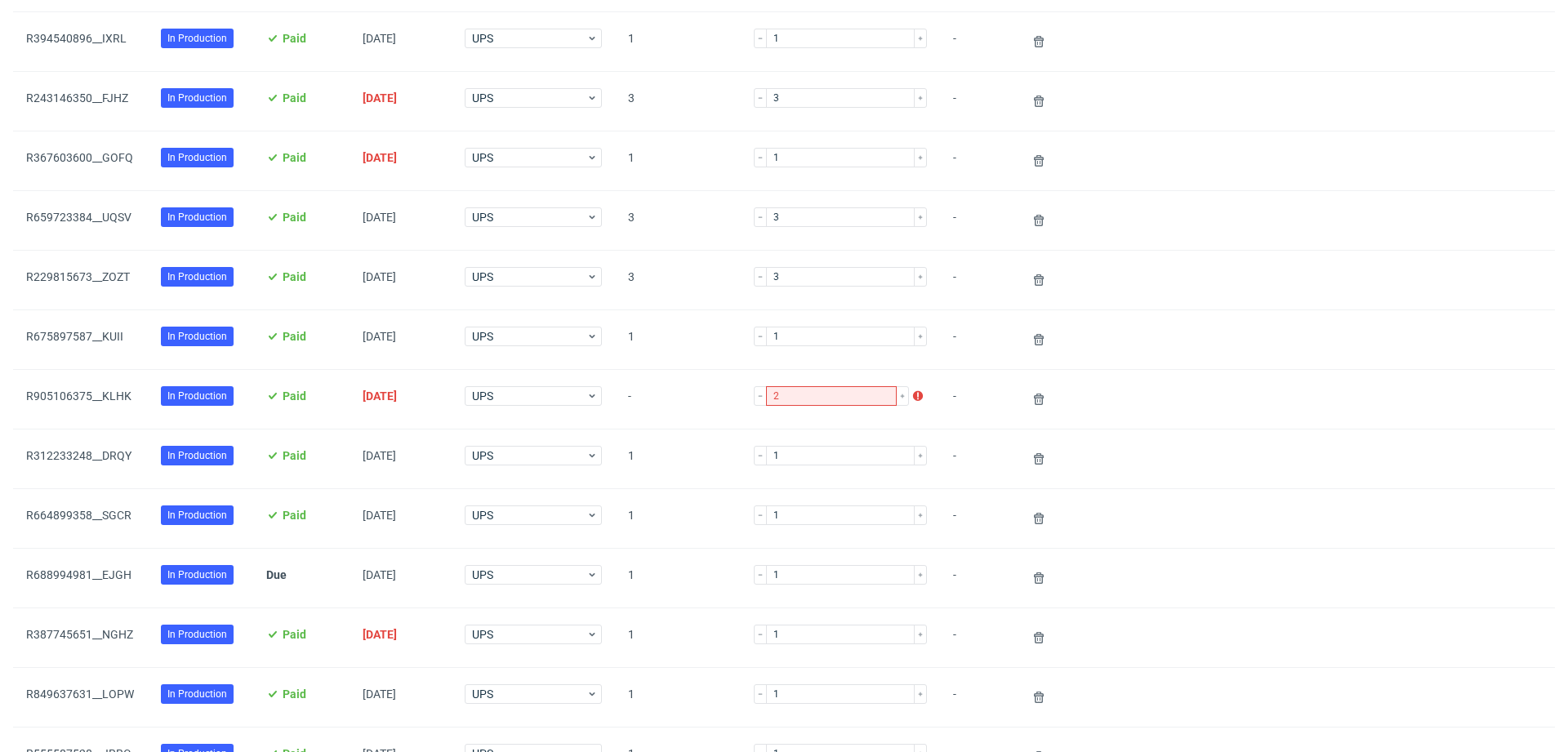
scroll to position [1298, 0]
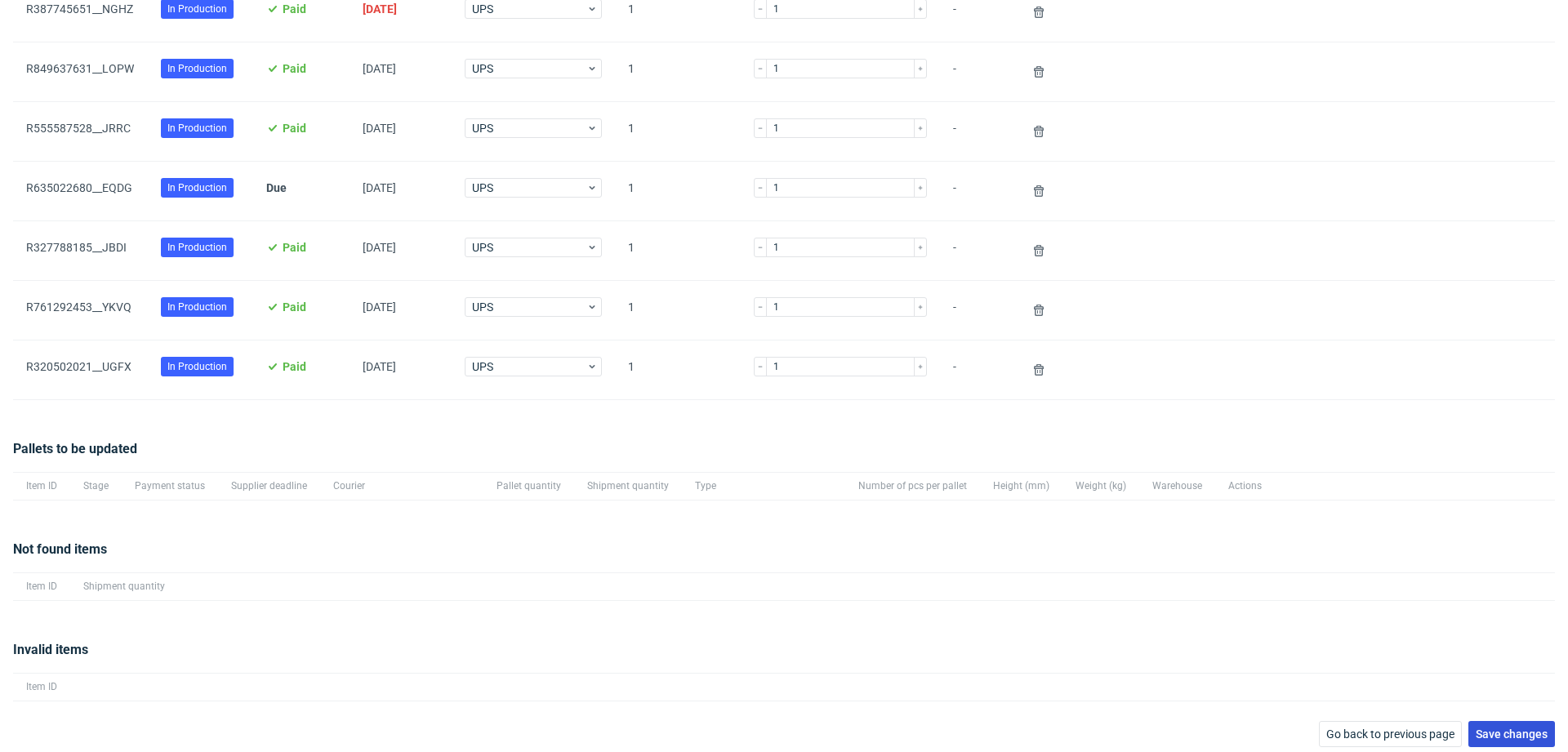
click at [1476, 728] on span "Save changes" at bounding box center [1511, 734] width 71 height 11
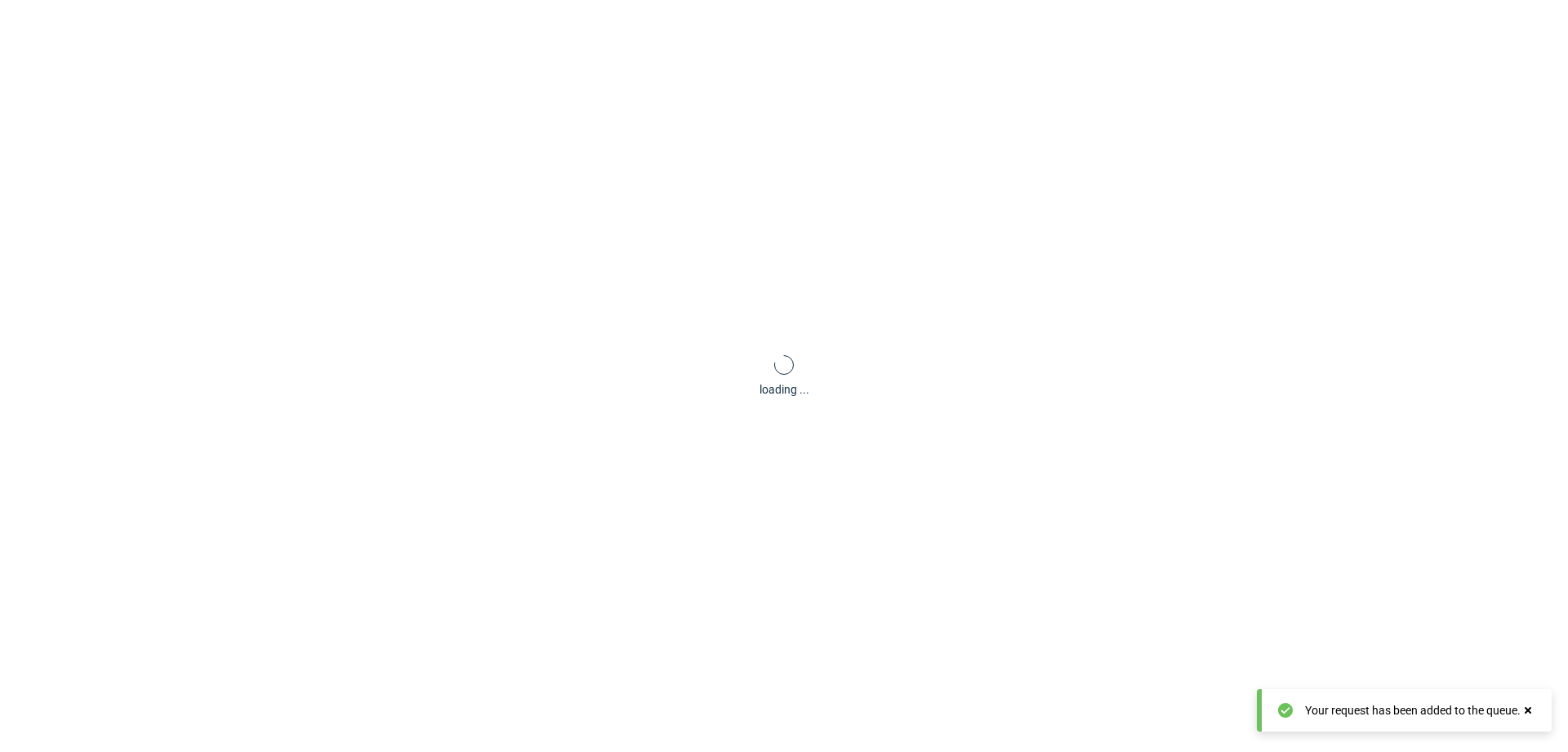
scroll to position [78, 0]
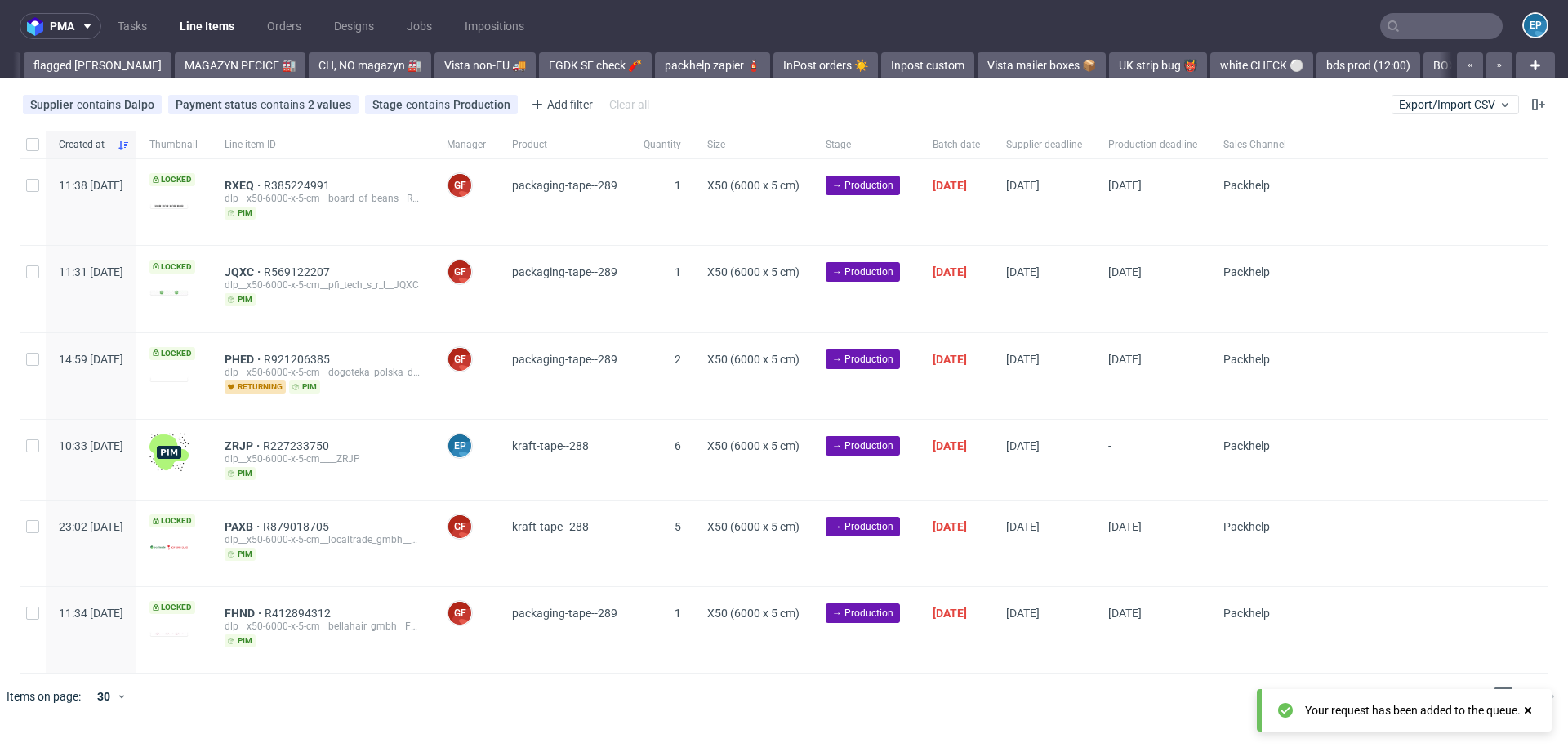
scroll to position [0, 2064]
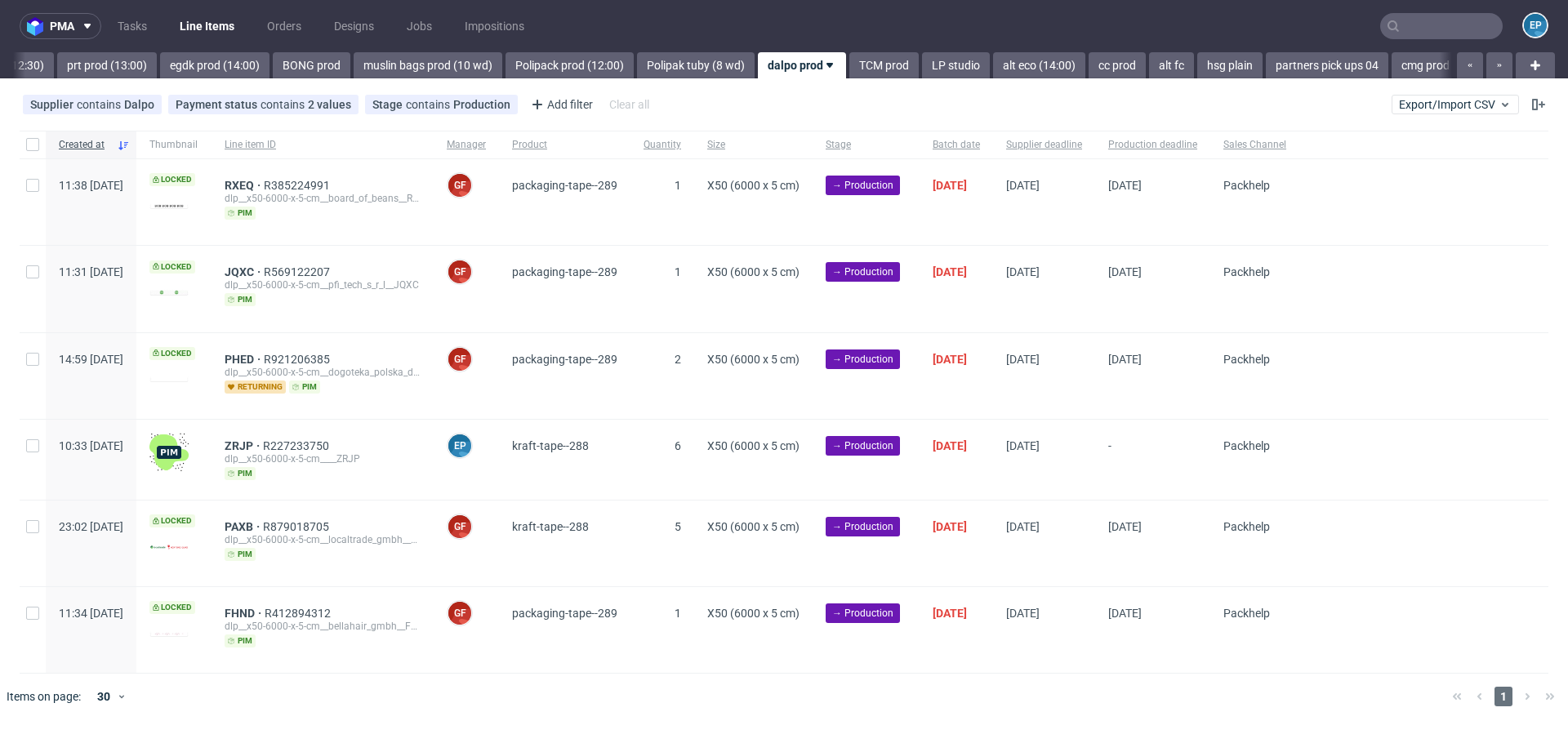
click at [37, 136] on div at bounding box center [32, 145] width 26 height 28
checkbox input "true"
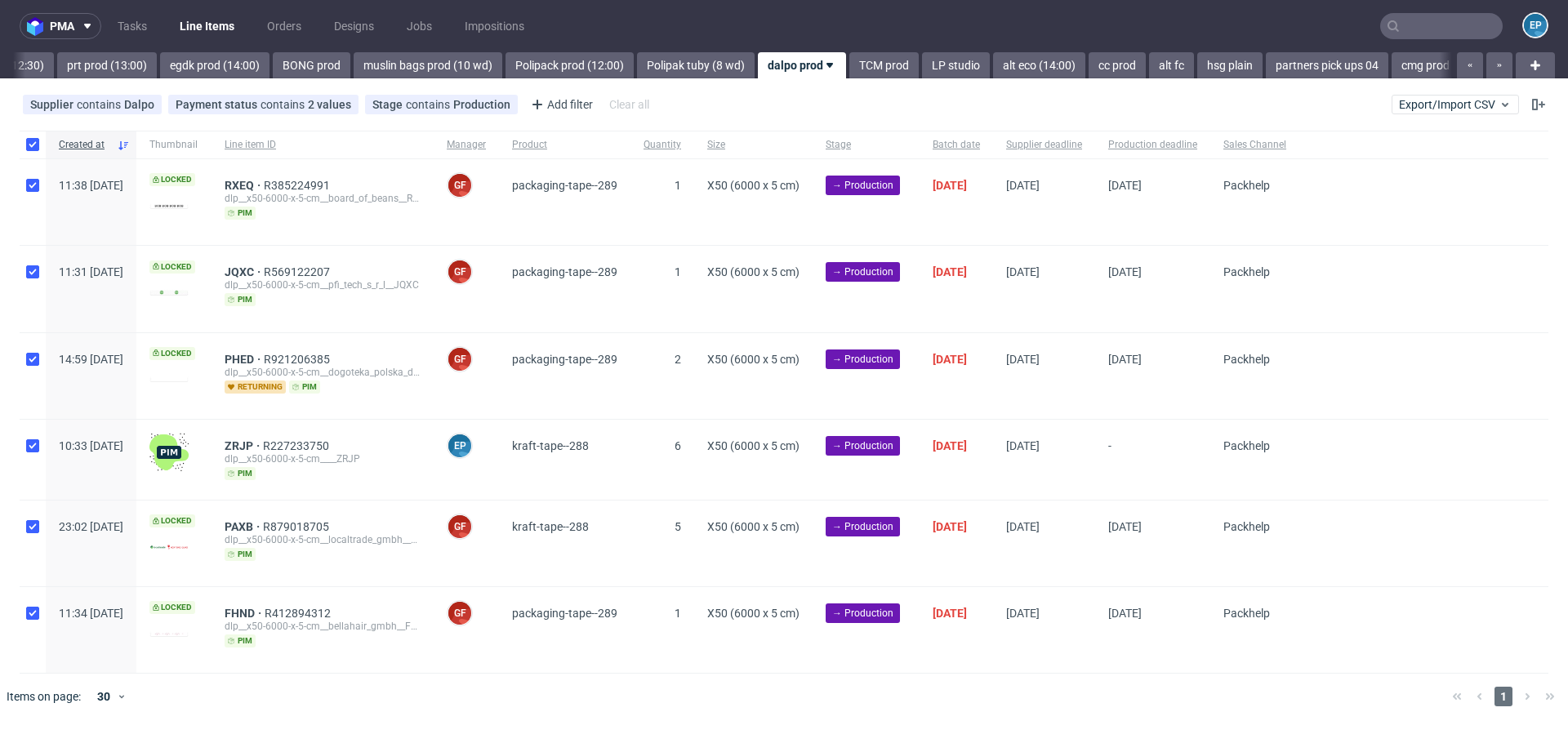
checkbox input "true"
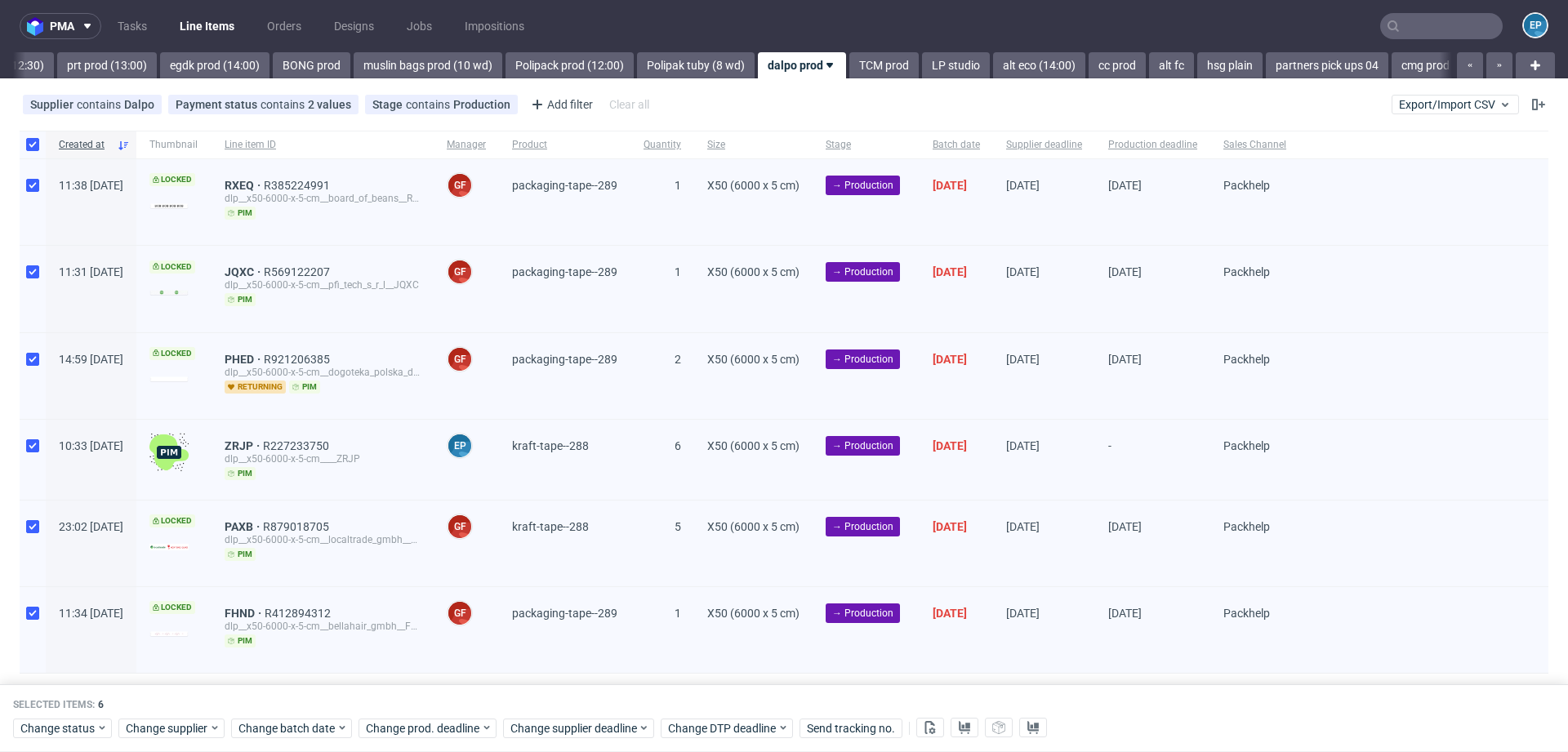
click at [65, 715] on div "Change status Change supplier Change batch date Change prod. deadline Change su…" at bounding box center [784, 727] width 1542 height 24
click at [65, 718] on div "Change status Change supplier Change batch date Change prod. deadline Change su…" at bounding box center [784, 727] width 1542 height 24
click at [71, 728] on span "Change status" at bounding box center [58, 728] width 76 height 17
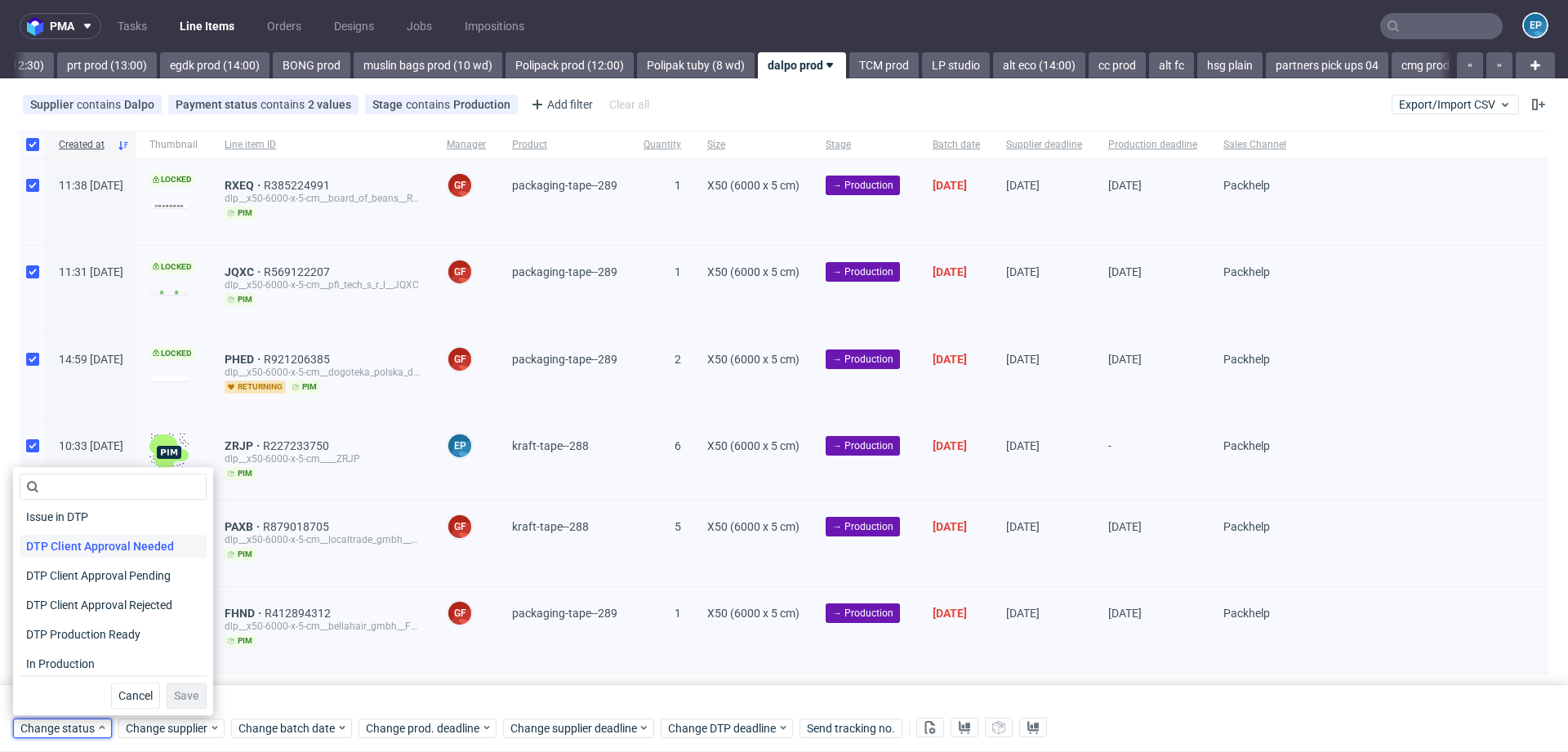
scroll to position [96, 0]
click at [64, 662] on span "In Production" at bounding box center [60, 661] width 83 height 23
click at [174, 692] on span "Save" at bounding box center [187, 695] width 25 height 11
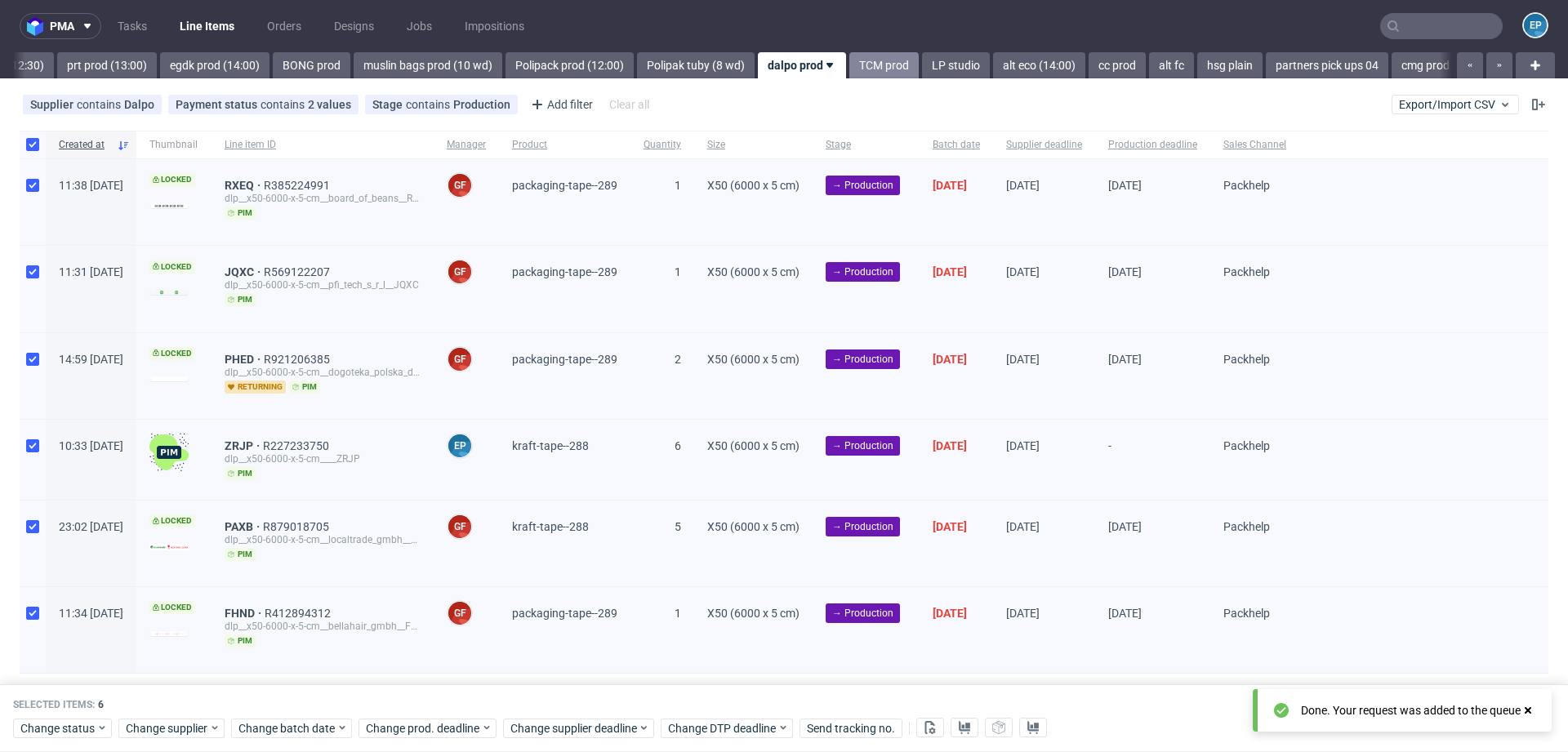
click at [850, 67] on link "TCM prod" at bounding box center [885, 65] width 70 height 26
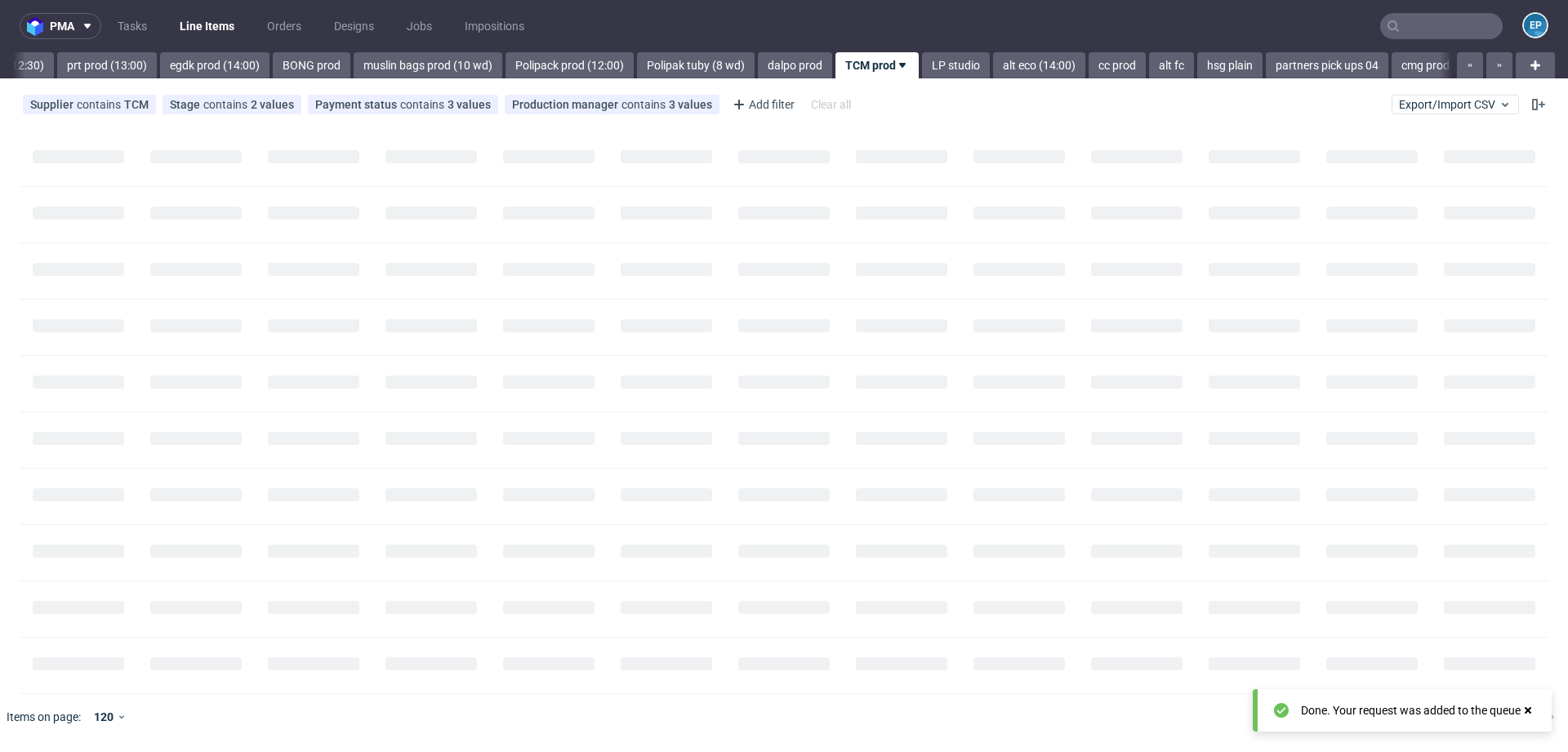
scroll to position [0, 2139]
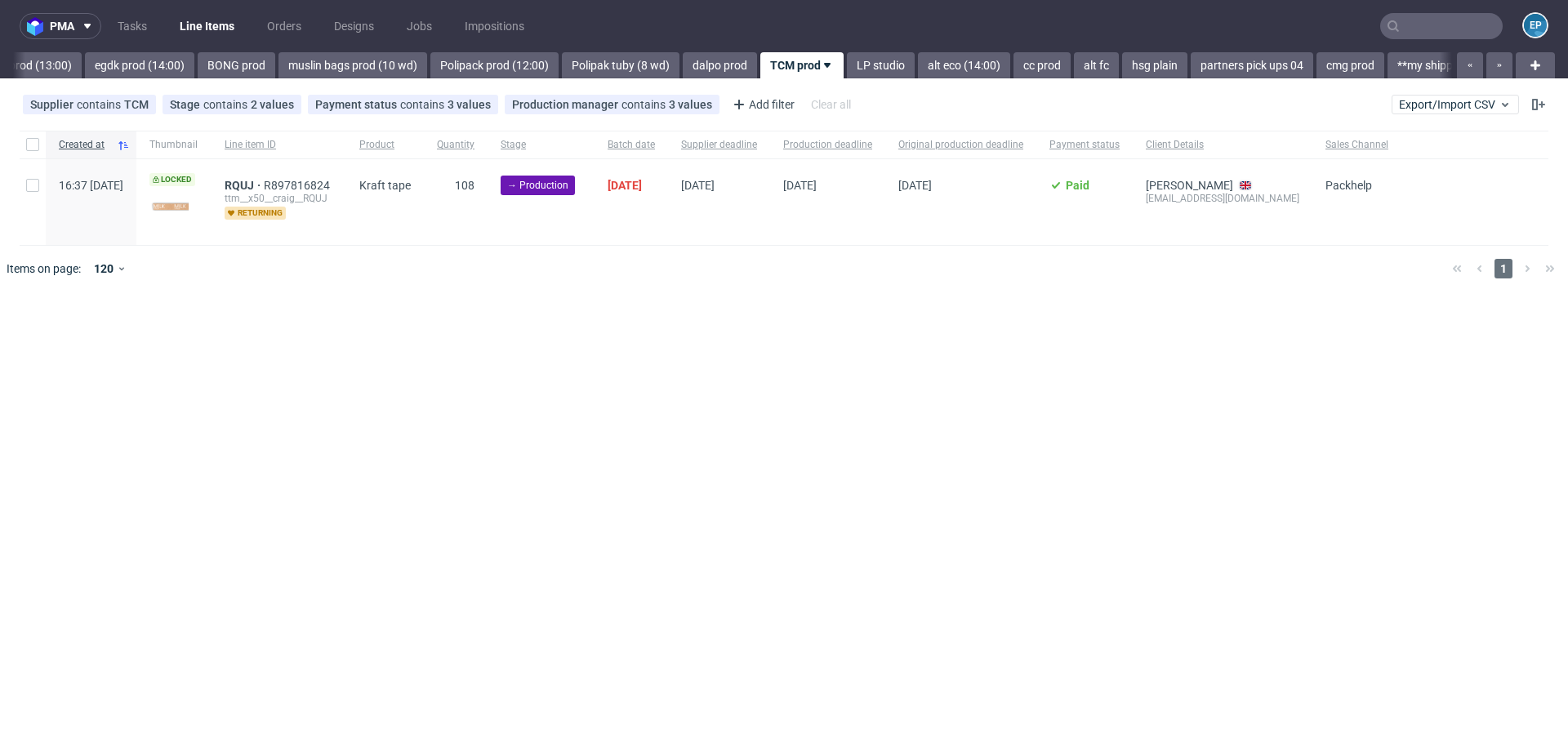
click at [1446, 17] on input "text" at bounding box center [1442, 26] width 123 height 26
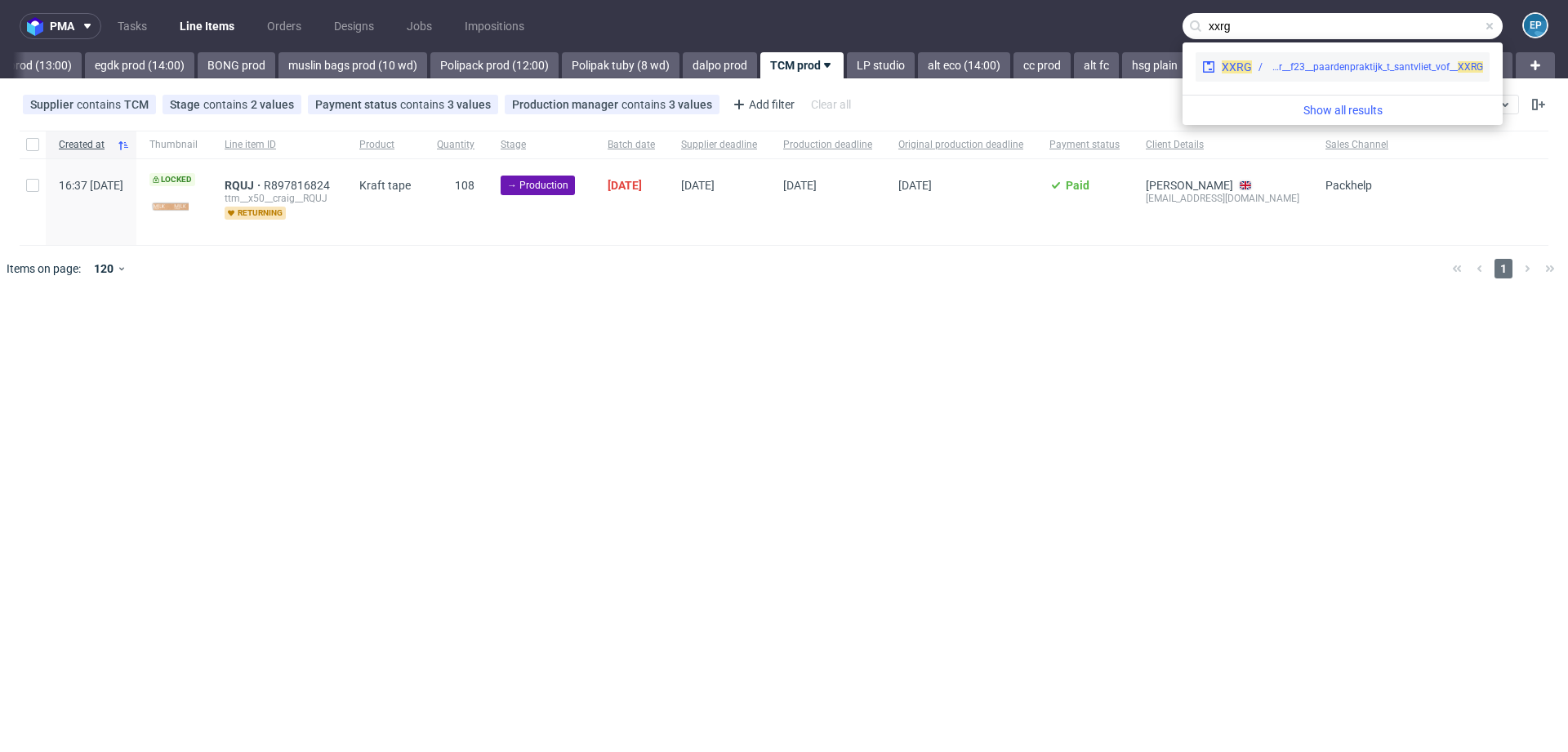
type input "xxrg"
click at [1312, 69] on div "ph-zapier__f23__paardenpraktijk_t_santvliet_vof__ XXRG" at bounding box center [1376, 66] width 214 height 15
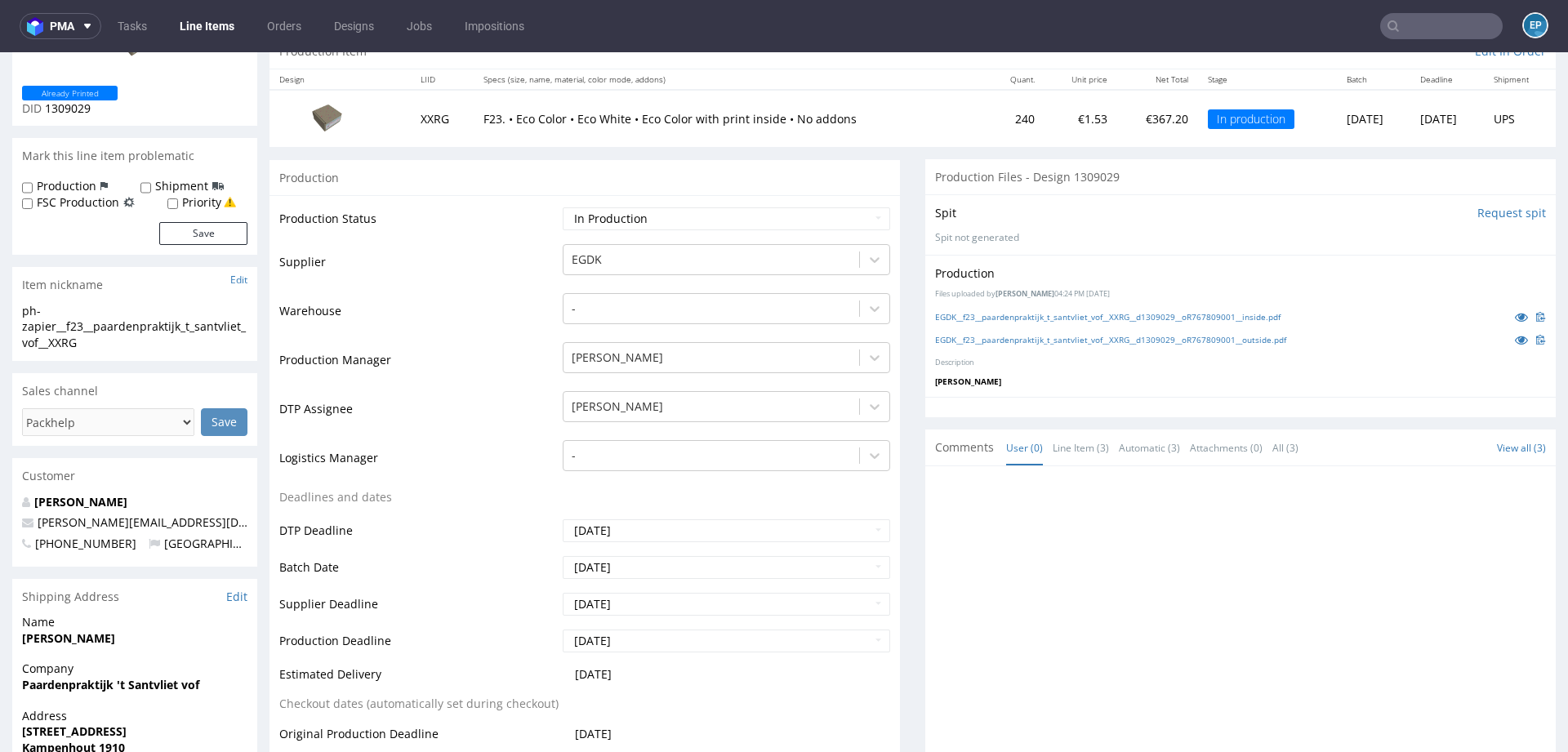
scroll to position [171, 0]
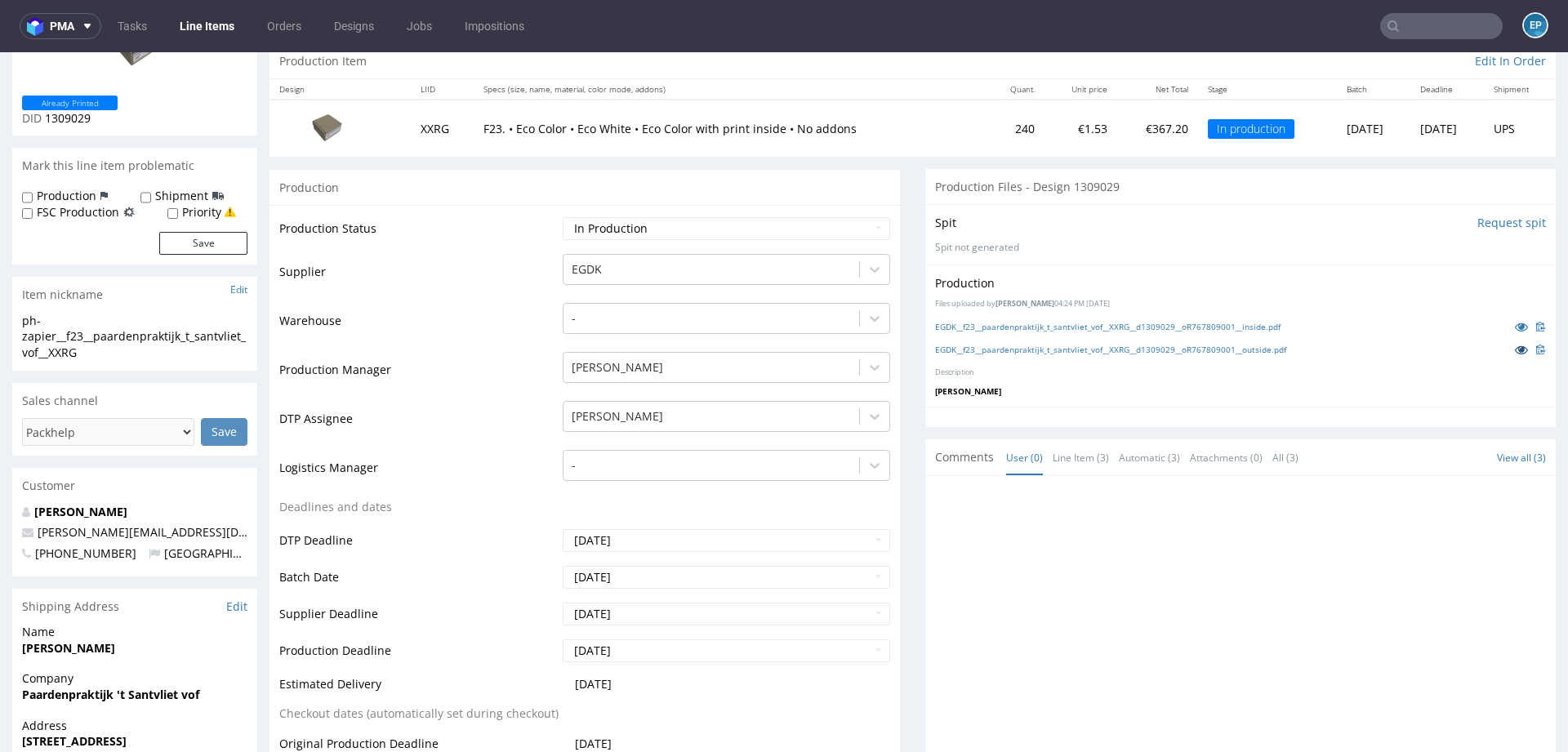
click at [1515, 346] on icon at bounding box center [1521, 349] width 13 height 11
